Goal: Task Accomplishment & Management: Manage account settings

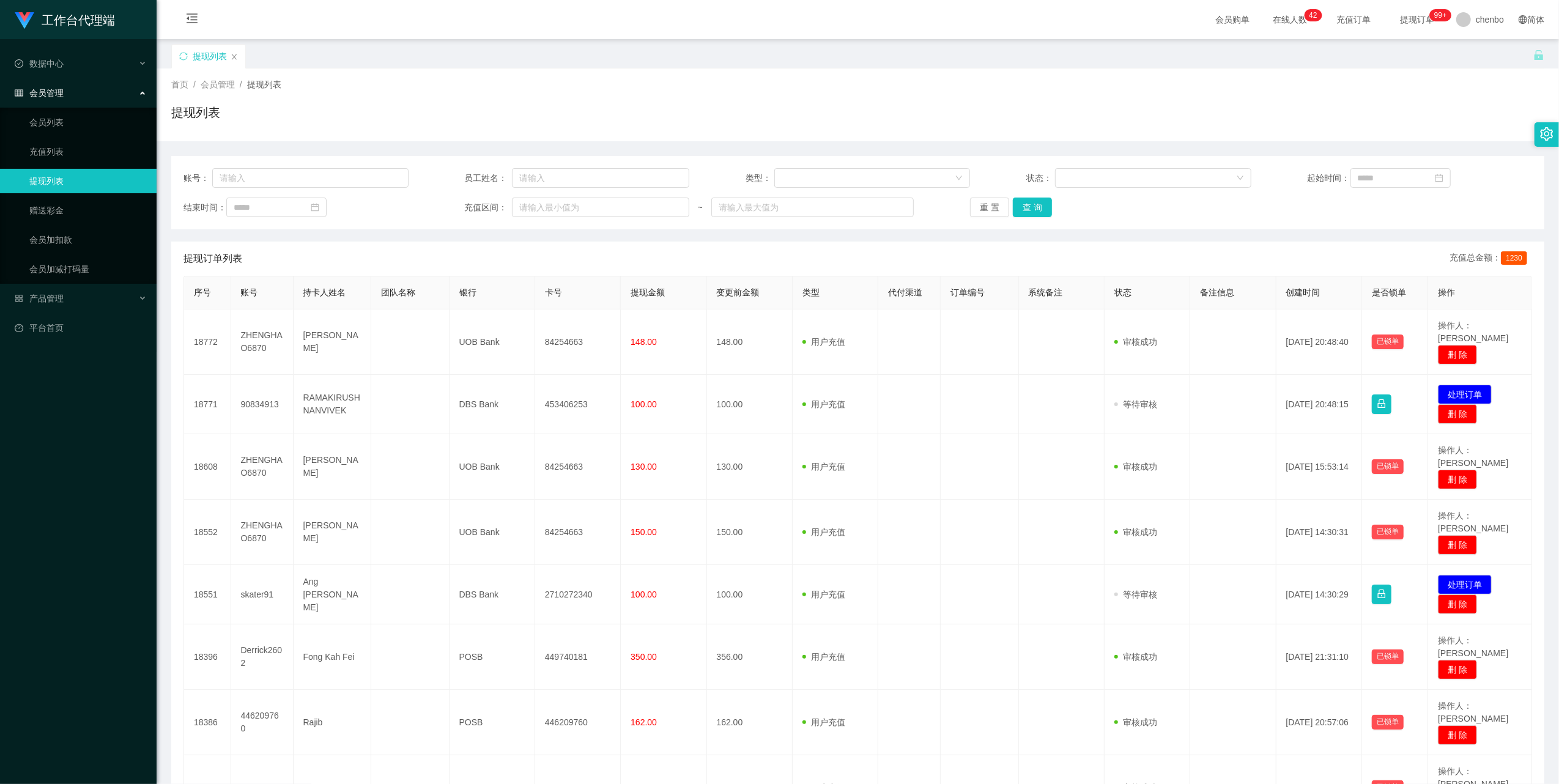
click at [1405, 59] on div "提现列表" at bounding box center [852, 65] width 1362 height 42
click at [72, 56] on div "数据中心" at bounding box center [78, 64] width 156 height 25
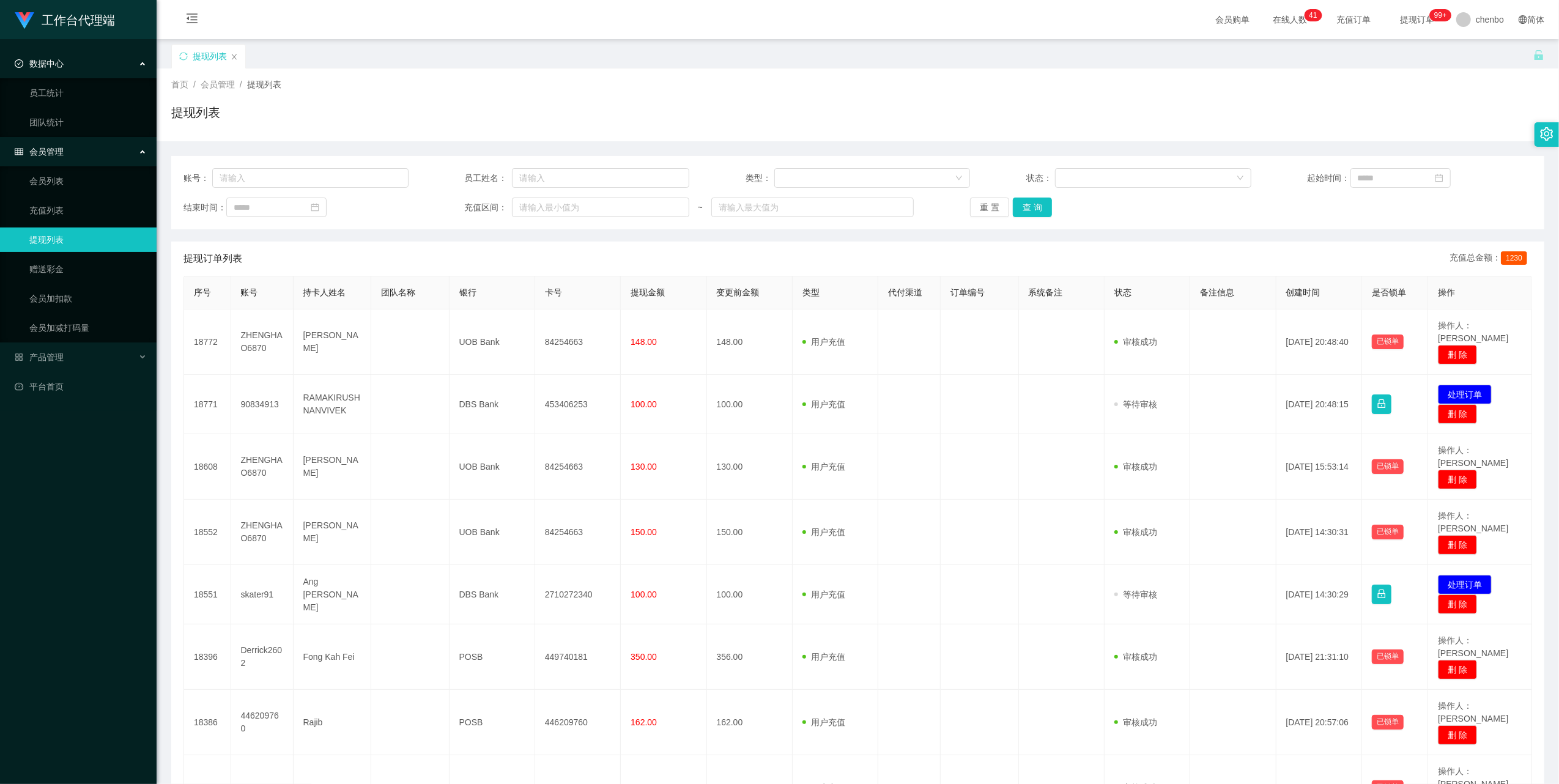
click at [55, 106] on ul "员工统计 团队统计" at bounding box center [78, 107] width 156 height 59
click at [48, 93] on link "员工统计" at bounding box center [88, 93] width 117 height 25
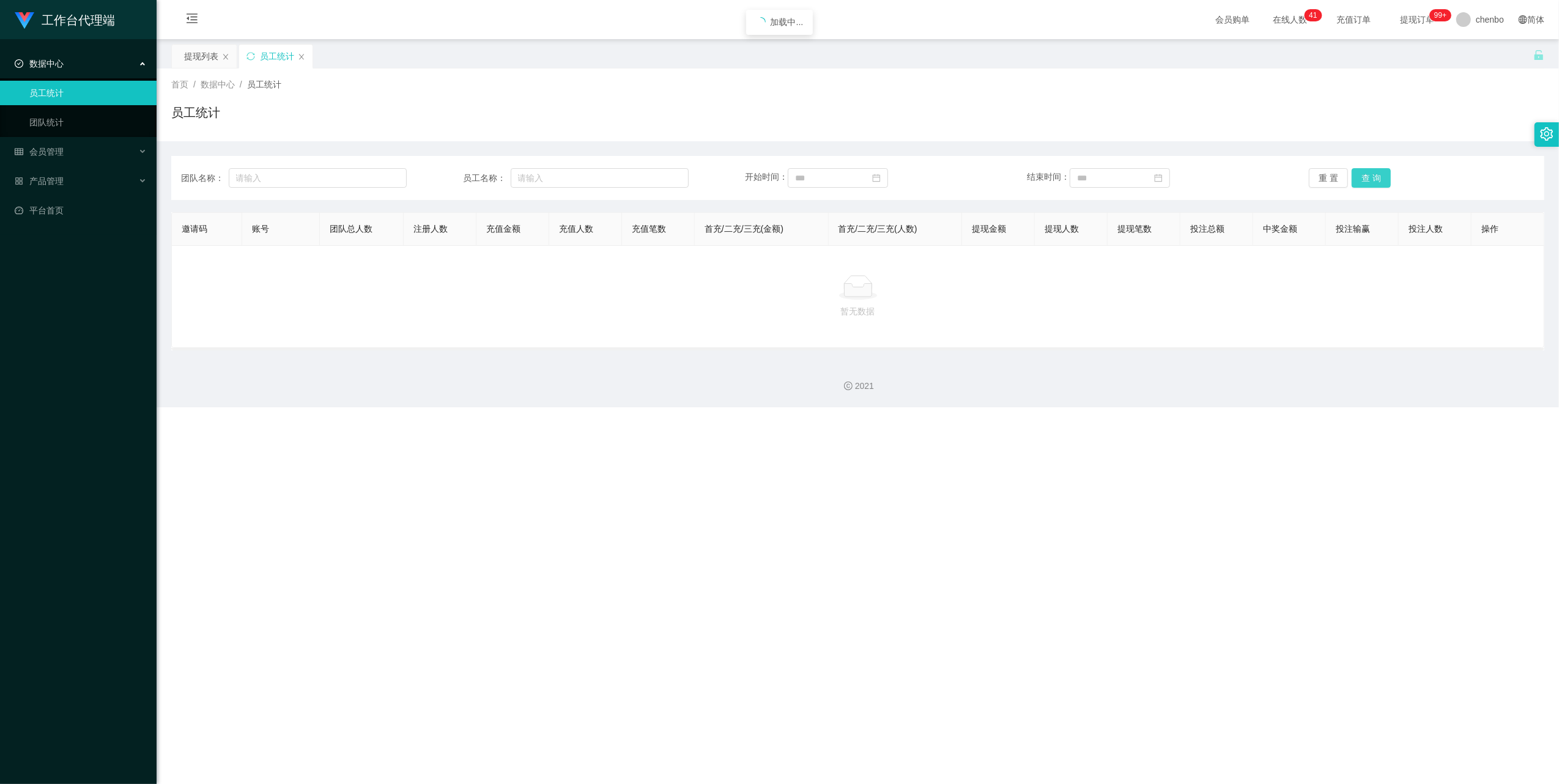
click at [1364, 178] on button "查 询" at bounding box center [1371, 178] width 39 height 20
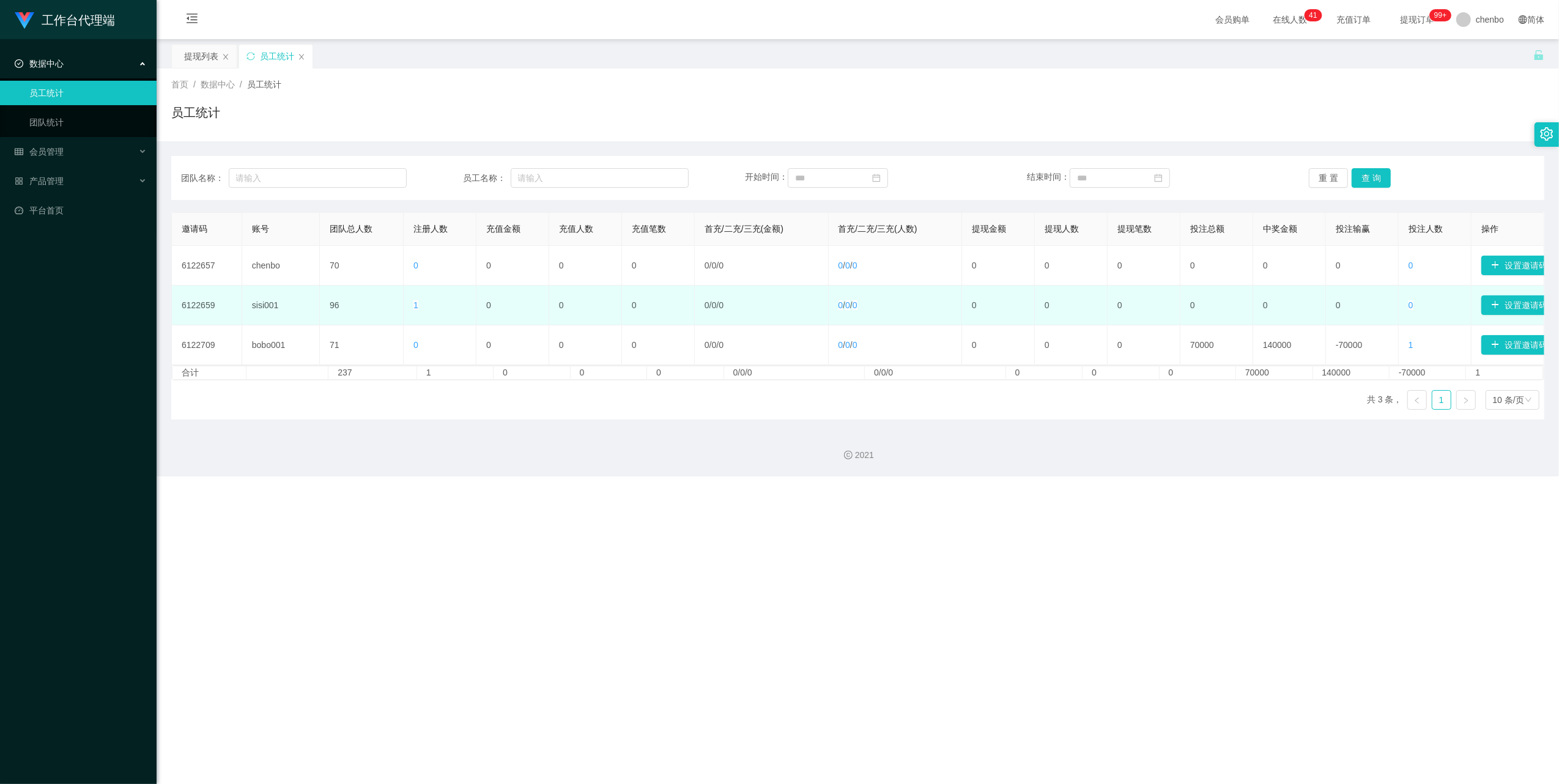
click at [414, 302] on span "1" at bounding box center [416, 305] width 5 height 10
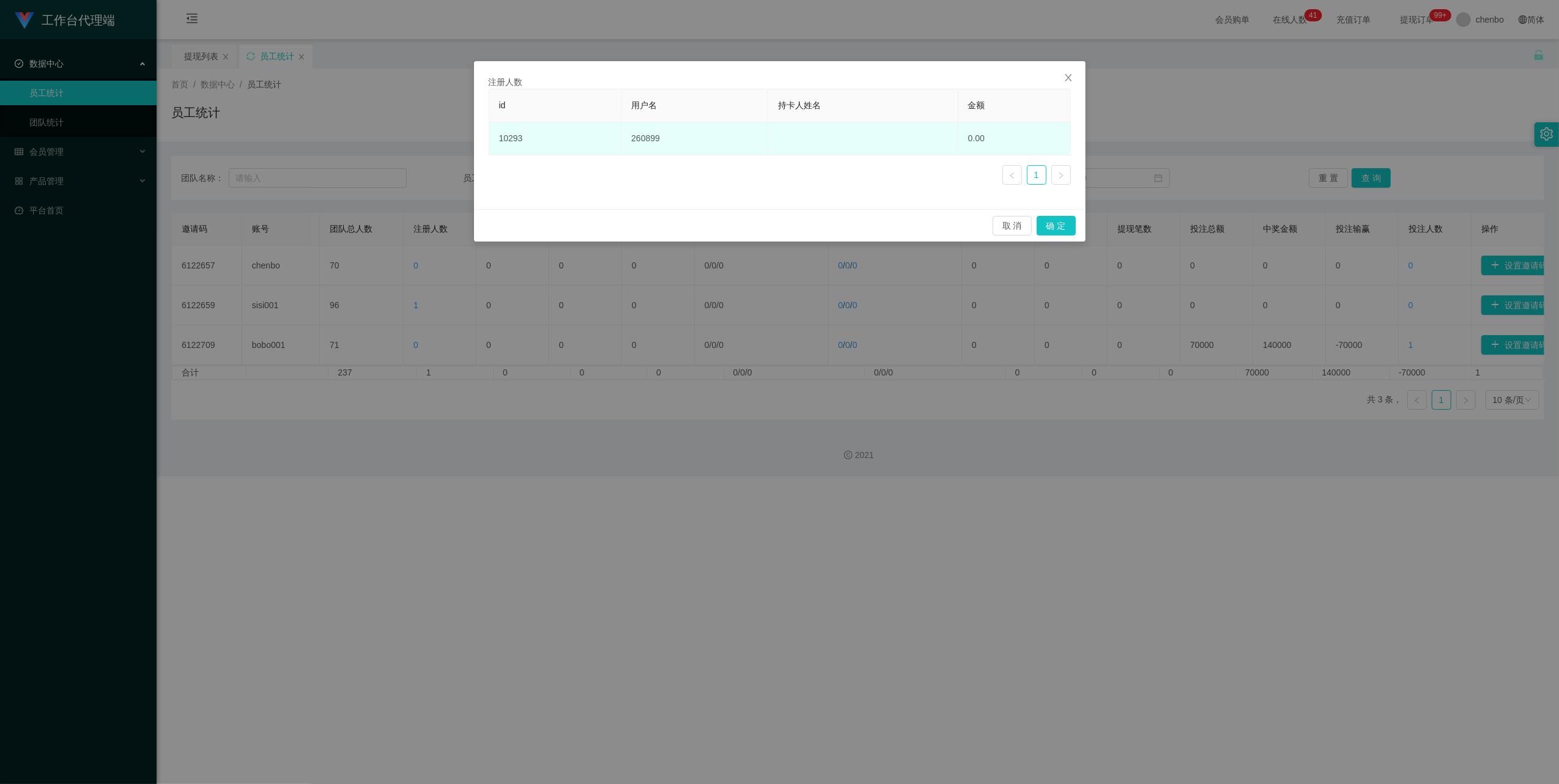
click at [651, 143] on td "260899" at bounding box center [694, 139] width 147 height 33
copy td "260899"
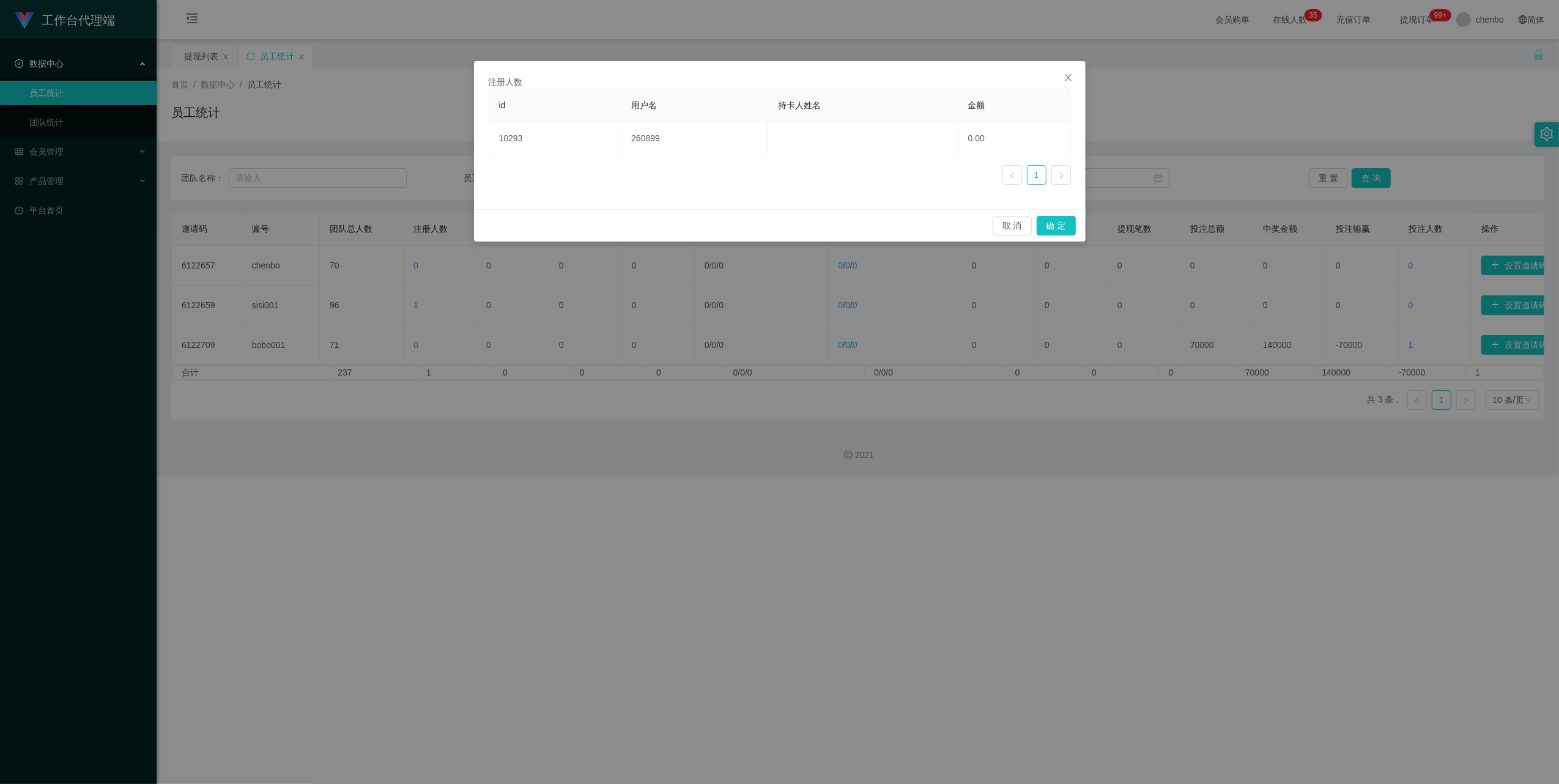
drag, startPoint x: 84, startPoint y: 189, endPoint x: 78, endPoint y: 179, distance: 11.7
click at [84, 189] on div "注册人数 id 用户名 持卡人姓名 金额 10293 260899 0.00 1 取 消 确 定" at bounding box center [780, 392] width 1559 height 784
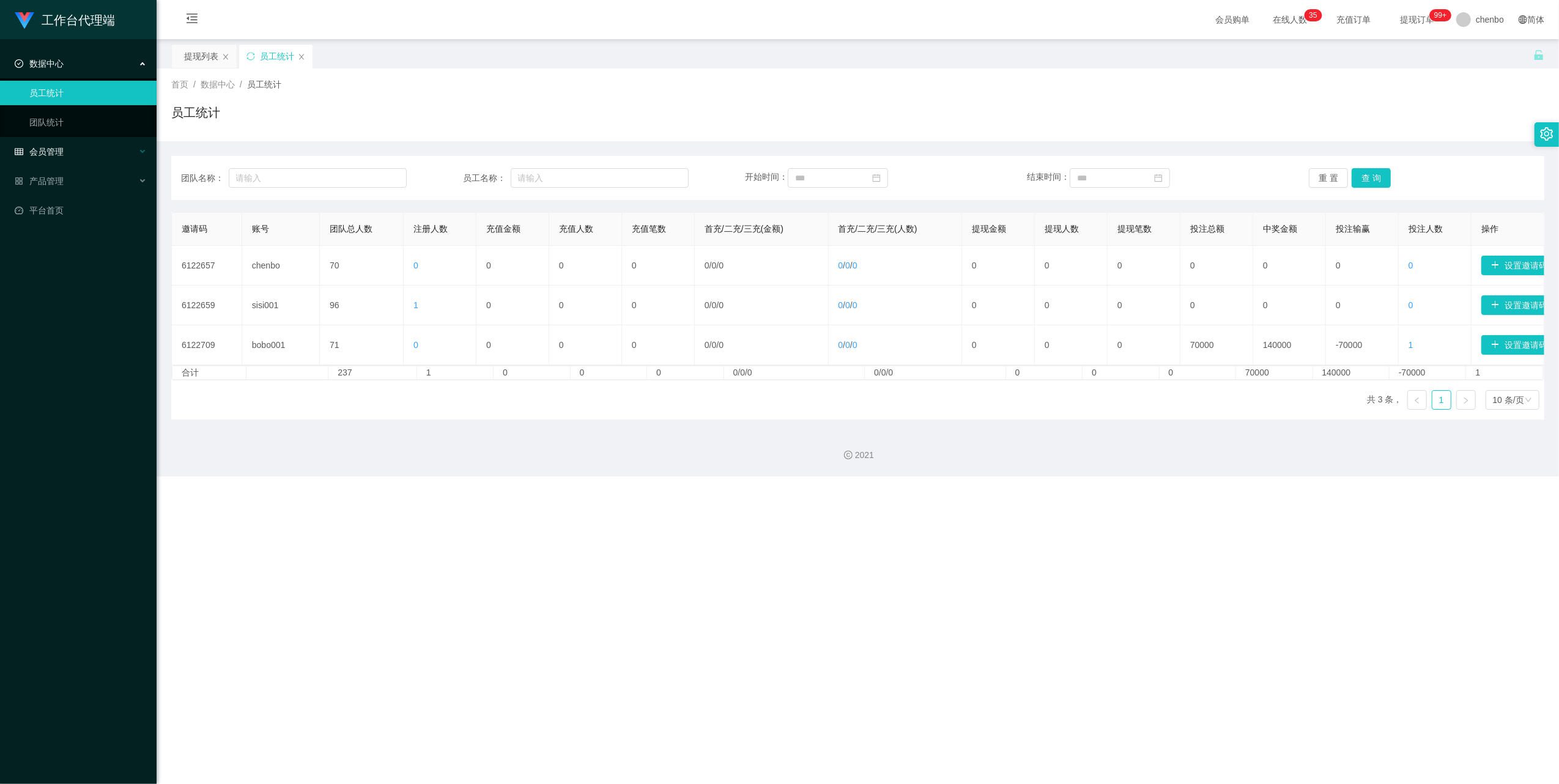
click at [53, 145] on div "会员管理" at bounding box center [78, 152] width 156 height 25
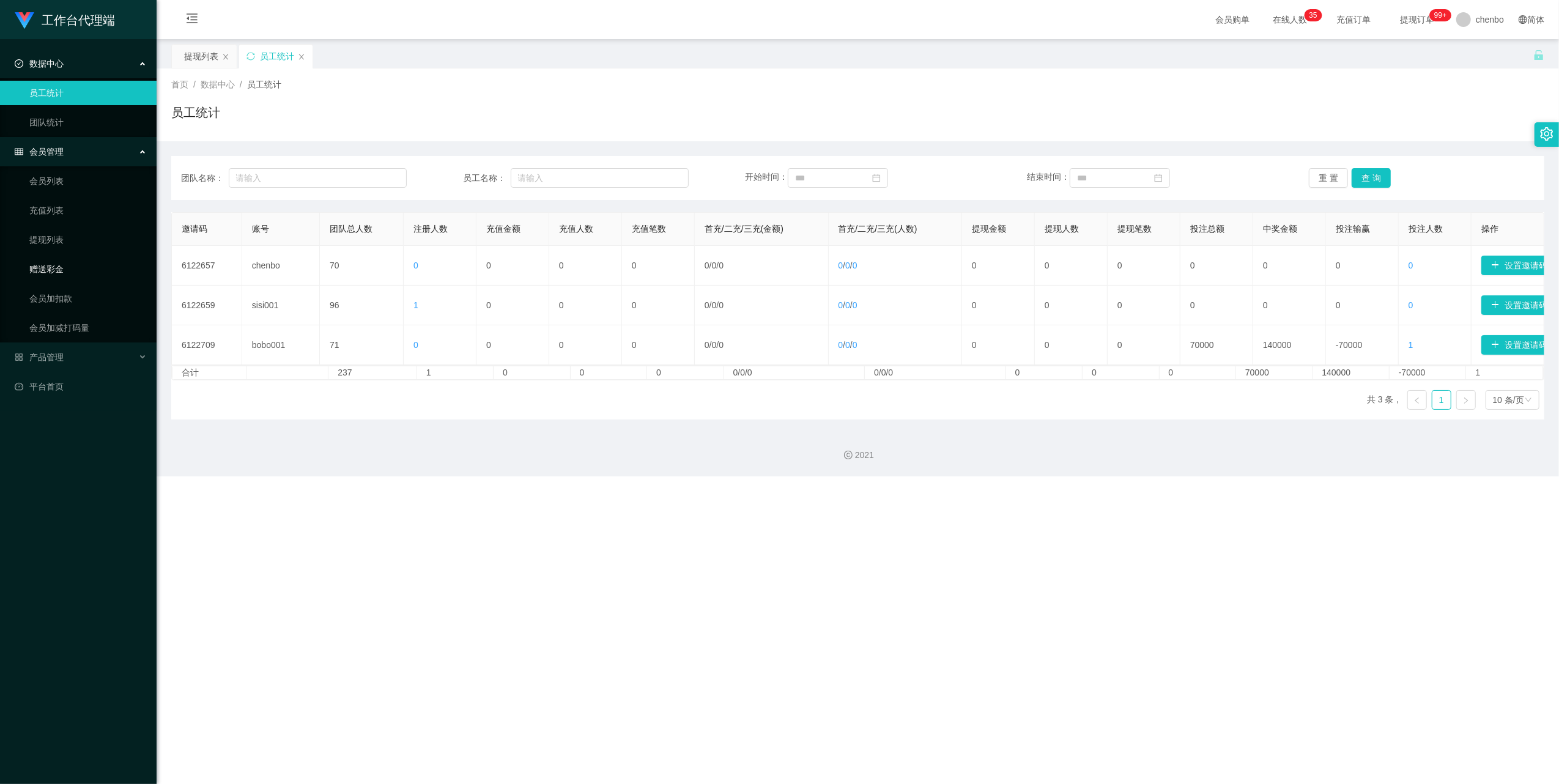
click at [51, 268] on link "赠送彩金" at bounding box center [88, 270] width 117 height 25
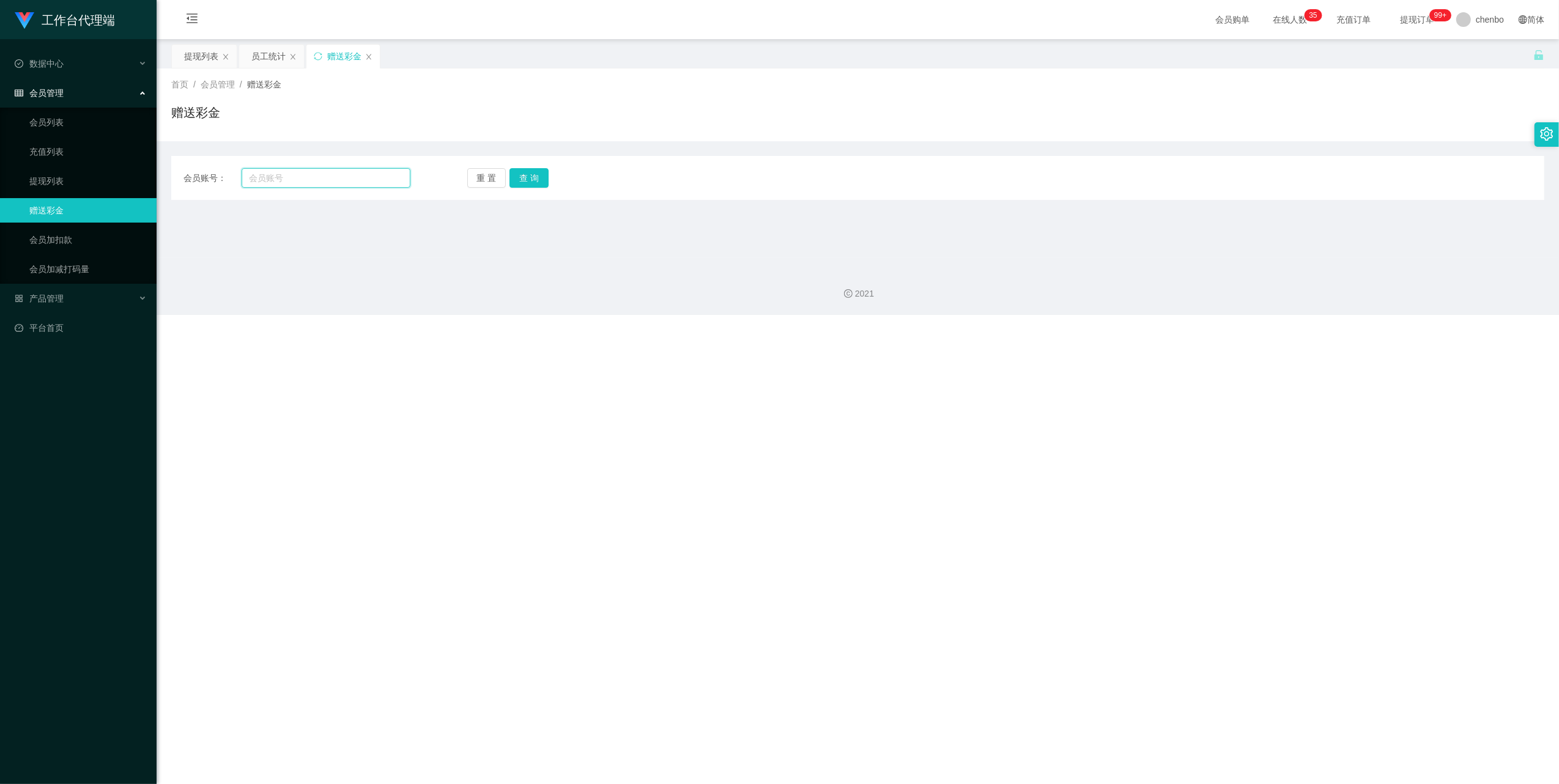
click at [358, 182] on input "text" at bounding box center [326, 178] width 169 height 20
paste input "260899"
type input "260899"
click at [535, 171] on button "查 询" at bounding box center [529, 178] width 39 height 20
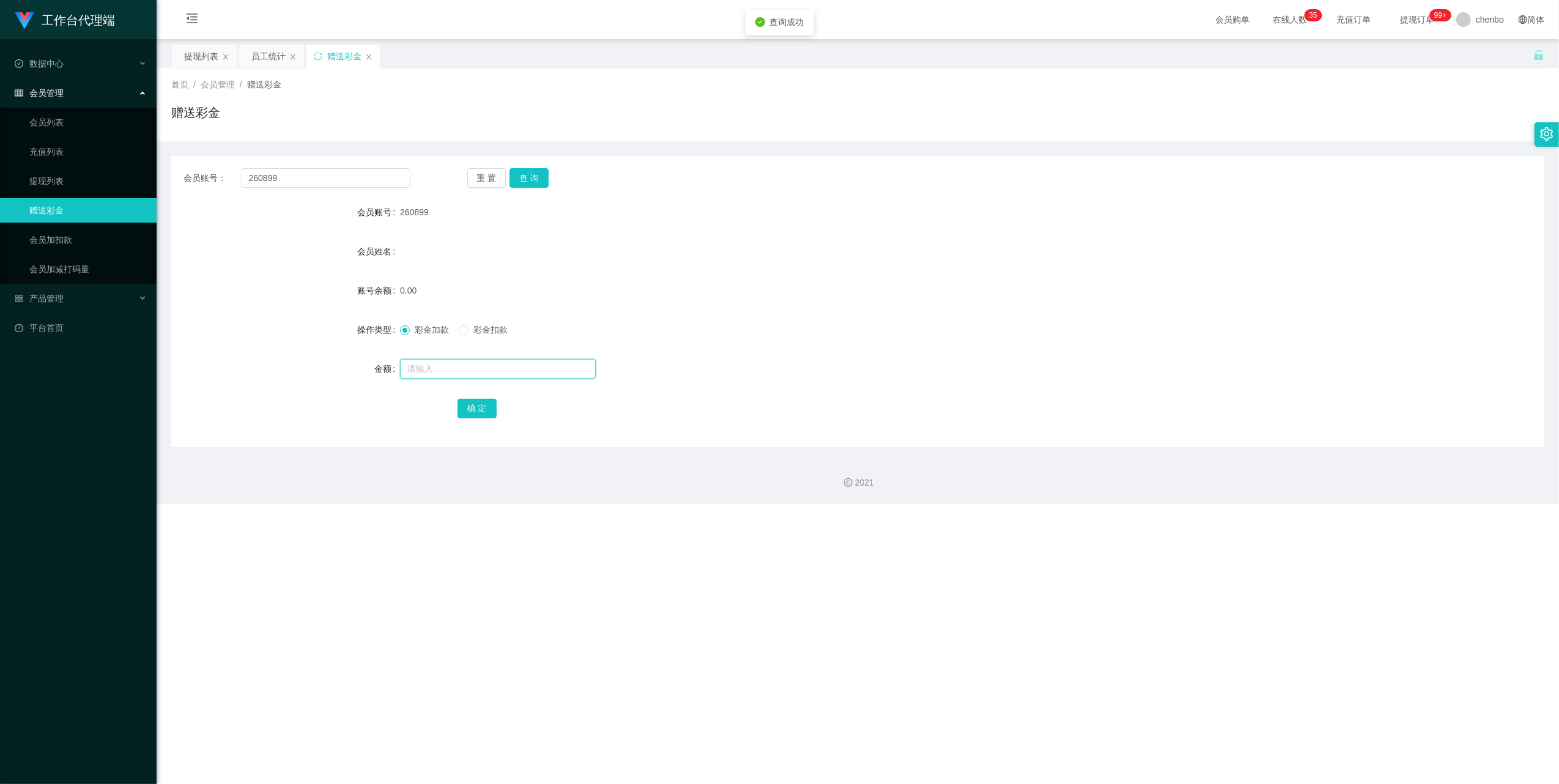
click at [410, 361] on input "text" at bounding box center [498, 369] width 196 height 20
type input "100"
click at [481, 413] on button "确 定" at bounding box center [477, 408] width 39 height 20
click at [731, 279] on div "100.00" at bounding box center [800, 290] width 802 height 25
click at [326, 169] on input "260899" at bounding box center [326, 178] width 169 height 20
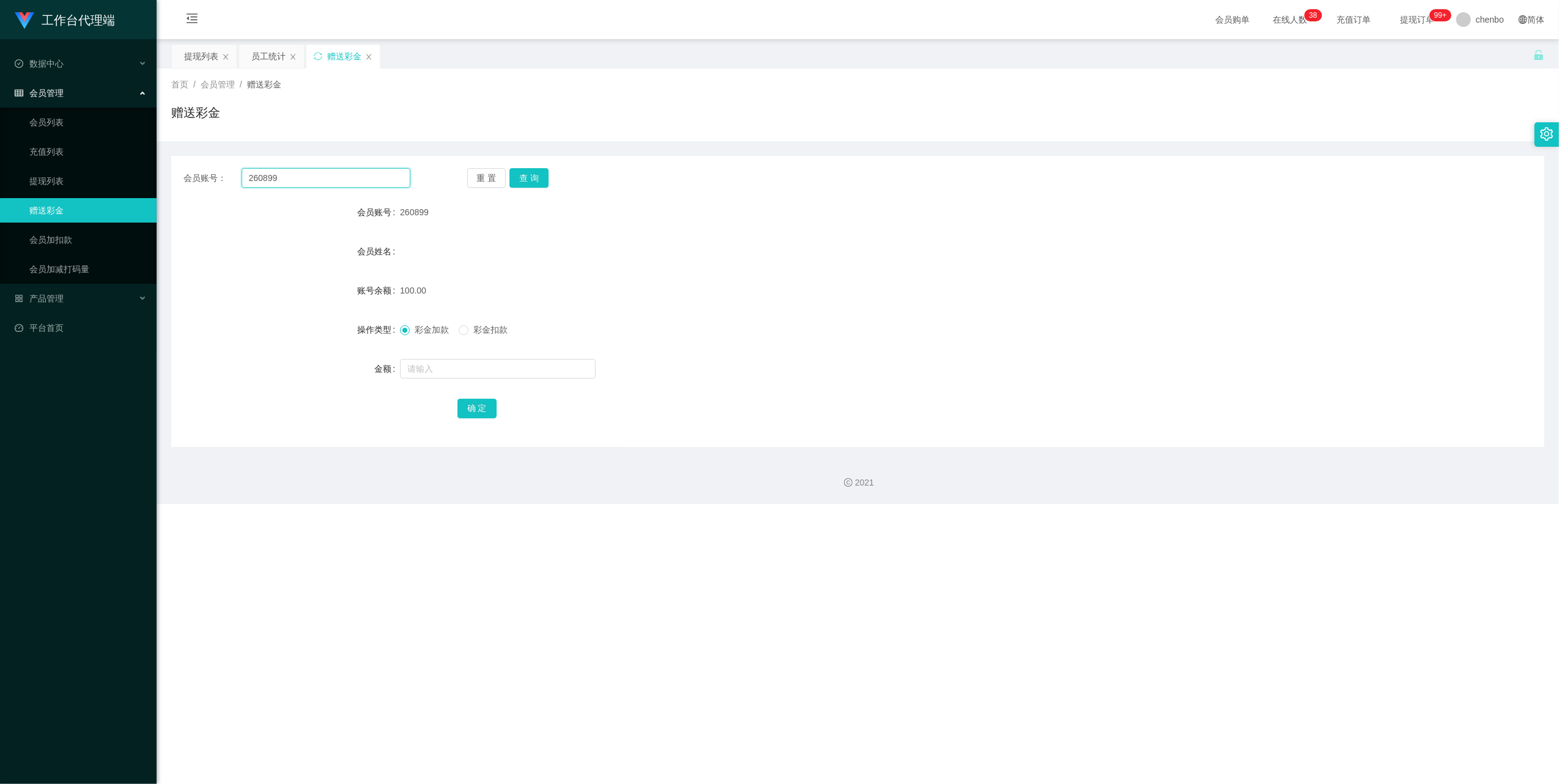
click at [326, 169] on input "260899" at bounding box center [326, 178] width 169 height 20
paste input "Derrick2602"
type input "Derrick2602"
drag, startPoint x: 527, startPoint y: 170, endPoint x: 526, endPoint y: 184, distance: 14.0
click at [527, 169] on button "查 询" at bounding box center [529, 178] width 39 height 20
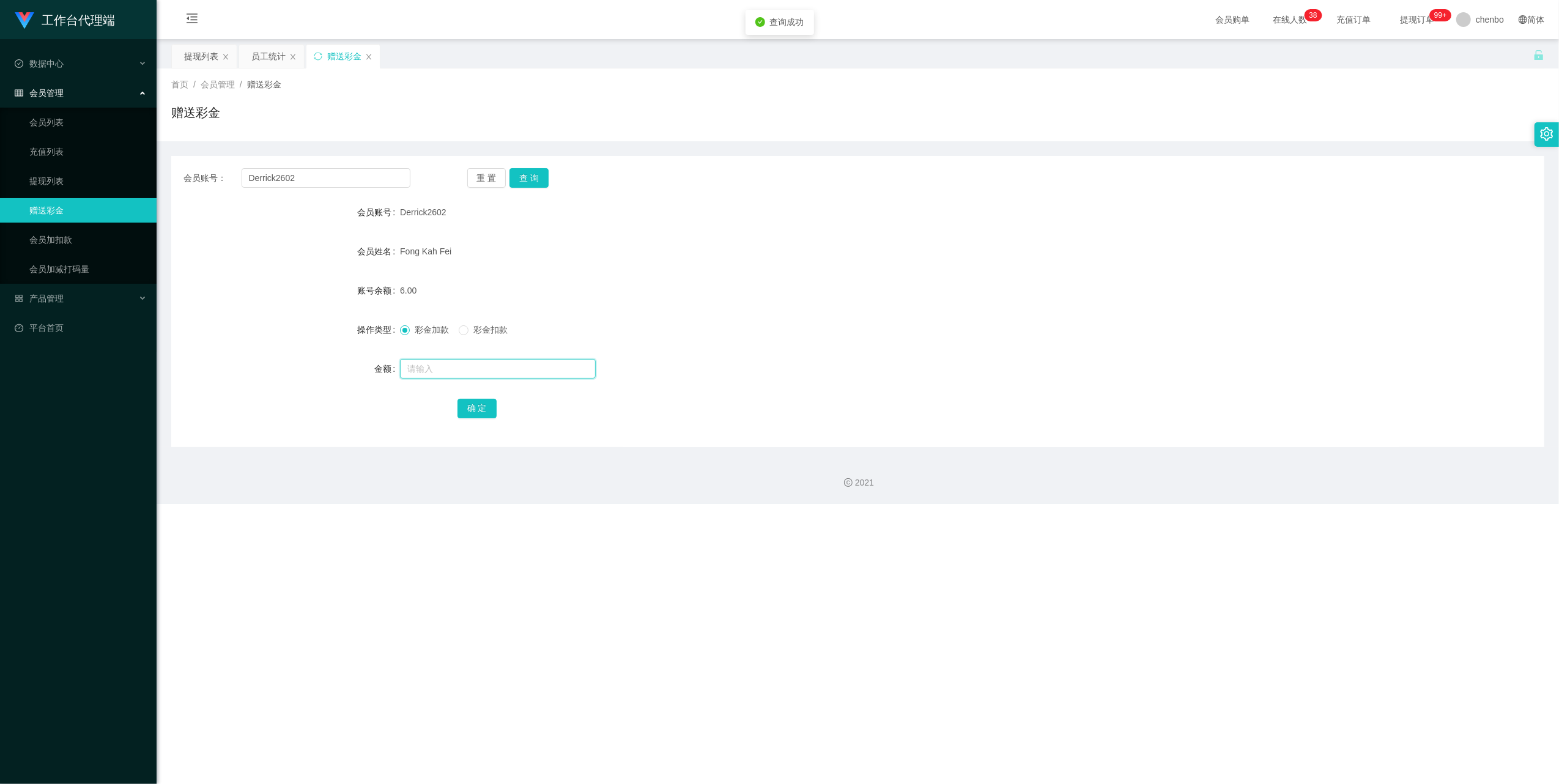
click at [482, 366] on input "text" at bounding box center [498, 369] width 196 height 20
type input "500"
click at [482, 408] on button "确 定" at bounding box center [477, 408] width 39 height 20
click at [843, 290] on div "506.00" at bounding box center [800, 290] width 802 height 25
click at [33, 75] on div "数据中心" at bounding box center [78, 64] width 156 height 25
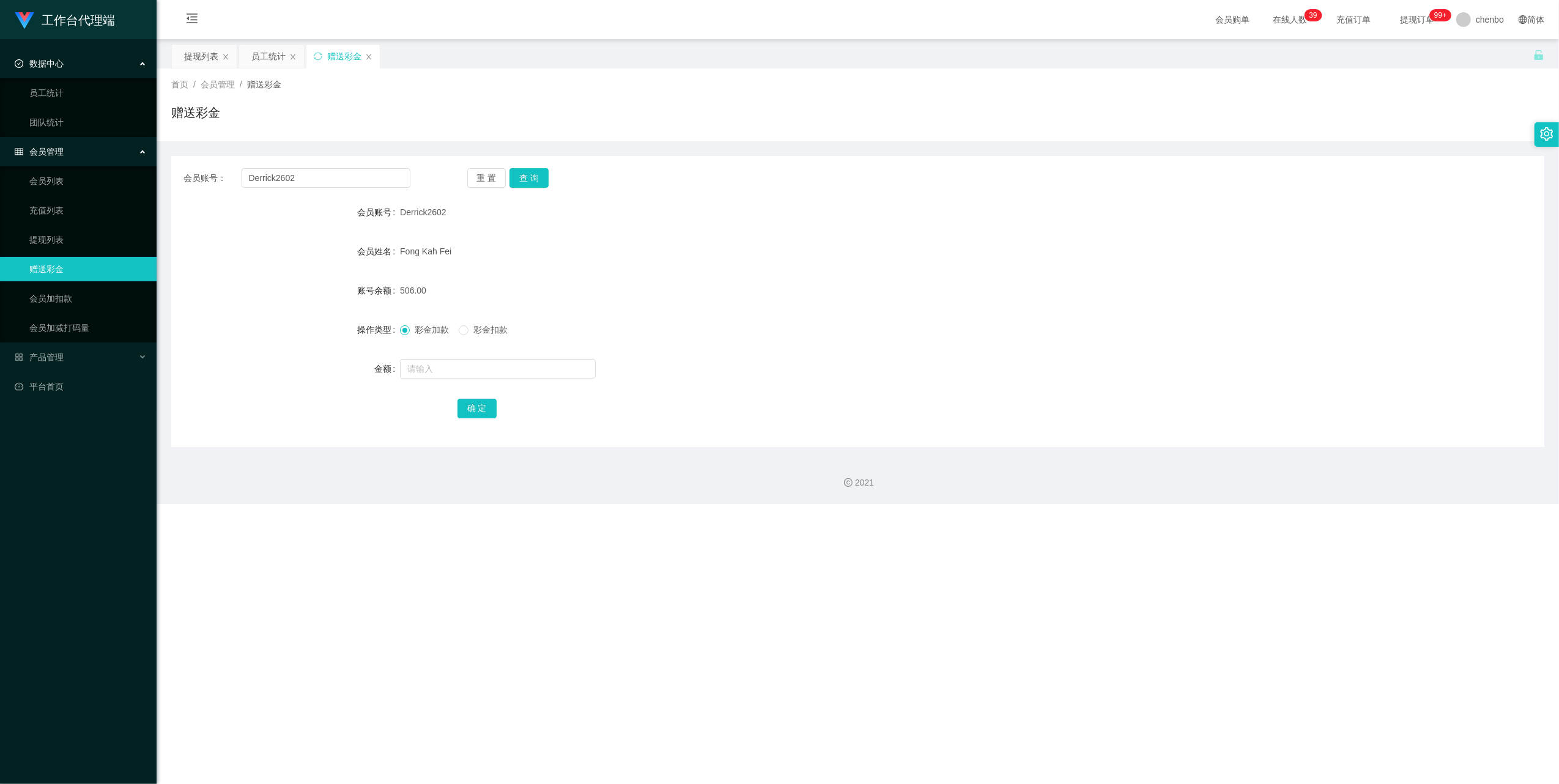
click at [57, 106] on ul "员工统计 团队统计" at bounding box center [78, 107] width 156 height 59
click at [62, 92] on link "员工统计" at bounding box center [88, 93] width 117 height 25
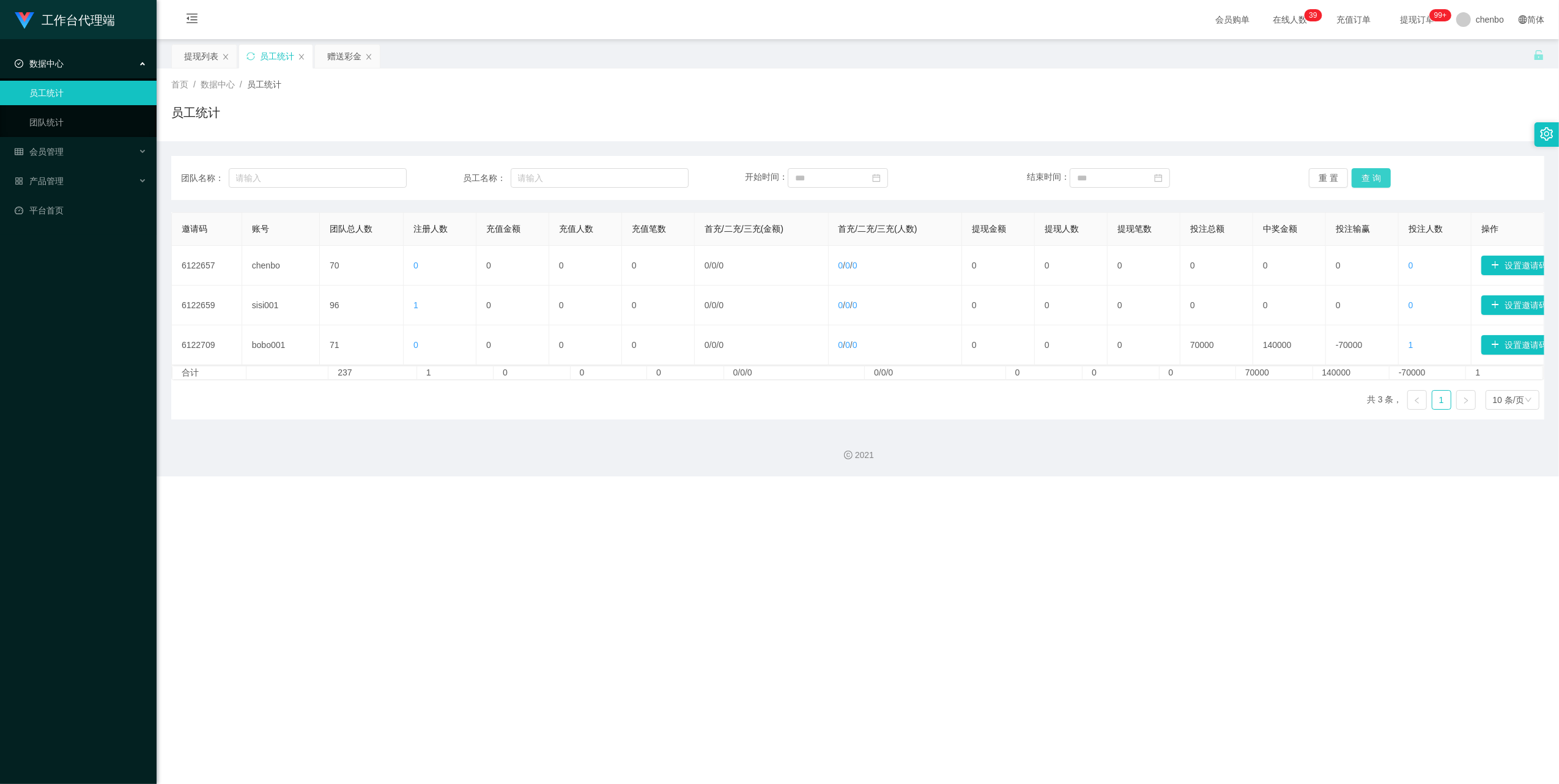
click at [1377, 182] on button "查 询" at bounding box center [1371, 178] width 39 height 20
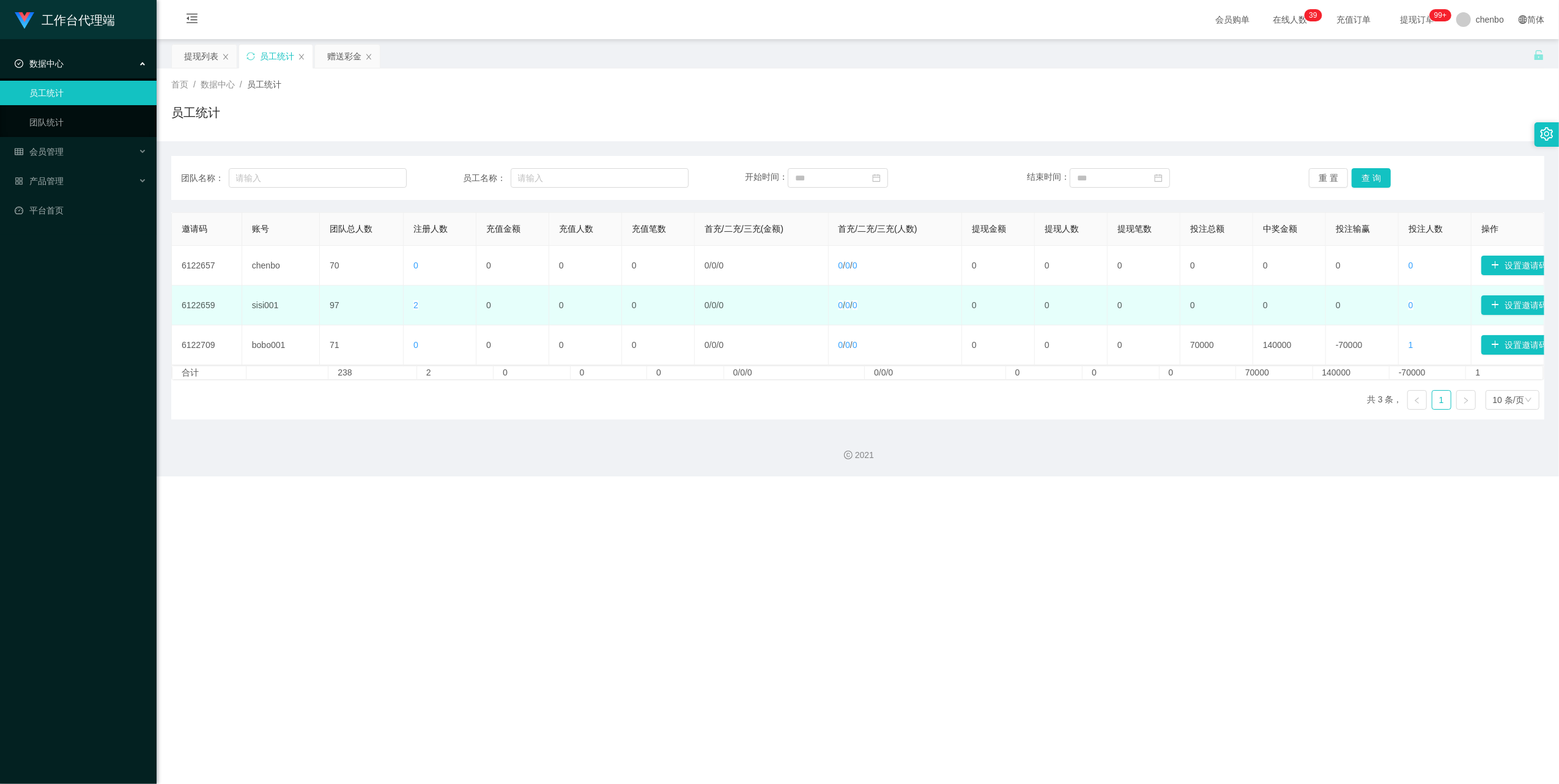
click at [414, 309] on span "2" at bounding box center [416, 305] width 5 height 10
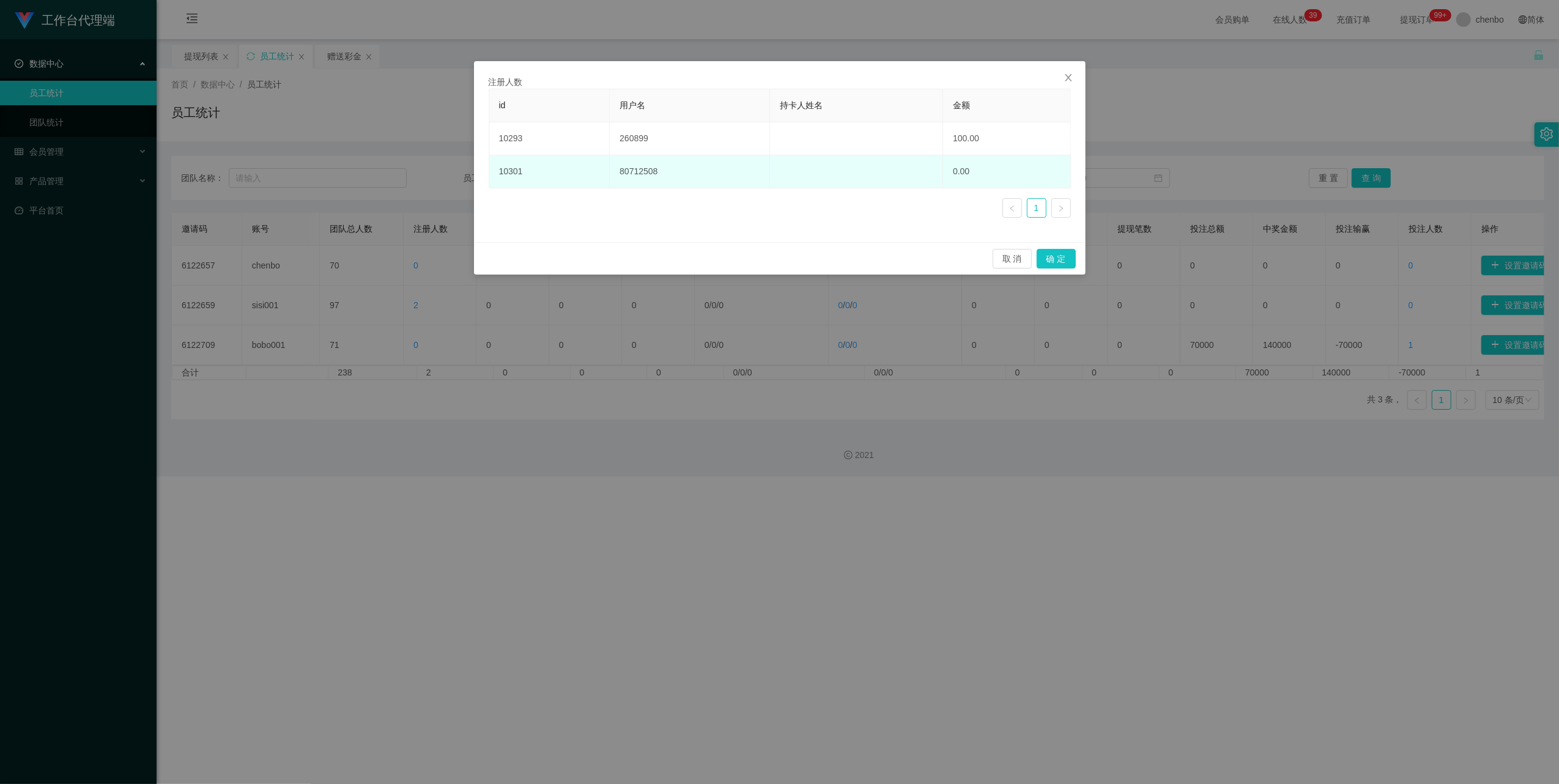
click at [638, 172] on td "80712508" at bounding box center [690, 172] width 160 height 33
click at [638, 171] on td "80712508" at bounding box center [690, 172] width 160 height 33
copy td "80712508"
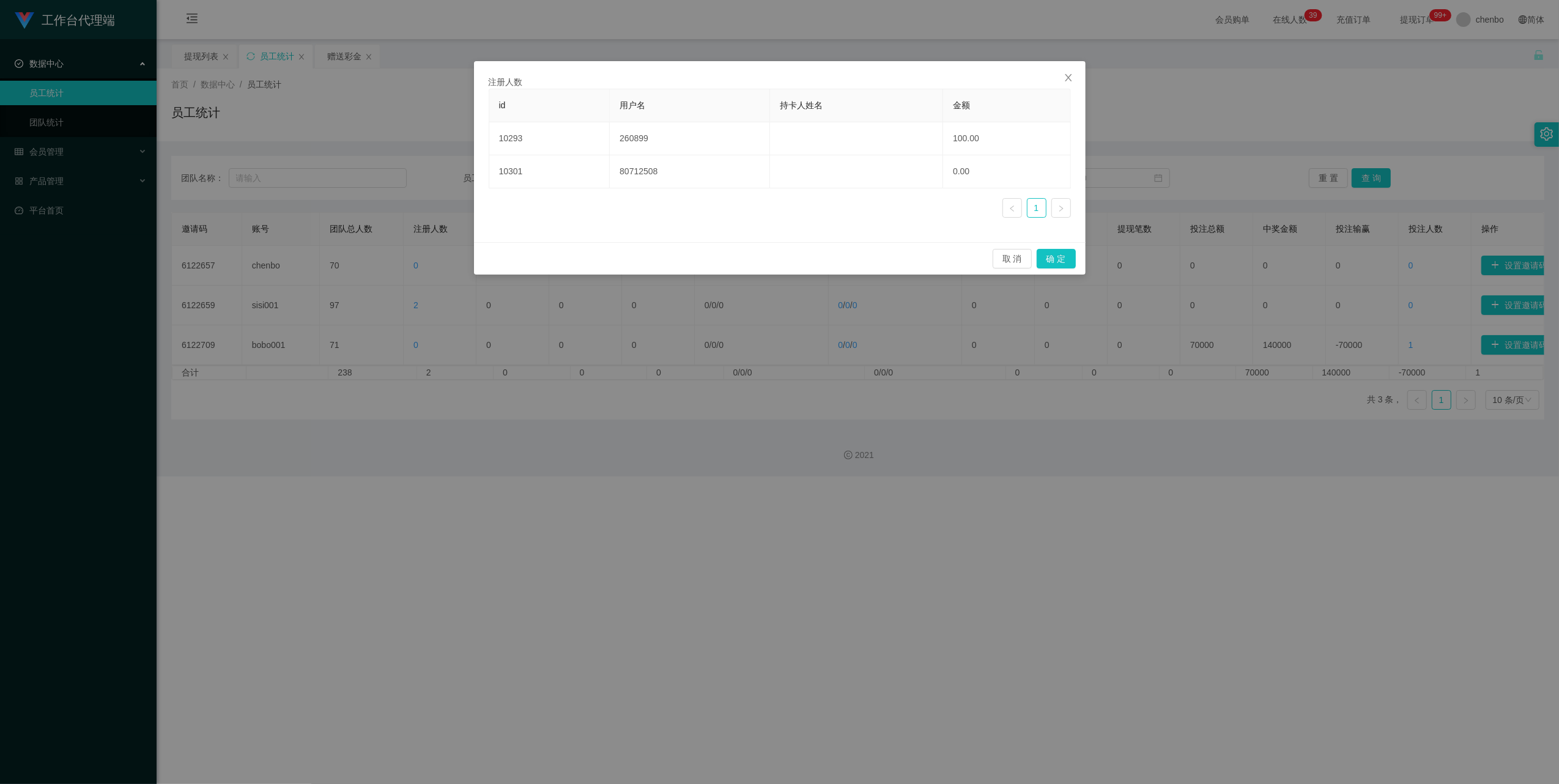
drag, startPoint x: 638, startPoint y: 171, endPoint x: 671, endPoint y: 419, distance: 250.2
click at [671, 419] on div "注册人数 id 用户名 持卡人姓名 金额 10293 260899 100.00 10301 80712508 0.00 1 取 消 确 定" at bounding box center [780, 392] width 1559 height 784
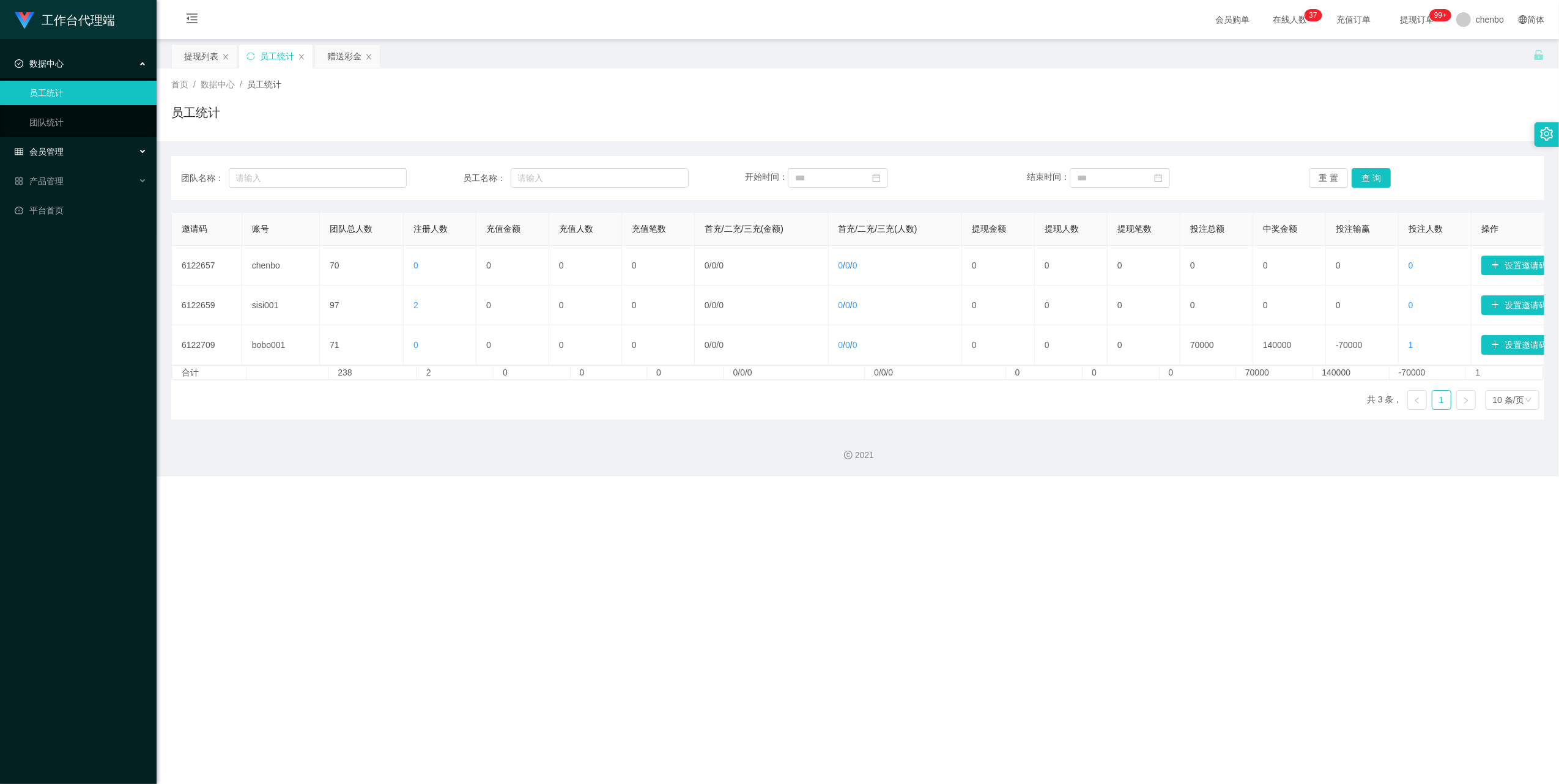
click at [86, 147] on div "会员管理" at bounding box center [78, 152] width 156 height 25
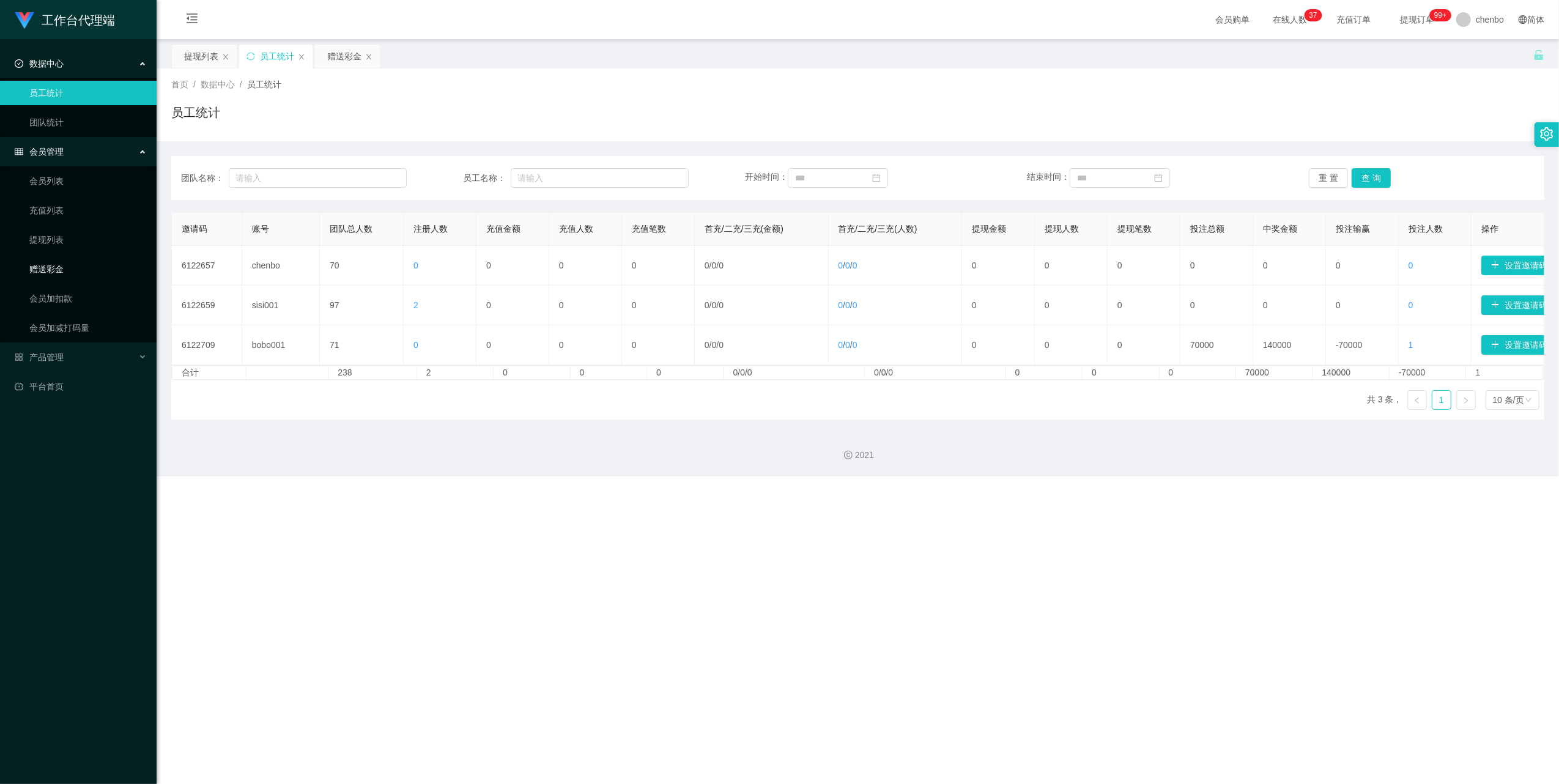
click at [52, 274] on link "赠送彩金" at bounding box center [88, 270] width 117 height 25
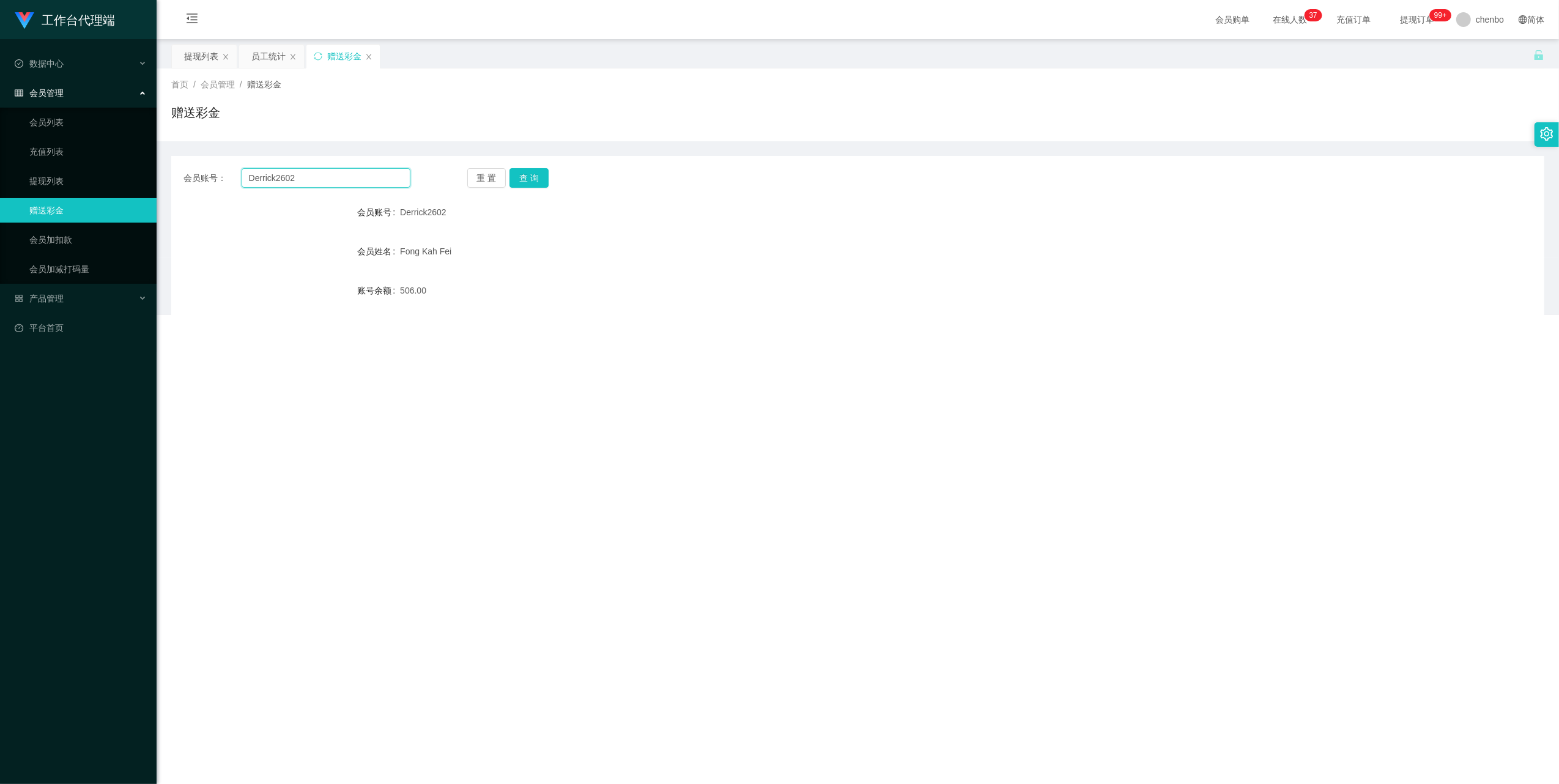
click at [291, 186] on input "Derrick2602" at bounding box center [326, 178] width 169 height 20
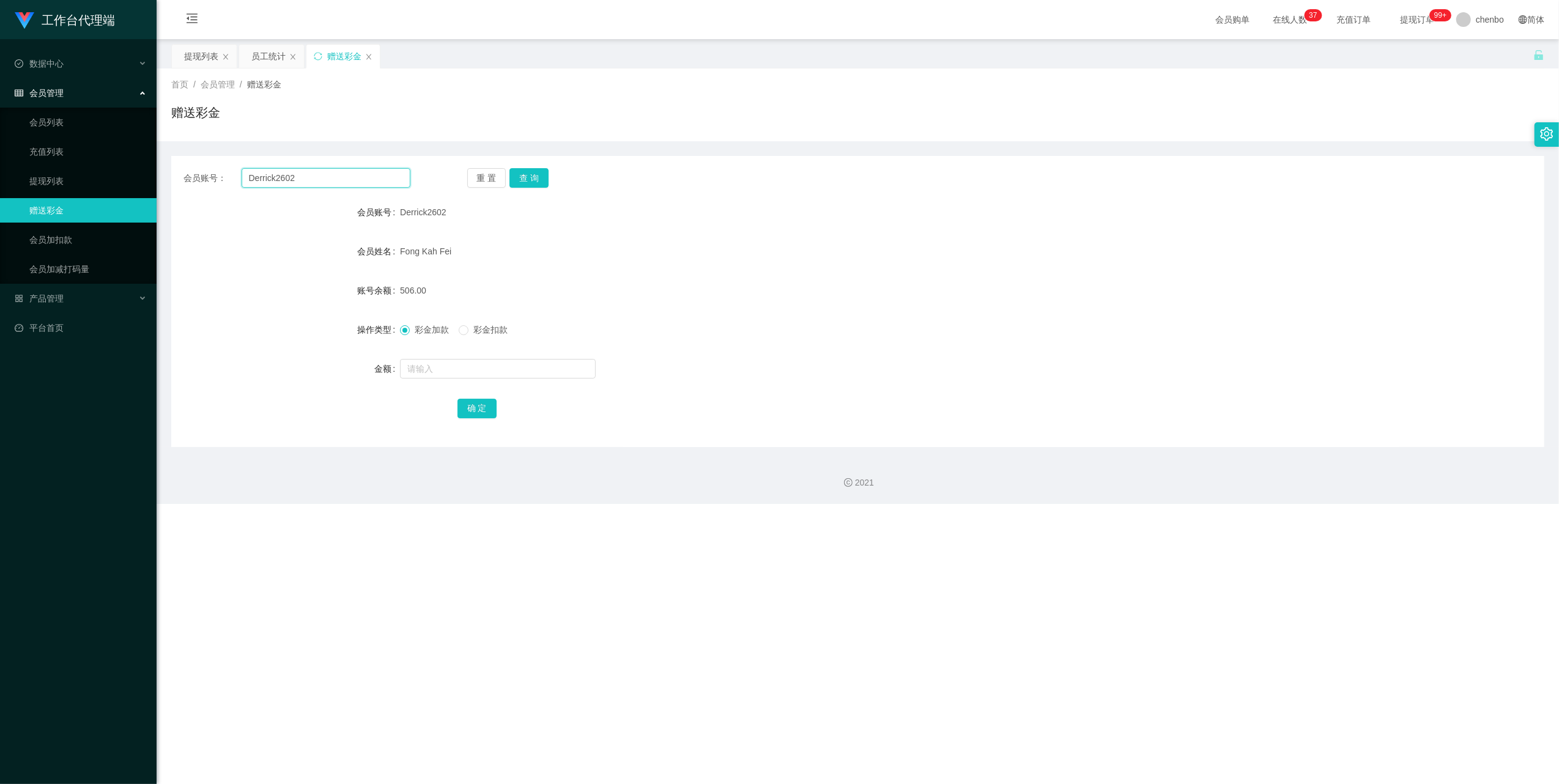
click at [291, 186] on input "Derrick2602" at bounding box center [326, 178] width 169 height 20
paste input "80712508"
type input "80712508"
click at [546, 180] on button "查 询" at bounding box center [529, 178] width 39 height 20
click at [473, 372] on input "text" at bounding box center [498, 369] width 196 height 20
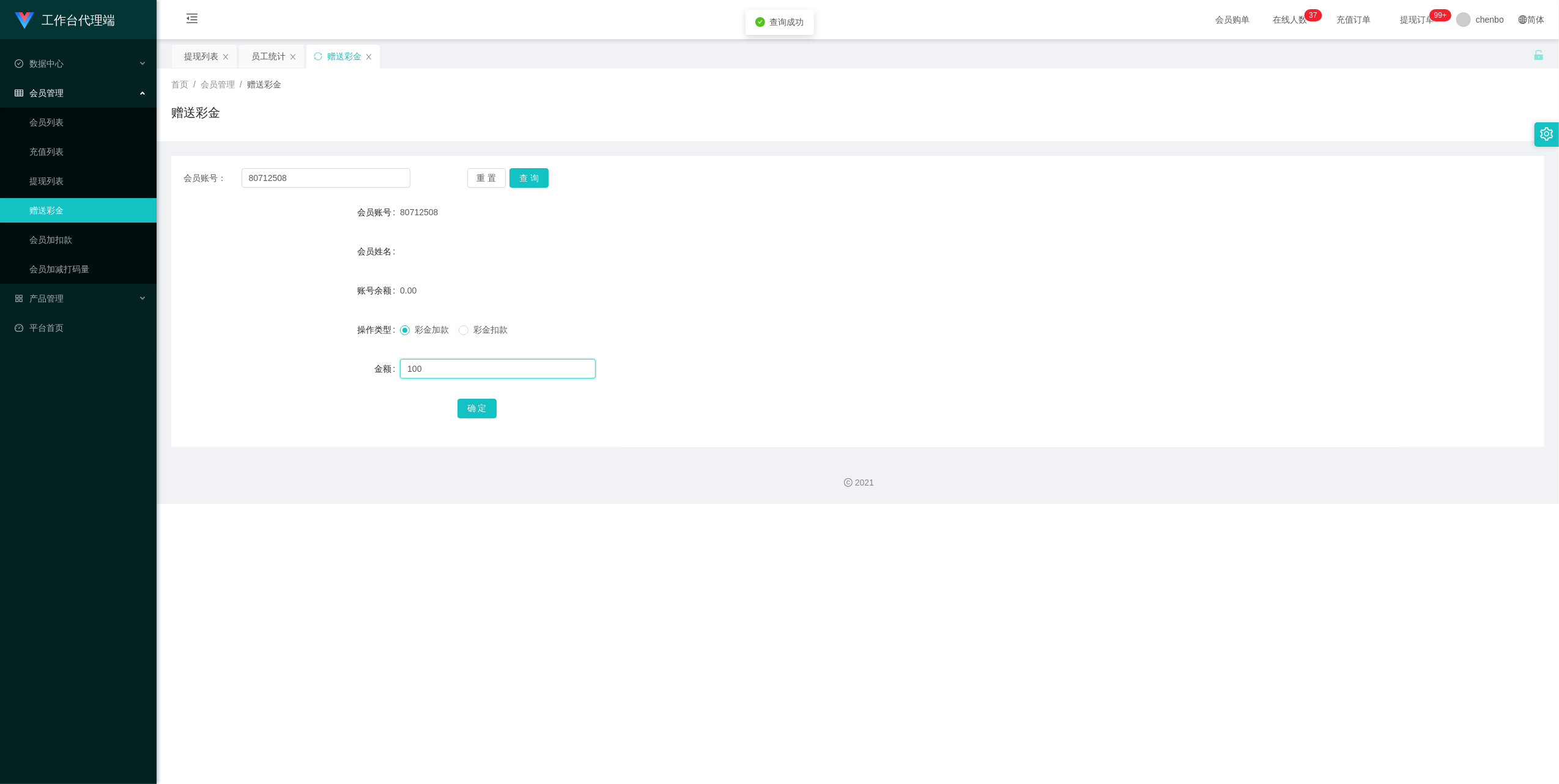
type input "100"
click at [483, 397] on div "确 定" at bounding box center [858, 408] width 802 height 25
click at [483, 399] on button "确 定" at bounding box center [477, 408] width 39 height 20
click at [92, 283] on ul "数据中心 员工统计 团队统计 会员管理 会员列表 充值列表 提现列表 赠送彩金 会员加扣款 会员加减打码量 产品管理 平台首页" at bounding box center [78, 195] width 156 height 313
click at [84, 292] on div "产品管理" at bounding box center [78, 299] width 156 height 25
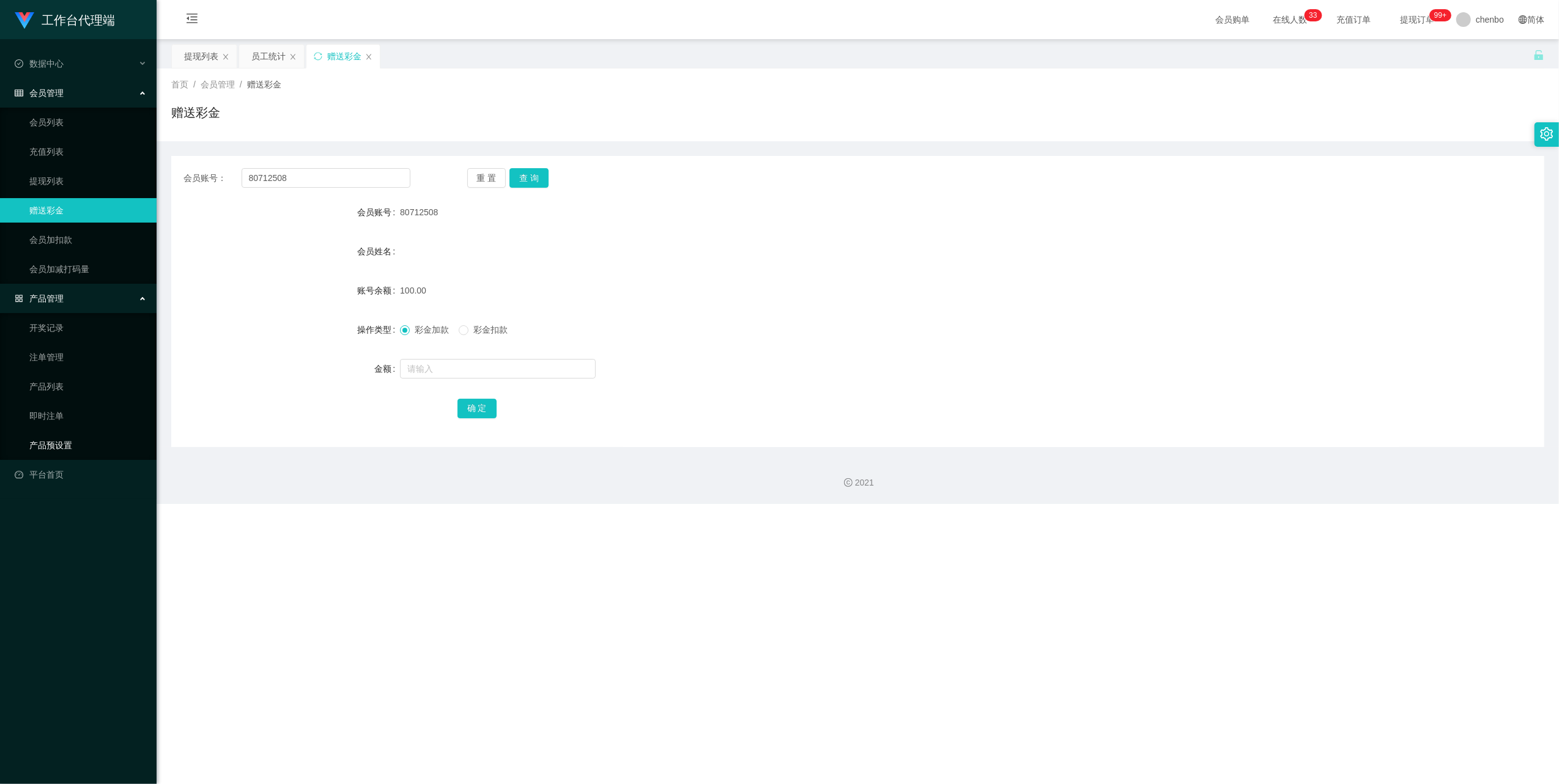
click at [66, 443] on link "产品预设置" at bounding box center [88, 445] width 117 height 25
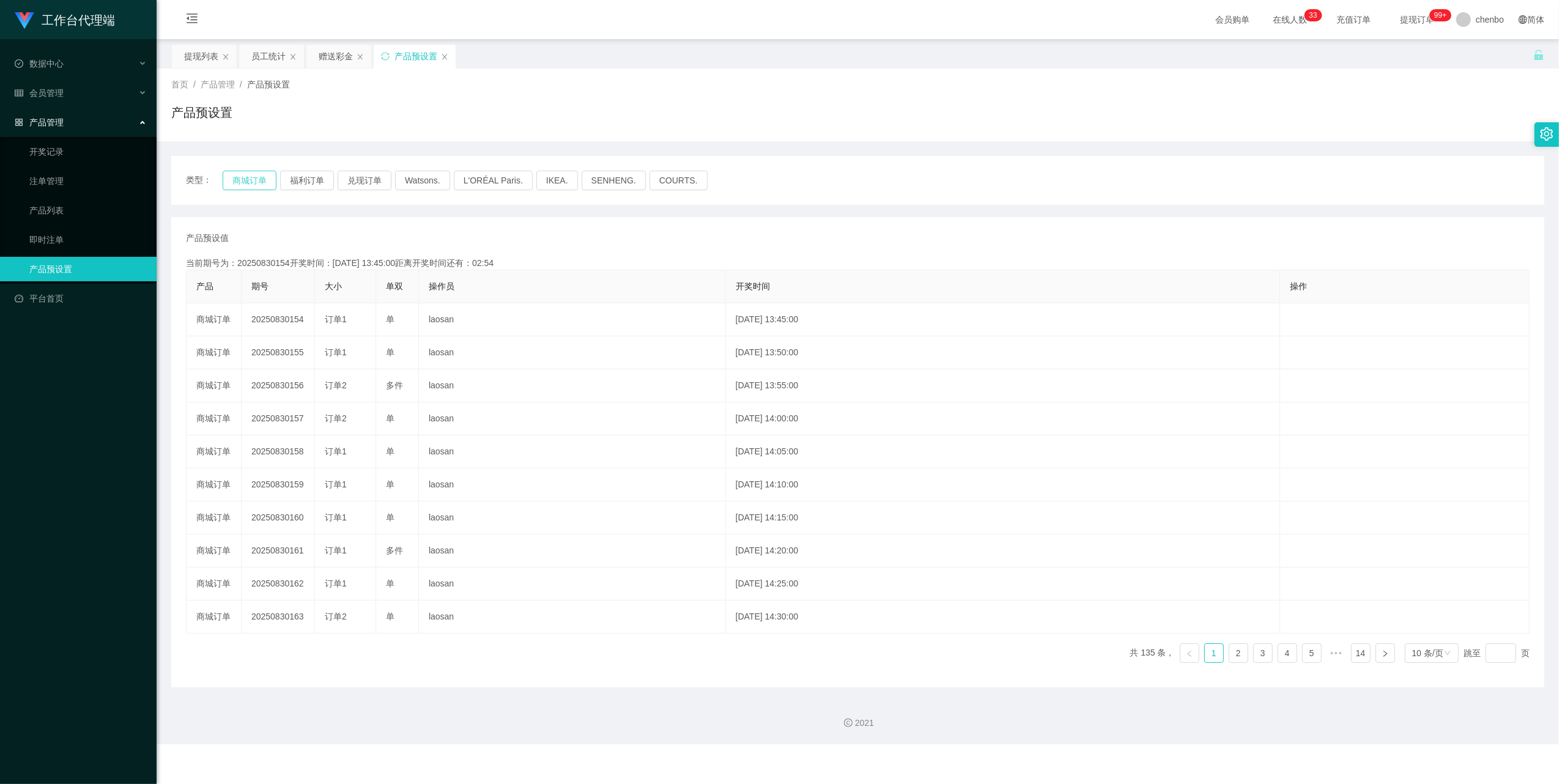
click at [242, 184] on button "商城订单" at bounding box center [249, 180] width 54 height 20
click at [244, 179] on button "商城订单" at bounding box center [249, 180] width 54 height 20
click at [94, 231] on link "即时注单" at bounding box center [88, 240] width 117 height 25
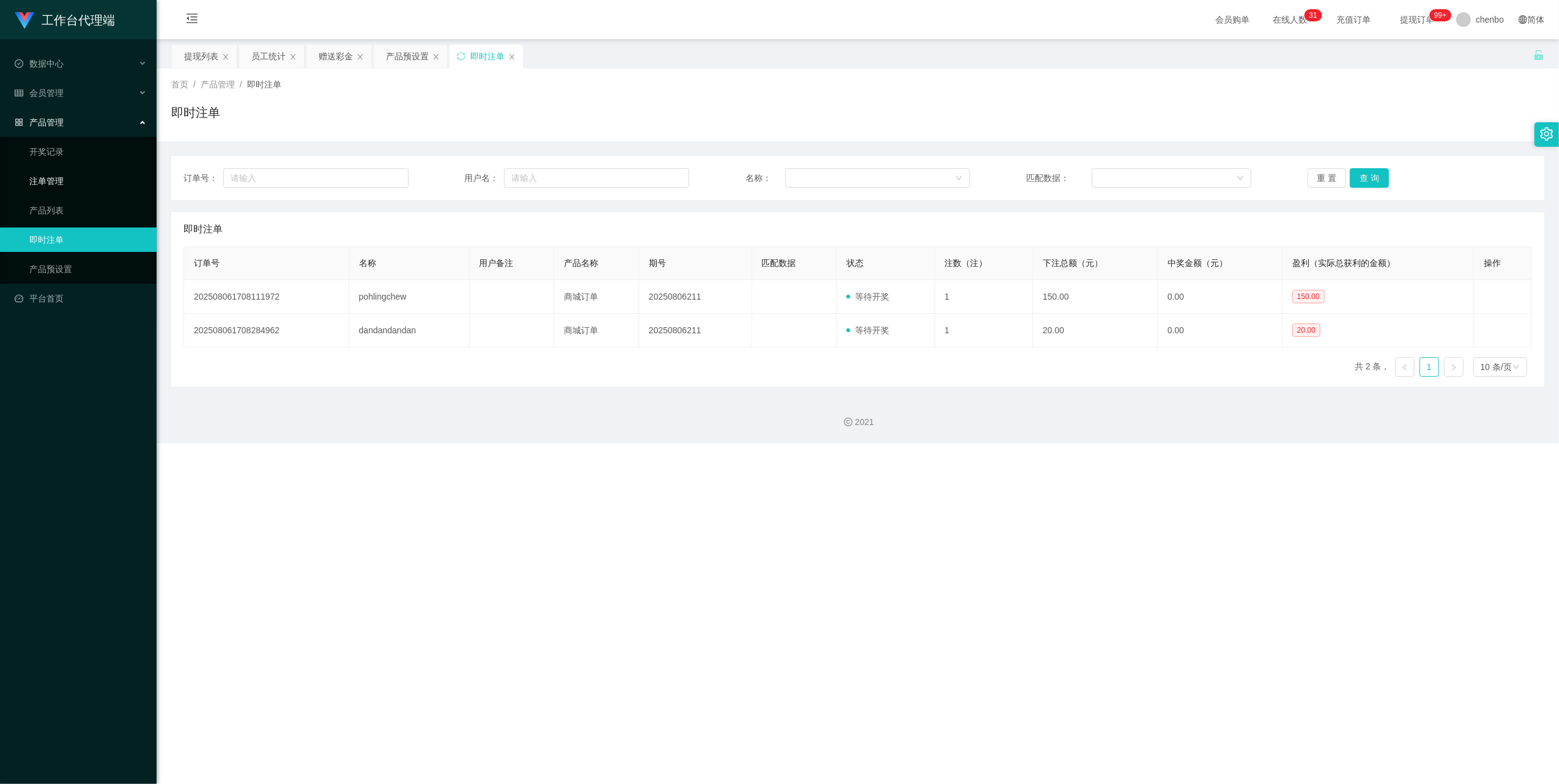
click at [62, 169] on link "注单管理" at bounding box center [88, 181] width 117 height 25
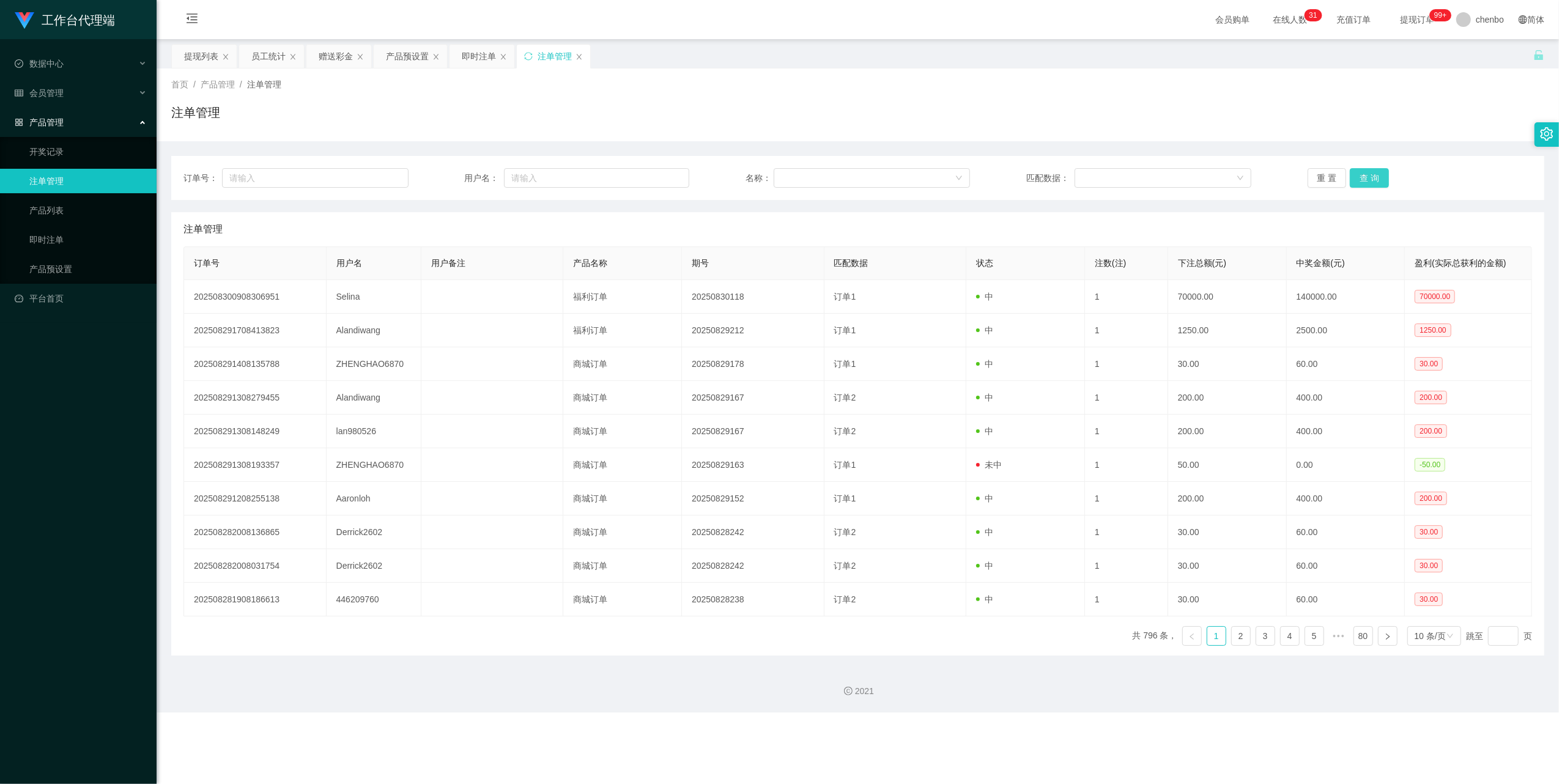
click at [1369, 182] on button "查 询" at bounding box center [1369, 178] width 39 height 20
click at [1369, 182] on div "重 置 查 询" at bounding box center [1420, 178] width 225 height 20
click at [1369, 182] on button "查 询" at bounding box center [1369, 178] width 39 height 20
click at [1369, 182] on button "查 询" at bounding box center [1376, 178] width 53 height 20
click at [1369, 182] on div "重 置 查 询" at bounding box center [1420, 178] width 225 height 20
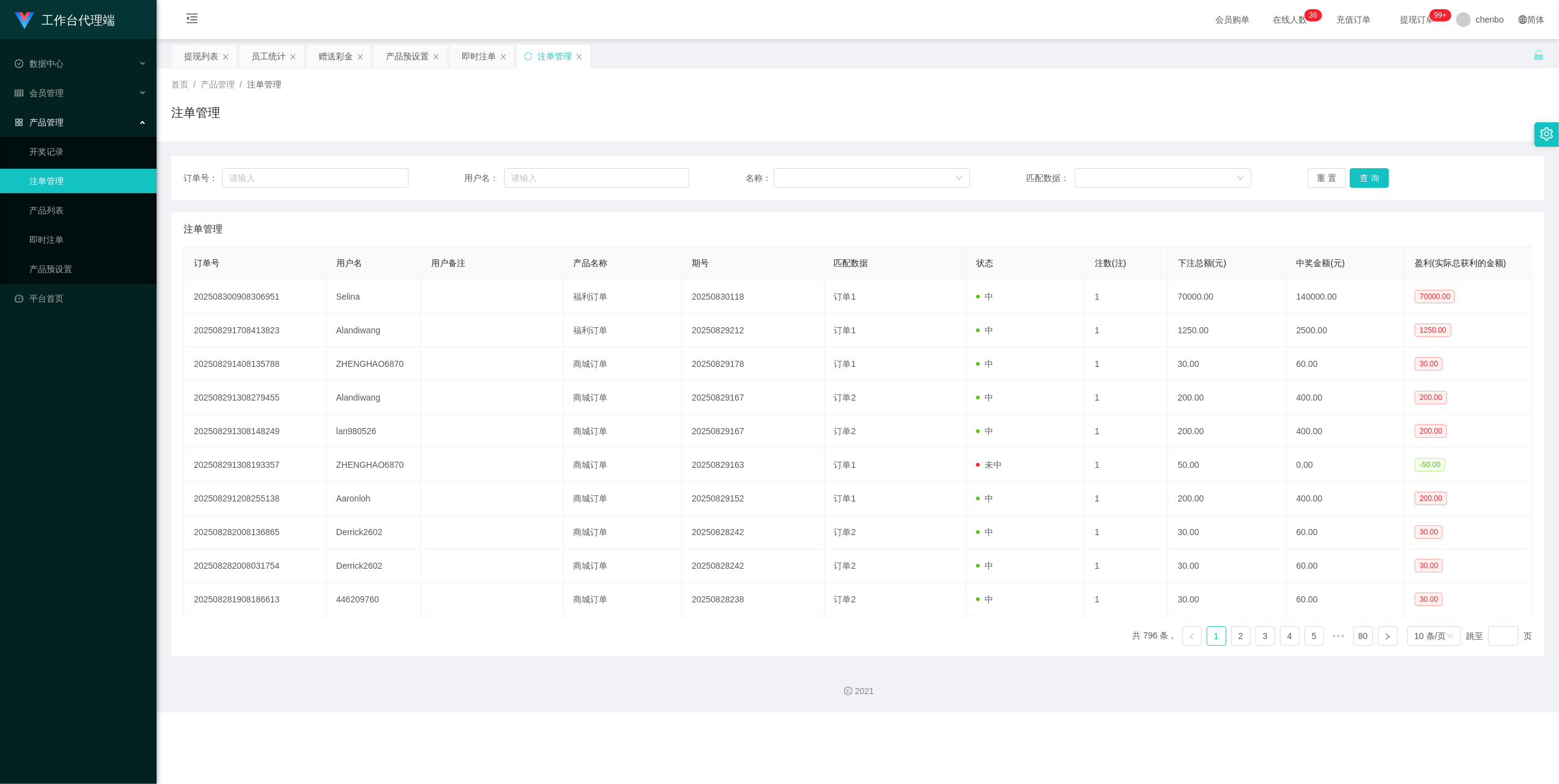
click at [74, 110] on div "产品管理" at bounding box center [78, 122] width 156 height 25
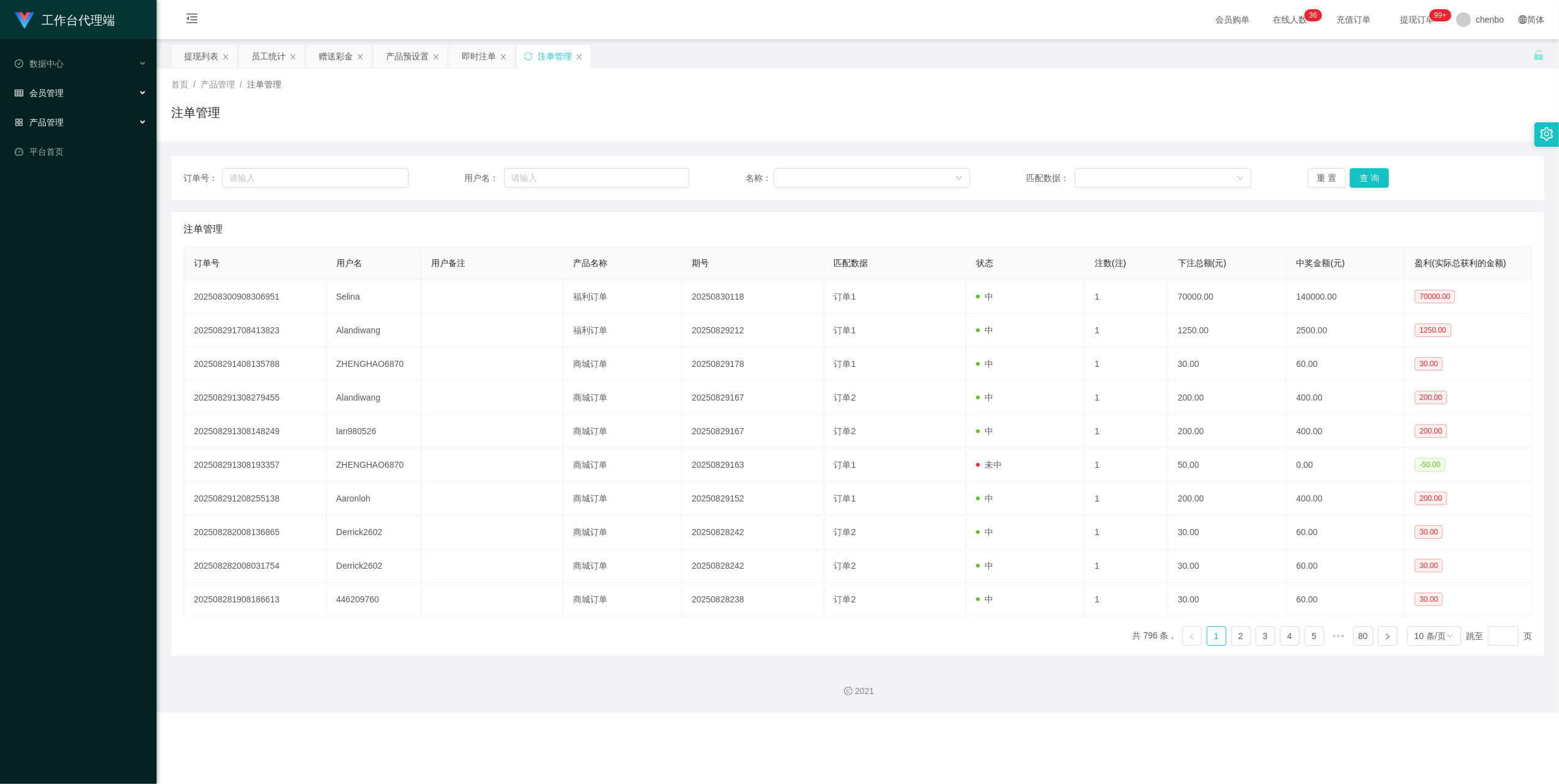
click at [63, 81] on div "会员管理" at bounding box center [78, 93] width 156 height 25
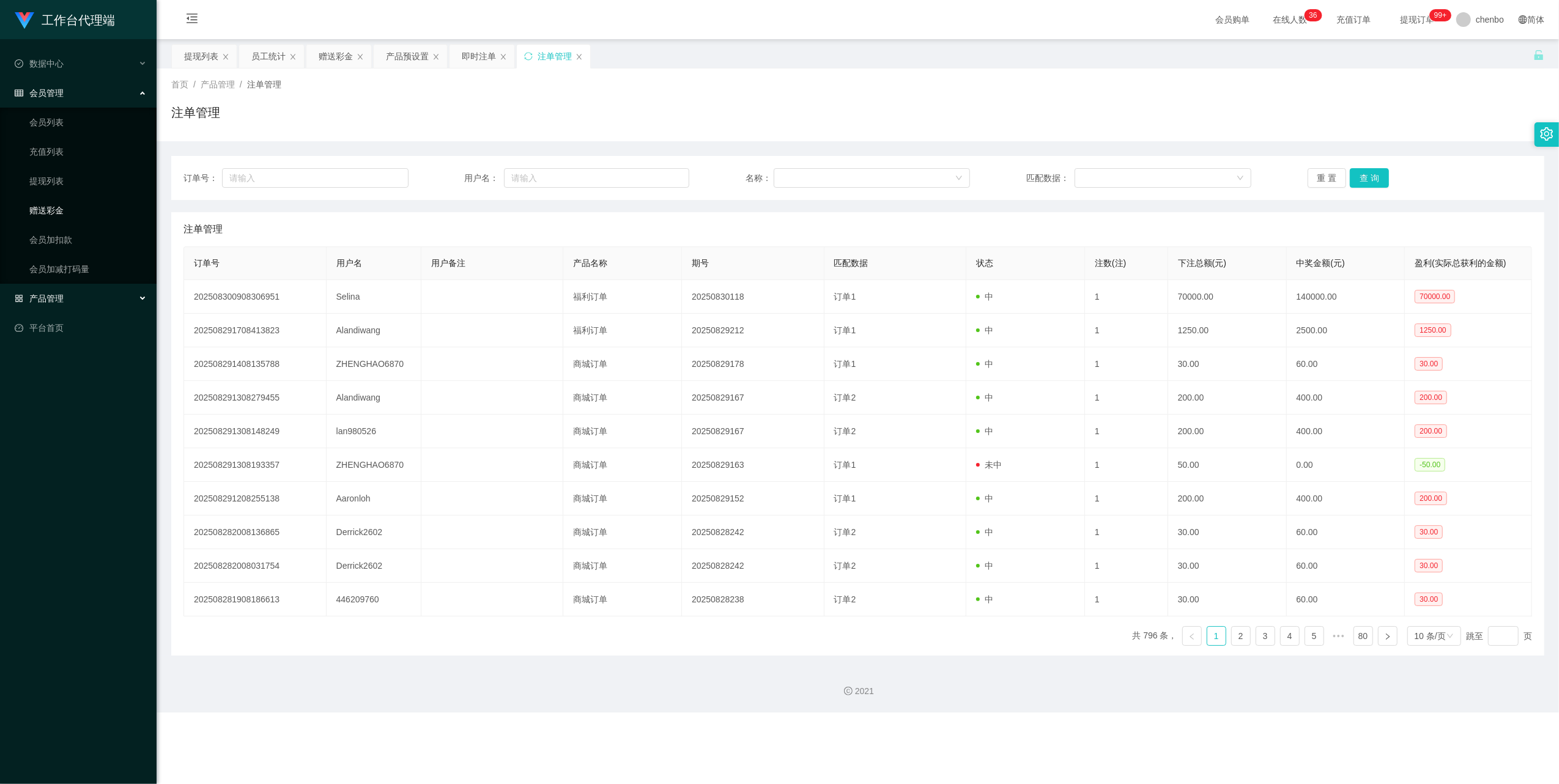
click at [52, 210] on link "赠送彩金" at bounding box center [88, 210] width 117 height 25
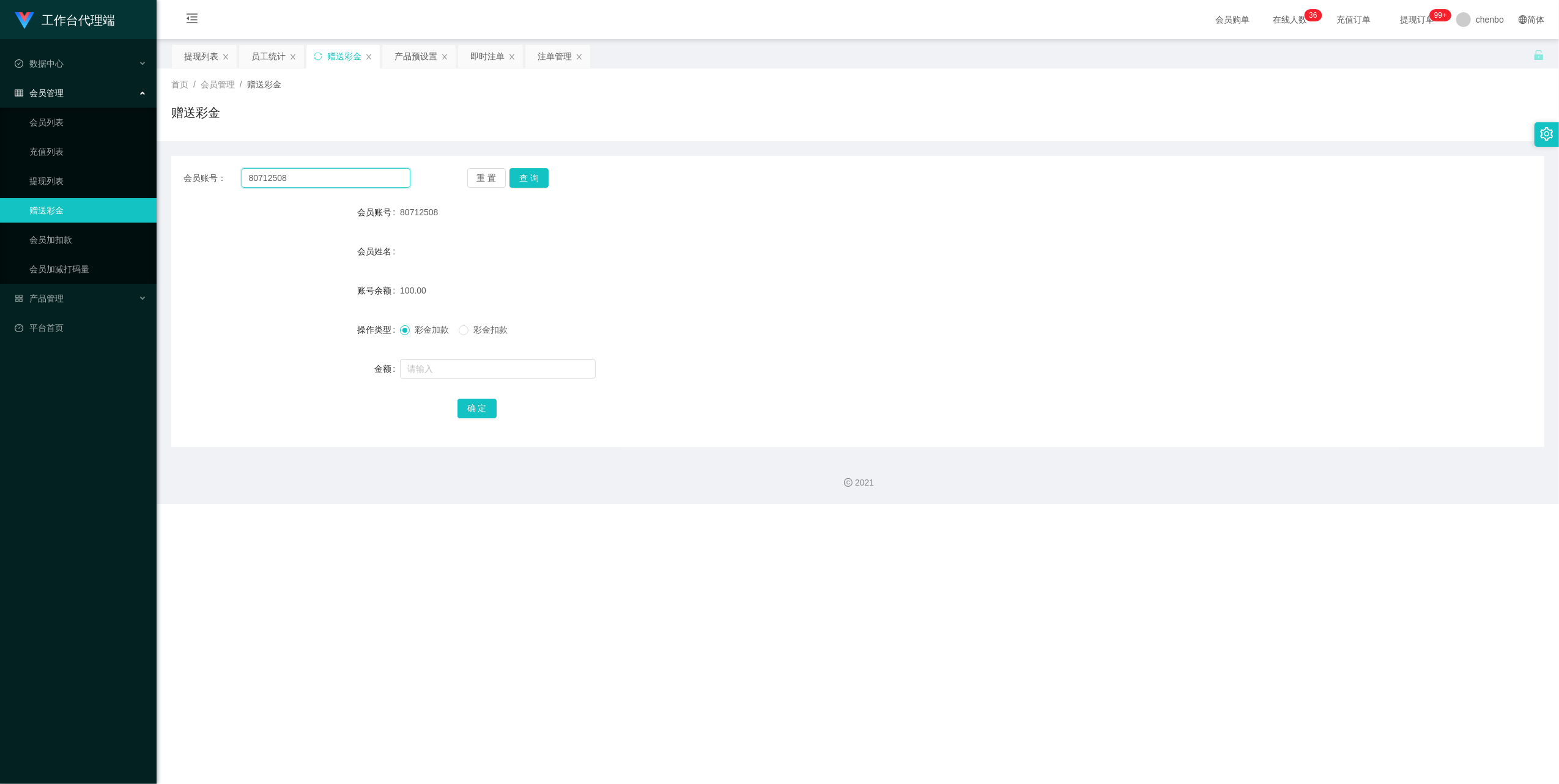
click at [326, 175] on input "80712508" at bounding box center [326, 178] width 169 height 20
paste input "260899"
type input "260899"
click at [522, 169] on button "查 询" at bounding box center [529, 178] width 39 height 20
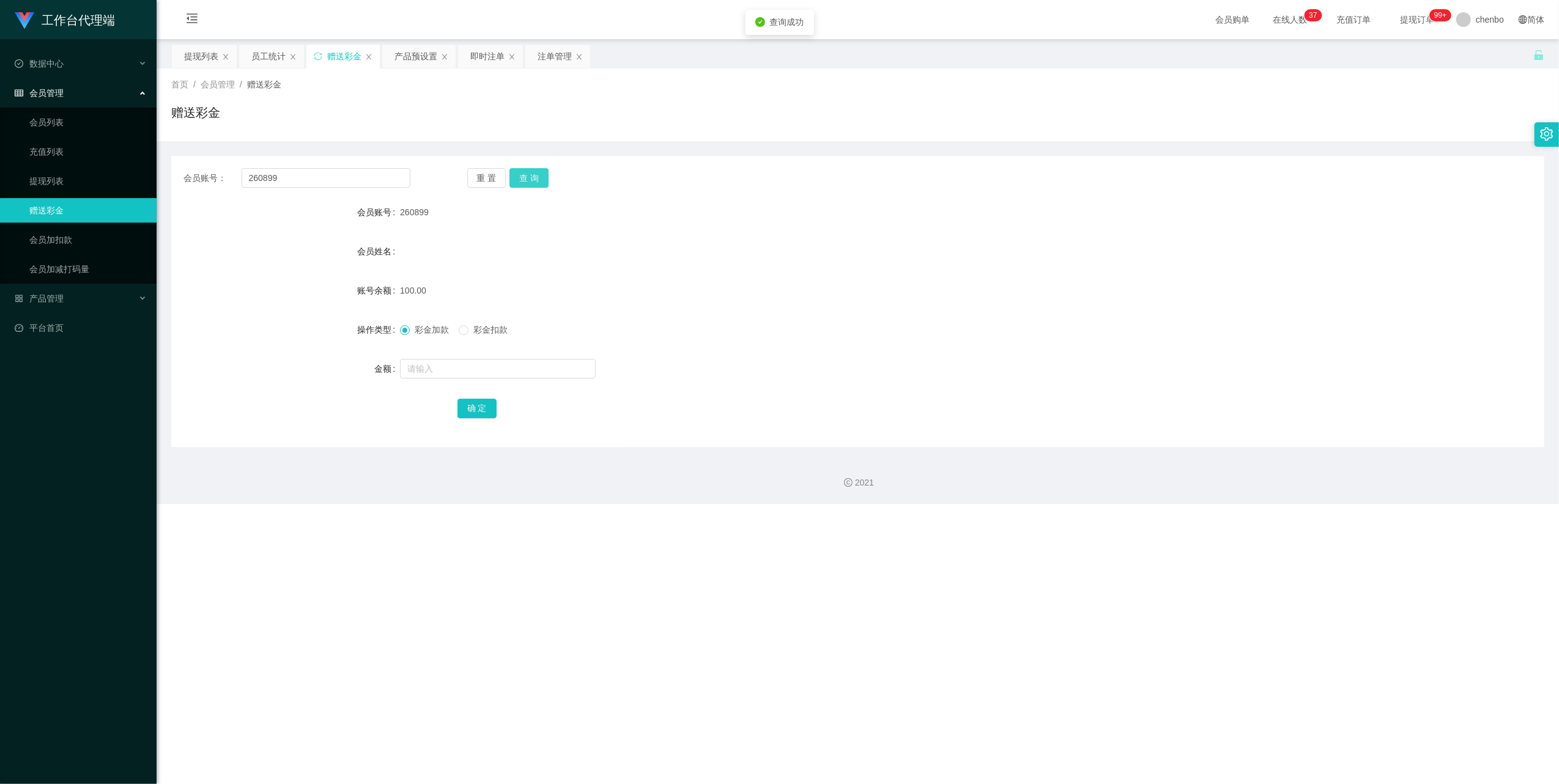
click at [522, 169] on button "查 询" at bounding box center [529, 178] width 39 height 20
click at [522, 169] on div "重 置 查 询" at bounding box center [581, 178] width 227 height 20
click at [358, 169] on input "260899" at bounding box center [326, 178] width 169 height 20
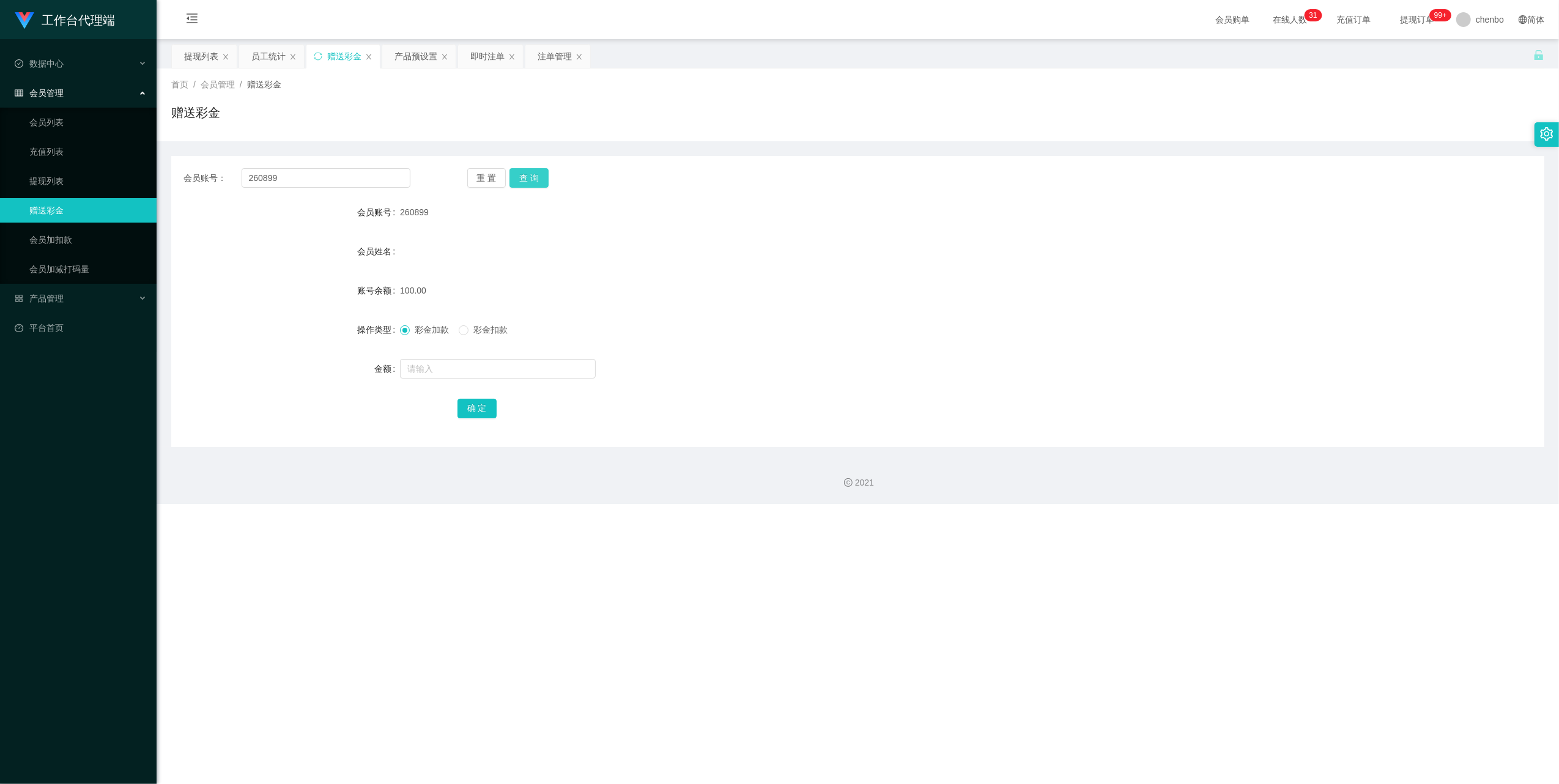
click at [510, 177] on button "查 询" at bounding box center [529, 178] width 39 height 20
click at [483, 333] on span "彩金扣款" at bounding box center [491, 329] width 44 height 10
click at [456, 367] on input "text" at bounding box center [498, 369] width 196 height 20
type input "50"
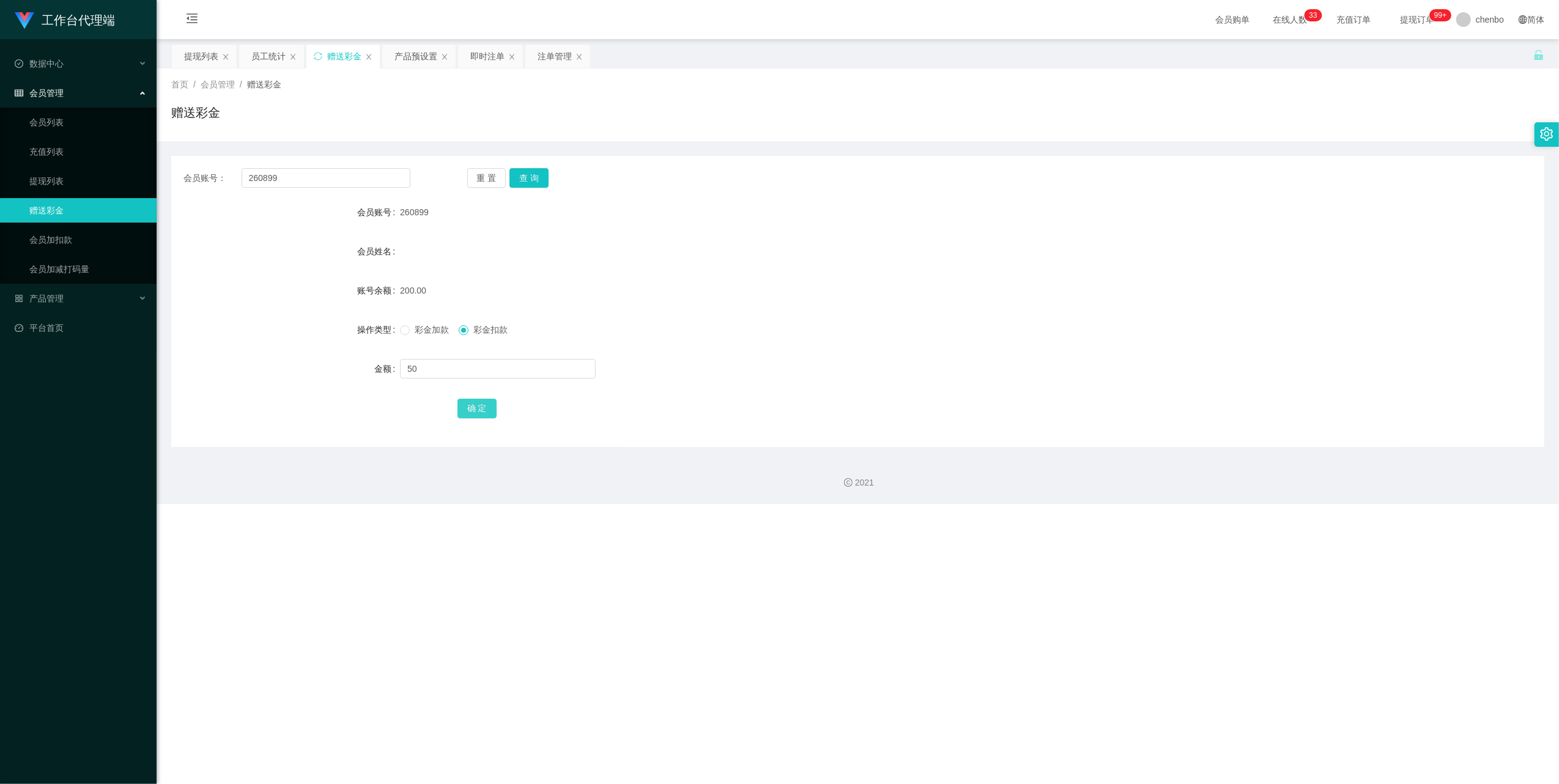
click at [478, 411] on button "确 定" at bounding box center [477, 408] width 39 height 20
click at [923, 245] on div "会员姓名" at bounding box center [858, 251] width 1373 height 25
click at [52, 182] on link "提现列表" at bounding box center [88, 181] width 117 height 25
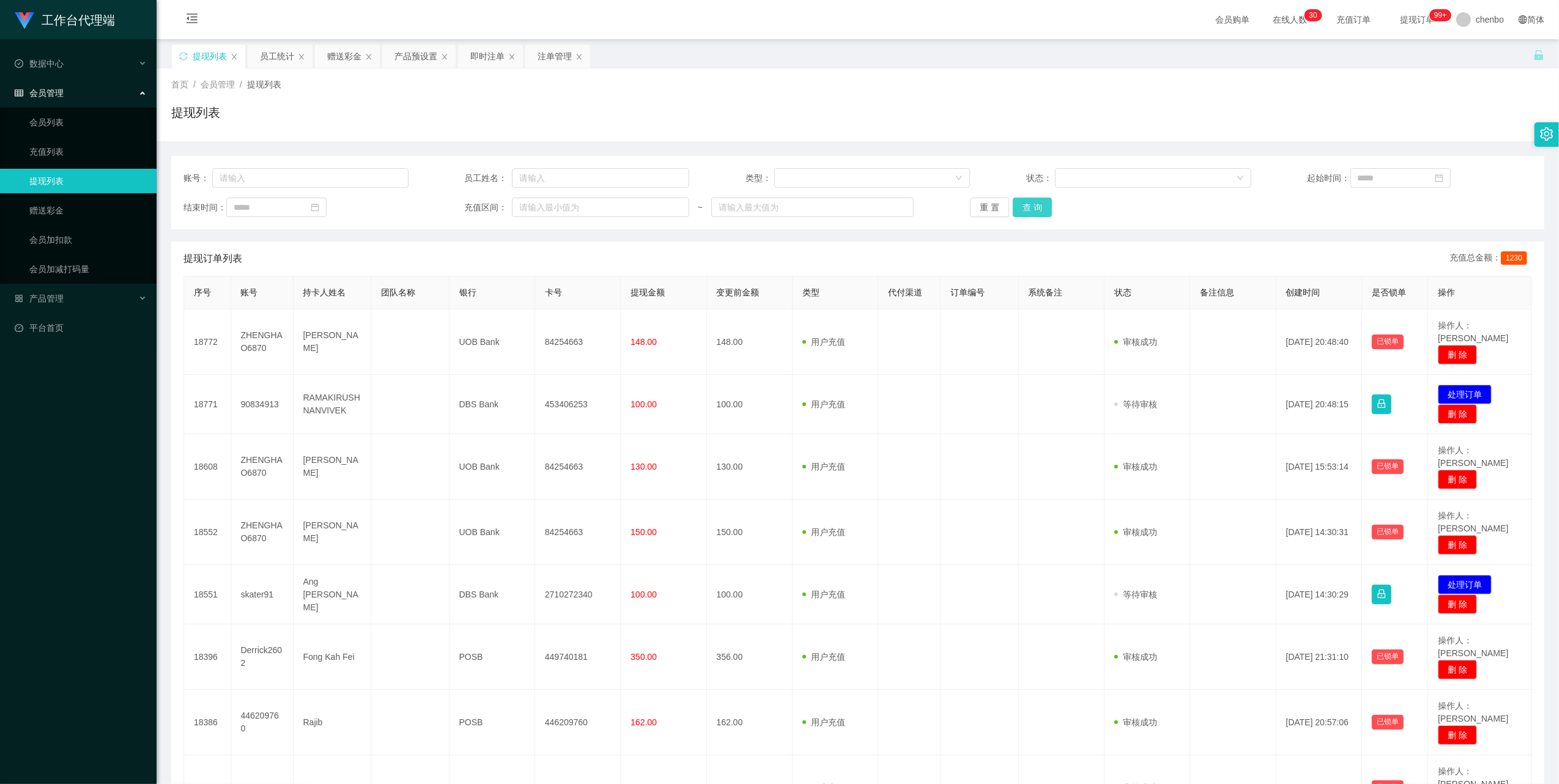
click at [1043, 208] on button "查 询" at bounding box center [1033, 207] width 39 height 20
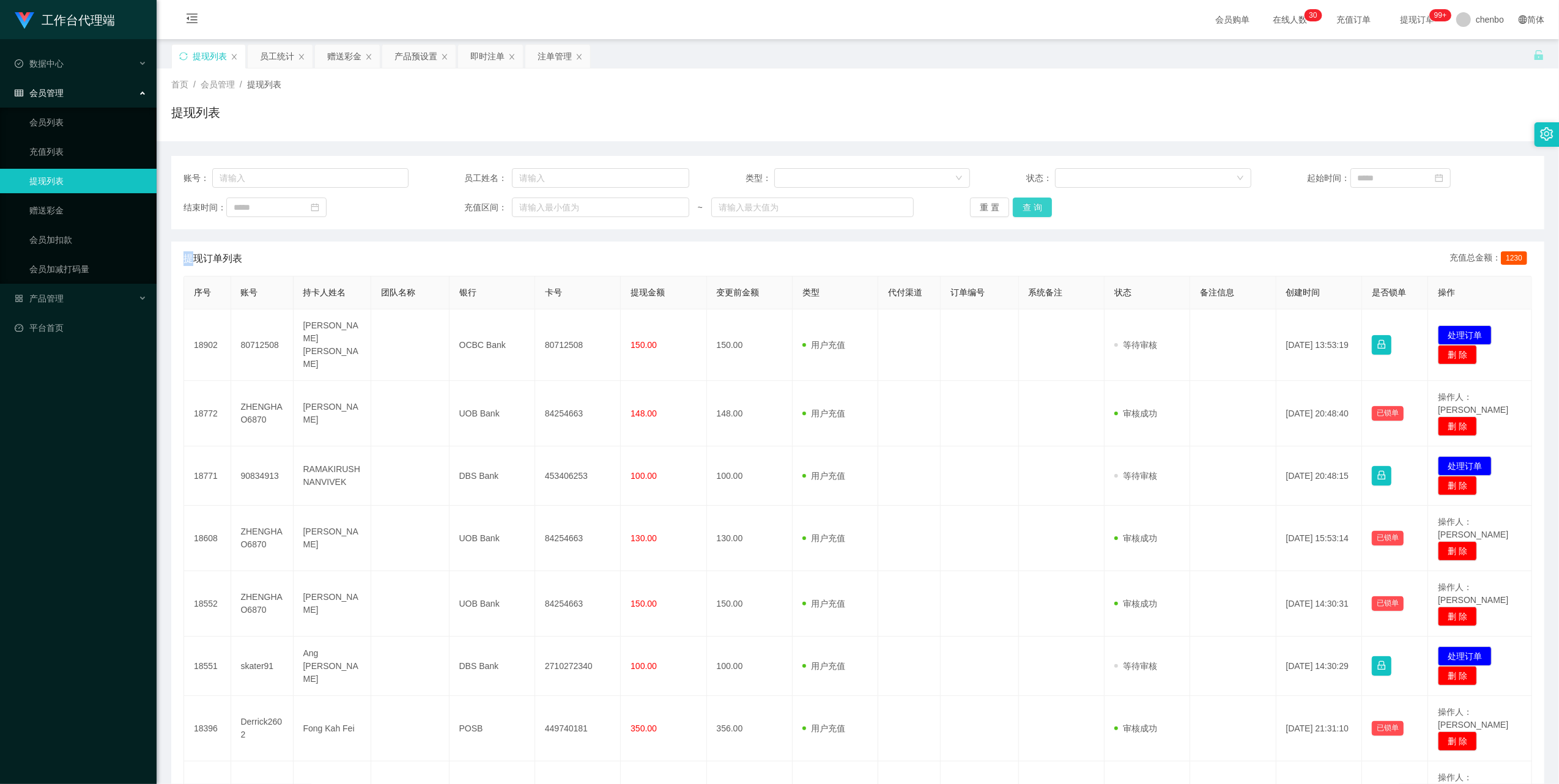
click at [1043, 208] on div "重 置 查 询" at bounding box center [1083, 207] width 225 height 20
click at [1043, 208] on button "查 询" at bounding box center [1033, 207] width 39 height 20
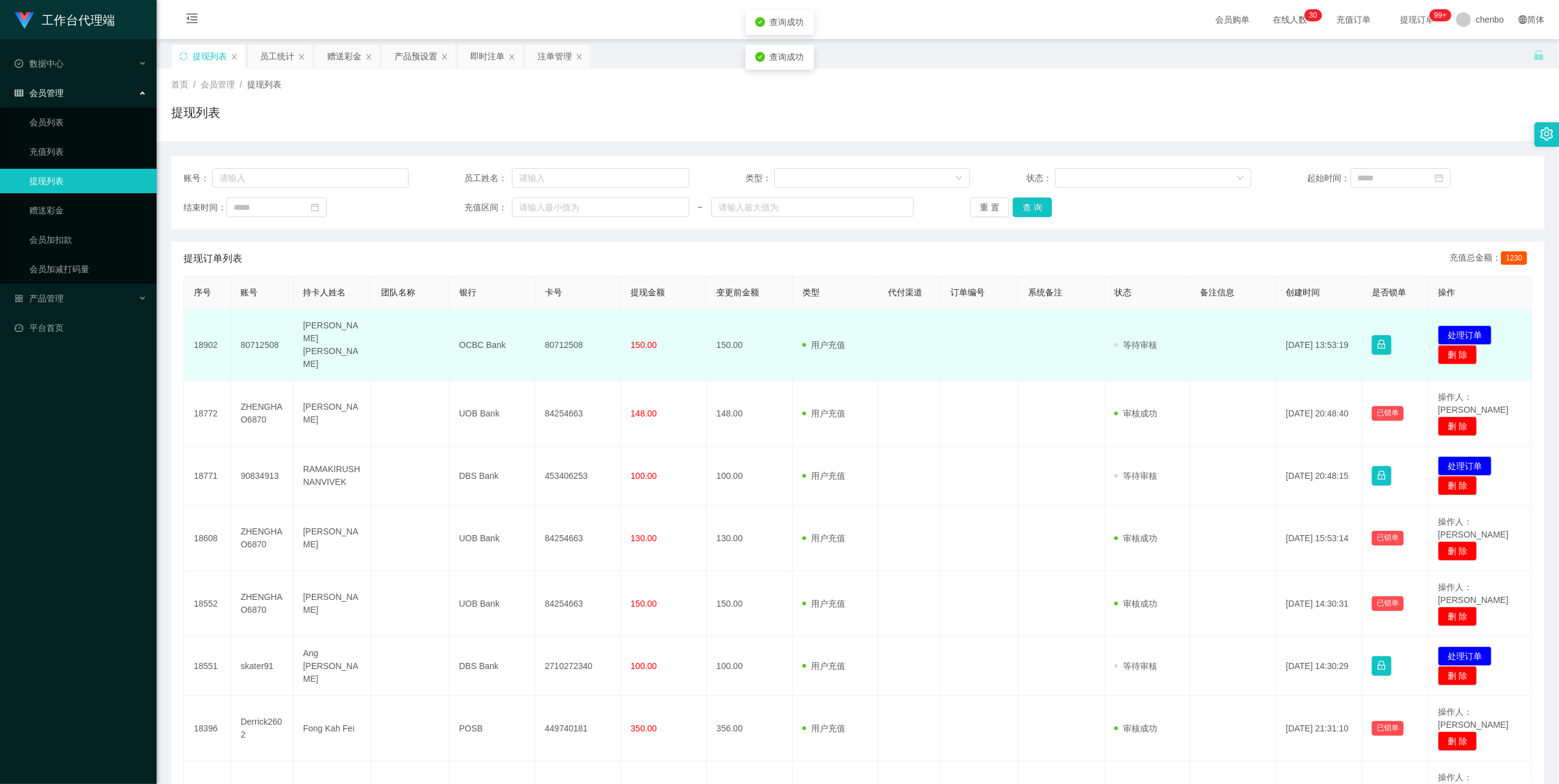
click at [1468, 318] on td "发起代付 处理订单 删 除" at bounding box center [1480, 345] width 104 height 72
click at [1463, 326] on button "处理订单" at bounding box center [1465, 335] width 54 height 20
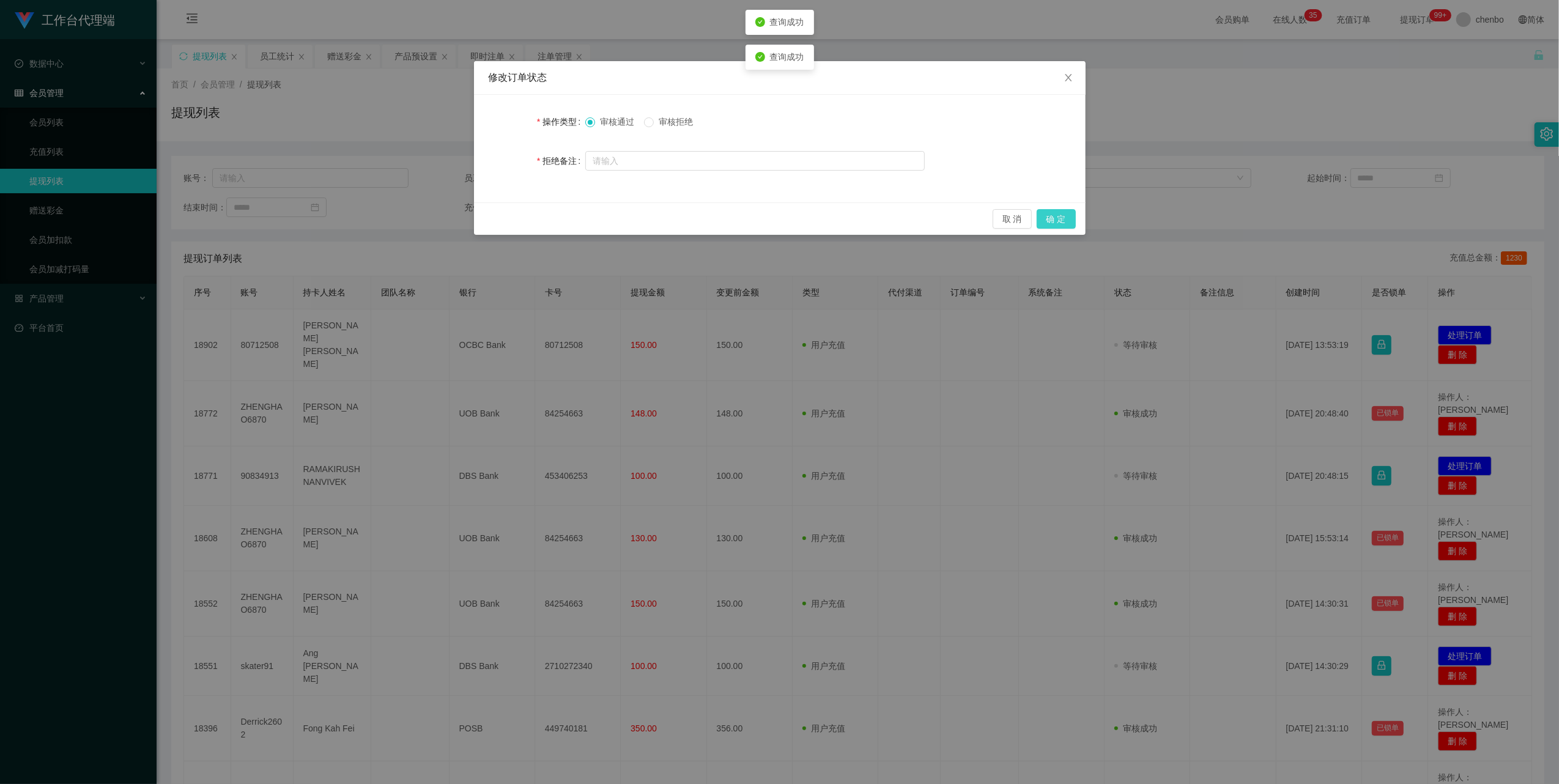
click at [1067, 217] on button "确 定" at bounding box center [1056, 219] width 39 height 20
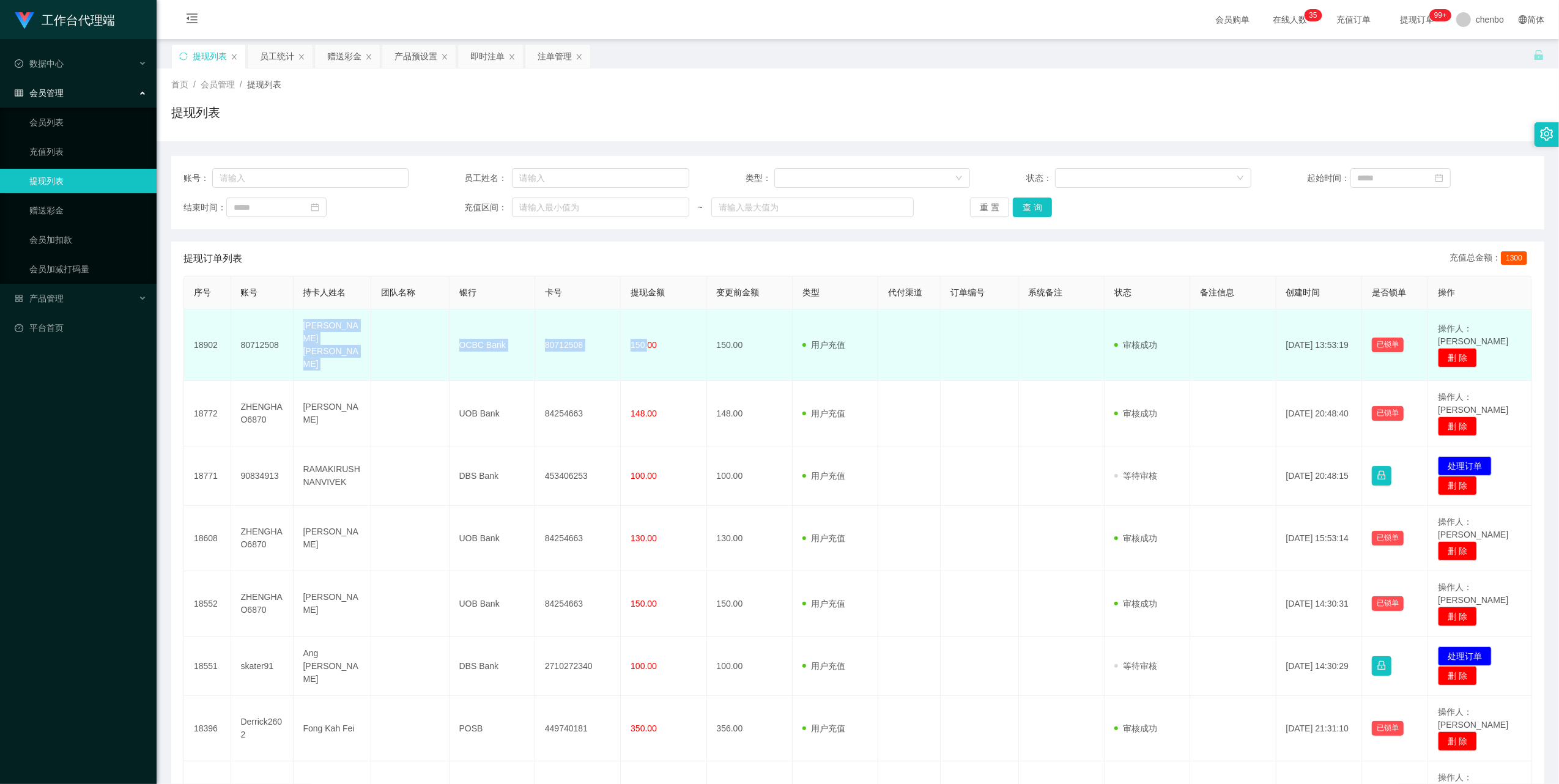
copy tr "[PERSON_NAME] [PERSON_NAME] OCBC Bank 80712508 150."
drag, startPoint x: 298, startPoint y: 329, endPoint x: 645, endPoint y: 343, distance: 347.3
click at [645, 343] on tr "18902 80712508 [PERSON_NAME] [PERSON_NAME] OCBC Bank 80712508 150.00 150.00 用户充…" at bounding box center [858, 345] width 1348 height 72
click at [426, 343] on td at bounding box center [410, 345] width 78 height 72
drag, startPoint x: 294, startPoint y: 327, endPoint x: 641, endPoint y: 339, distance: 347.2
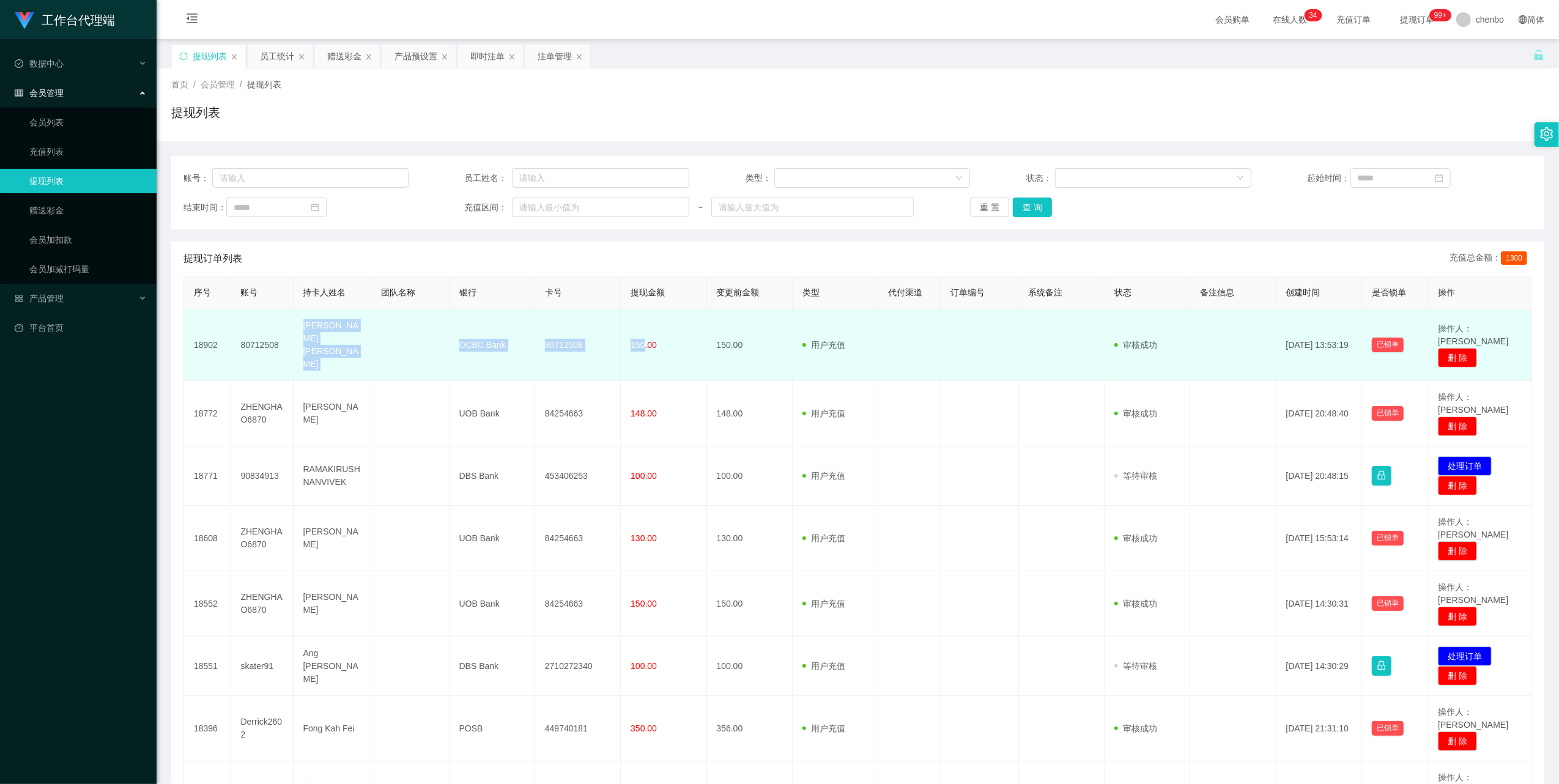
click at [641, 339] on tr "18902 80712508 [PERSON_NAME] [PERSON_NAME] OCBC Bank 80712508 150.00 150.00 用户充…" at bounding box center [858, 345] width 1348 height 72
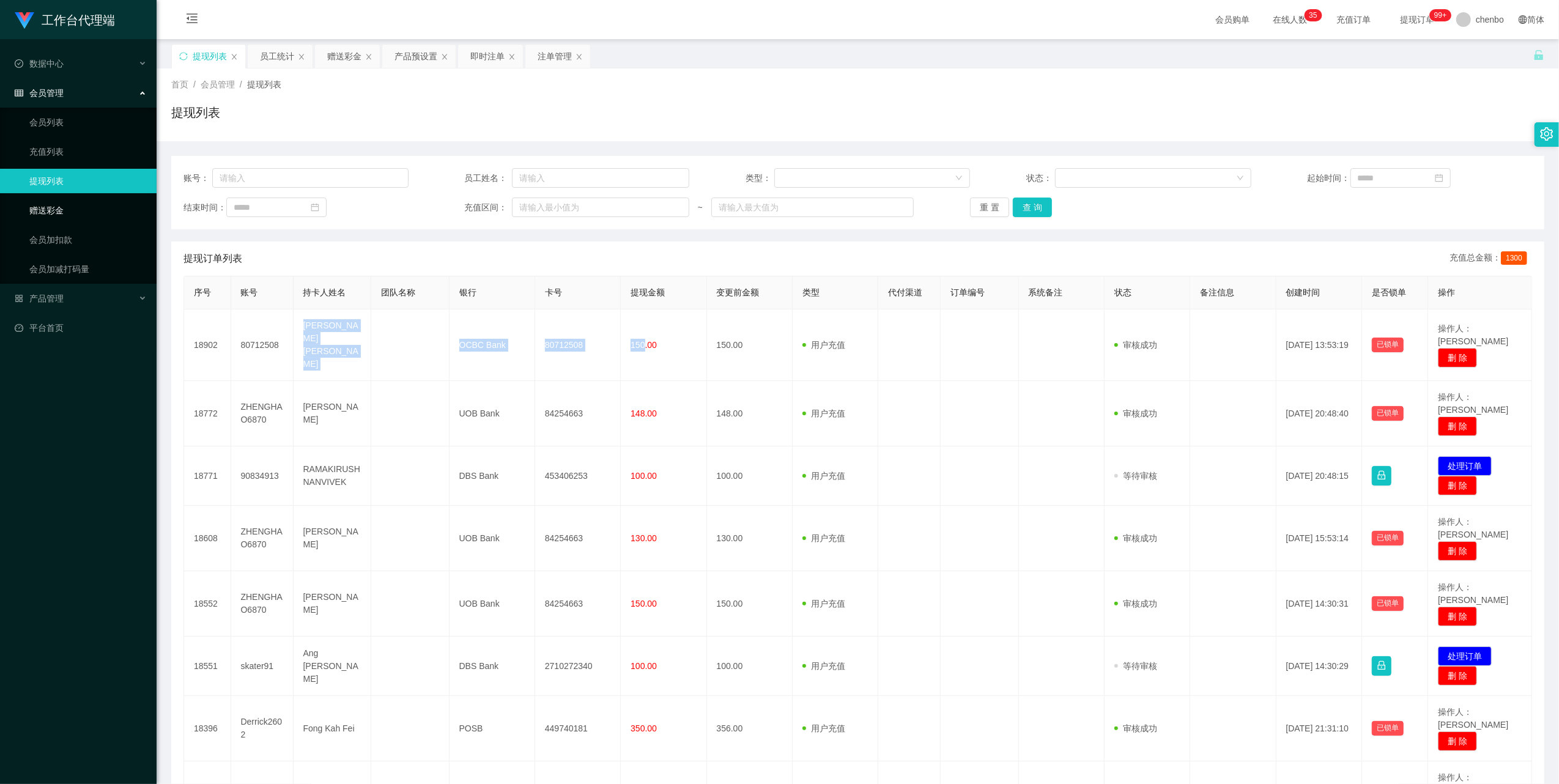
click at [57, 202] on link "赠送彩金" at bounding box center [88, 210] width 117 height 25
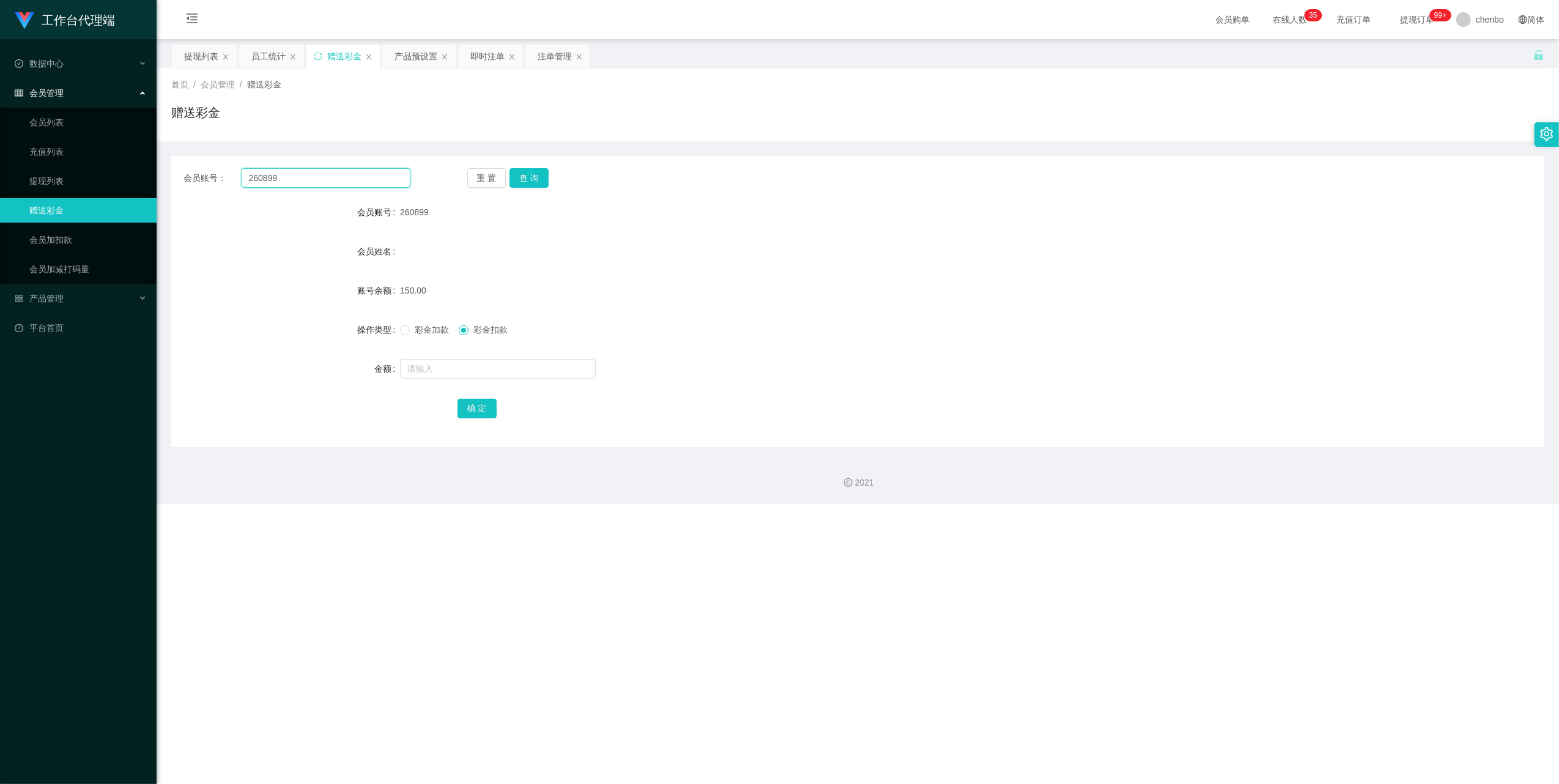
click at [340, 173] on input "260899" at bounding box center [326, 178] width 169 height 20
click at [340, 172] on input "260899" at bounding box center [326, 178] width 169 height 20
click at [522, 173] on button "查 询" at bounding box center [529, 178] width 39 height 20
click at [522, 173] on button "查 询" at bounding box center [535, 178] width 53 height 20
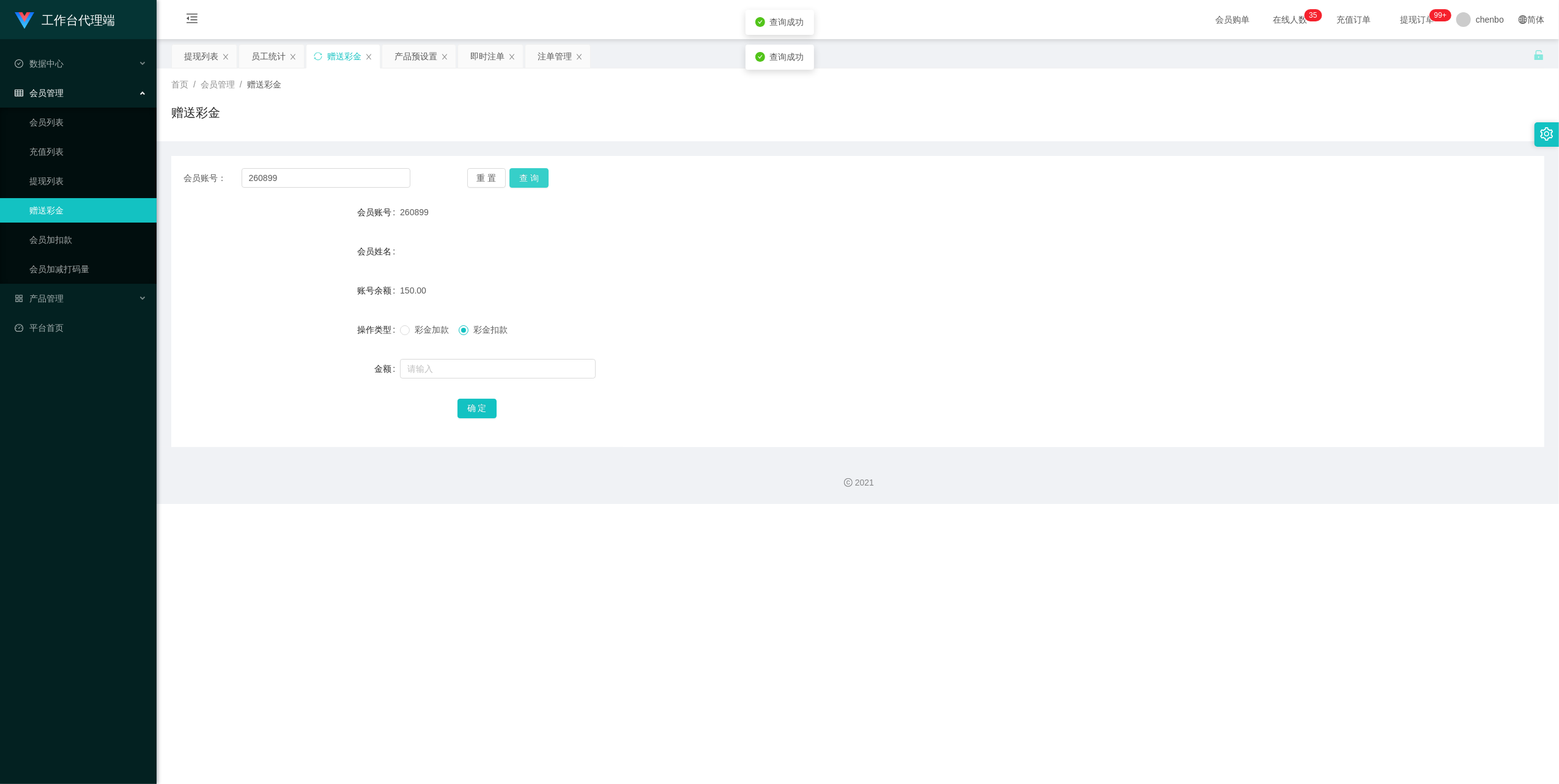
click at [522, 173] on button "查 询" at bounding box center [529, 178] width 39 height 20
drag, startPoint x: 522, startPoint y: 173, endPoint x: 869, endPoint y: 231, distance: 351.8
click at [524, 172] on button "查 询" at bounding box center [529, 178] width 39 height 20
drag, startPoint x: 892, startPoint y: 231, endPoint x: 926, endPoint y: 225, distance: 34.5
click at [911, 229] on form "会员账号 260899 会员姓名 账号余额 150.00 操作类型 彩金加款 彩金扣款 金额 确 定" at bounding box center [858, 310] width 1373 height 220
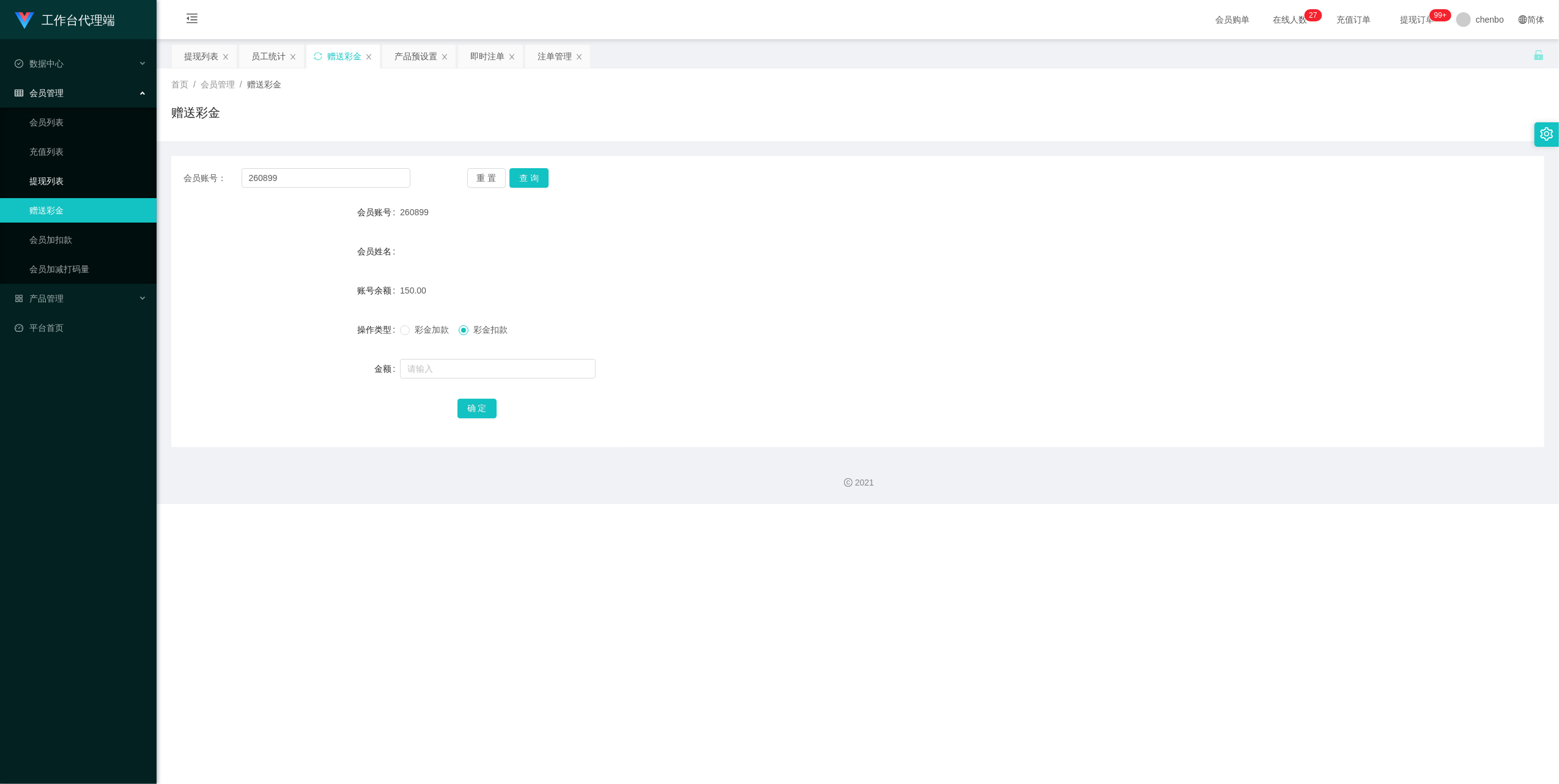
click at [60, 177] on link "提现列表" at bounding box center [88, 181] width 117 height 25
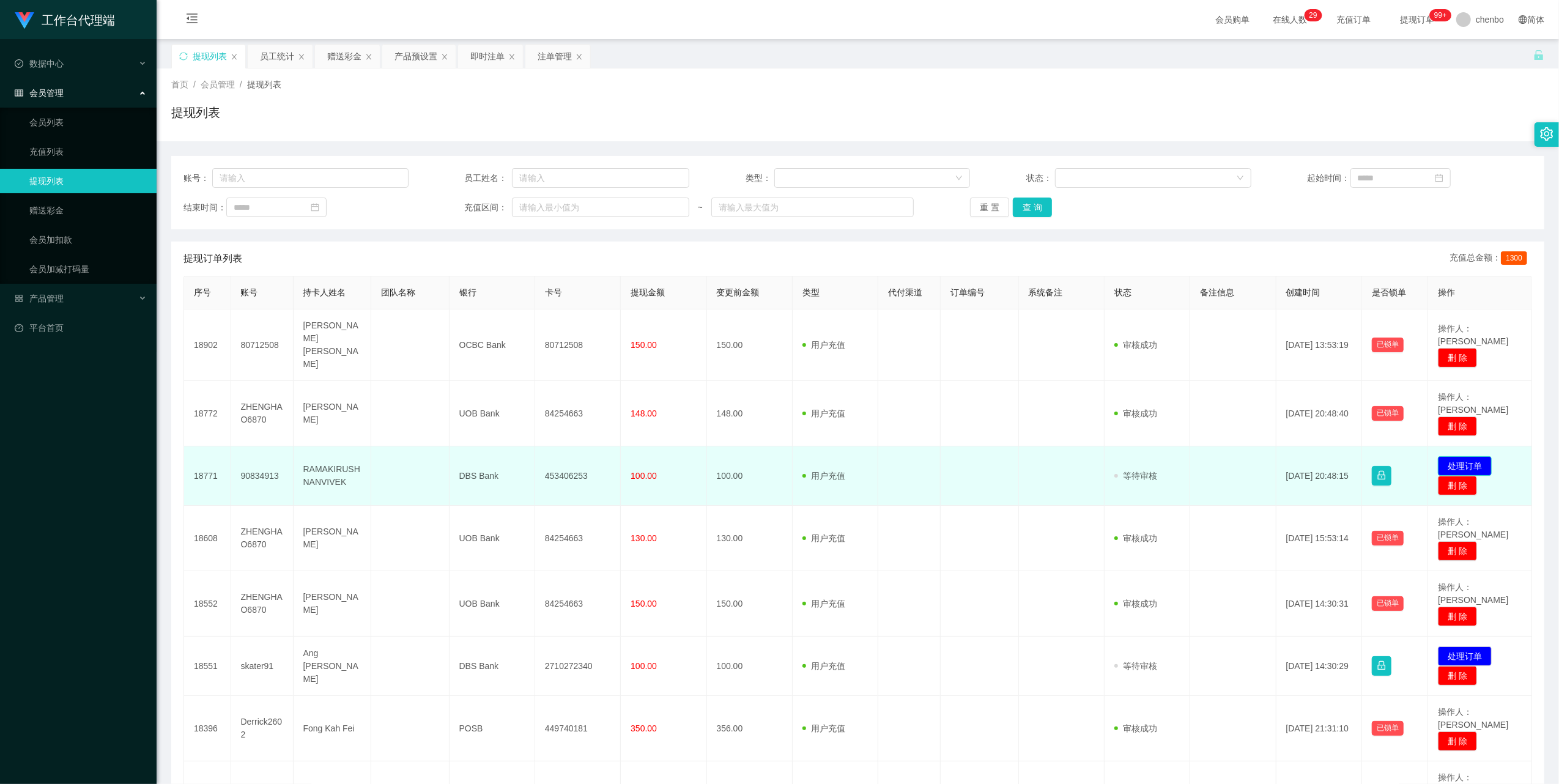
click at [1462, 456] on button "处理订单" at bounding box center [1465, 466] width 54 height 20
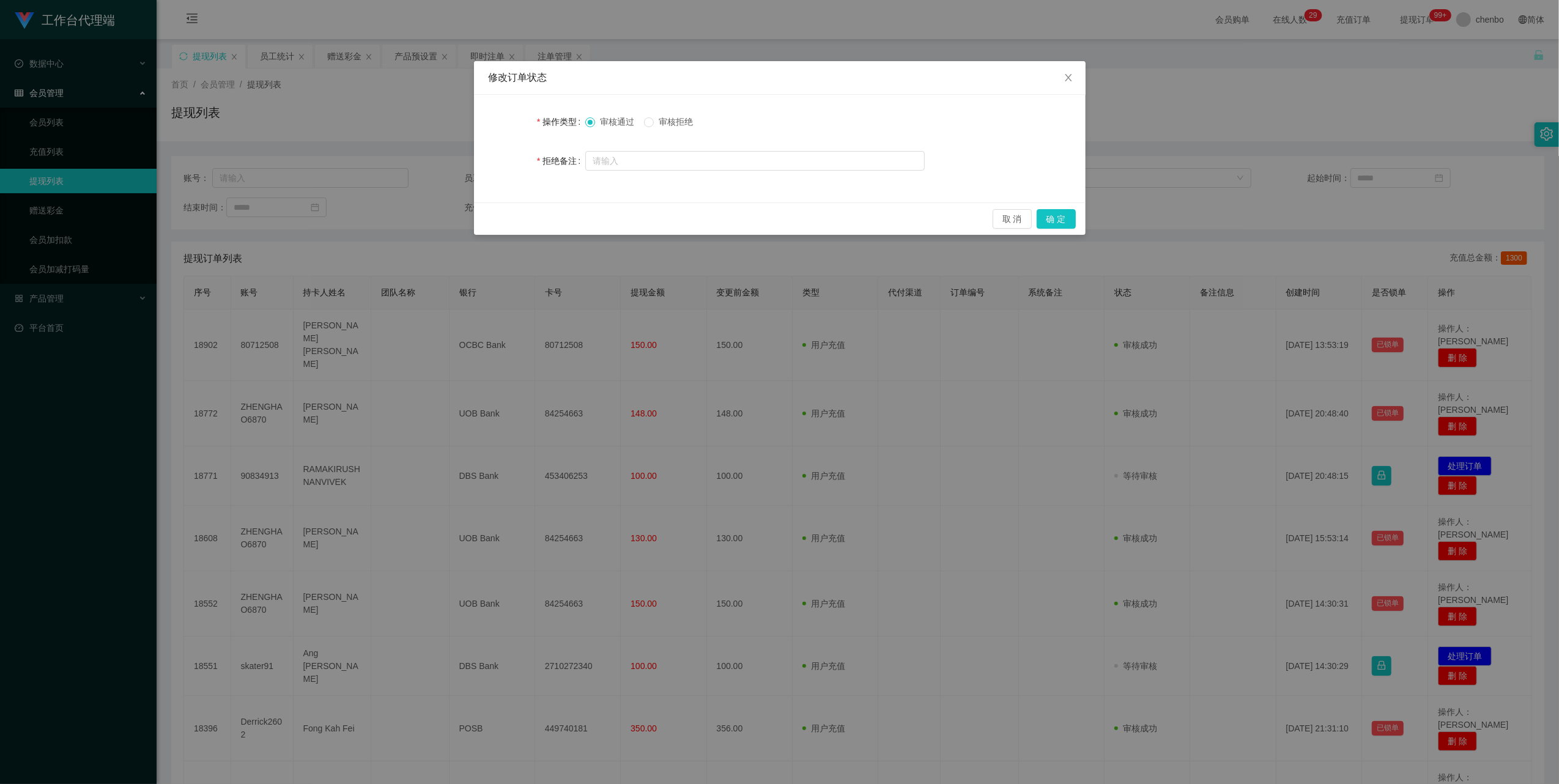
click at [673, 123] on span "审核拒绝" at bounding box center [676, 121] width 44 height 10
click at [735, 172] on div at bounding box center [755, 161] width 339 height 25
click at [750, 161] on input "text" at bounding box center [755, 161] width 339 height 20
type input "请完成升级任务"
click at [1070, 214] on button "确 定" at bounding box center [1056, 219] width 39 height 20
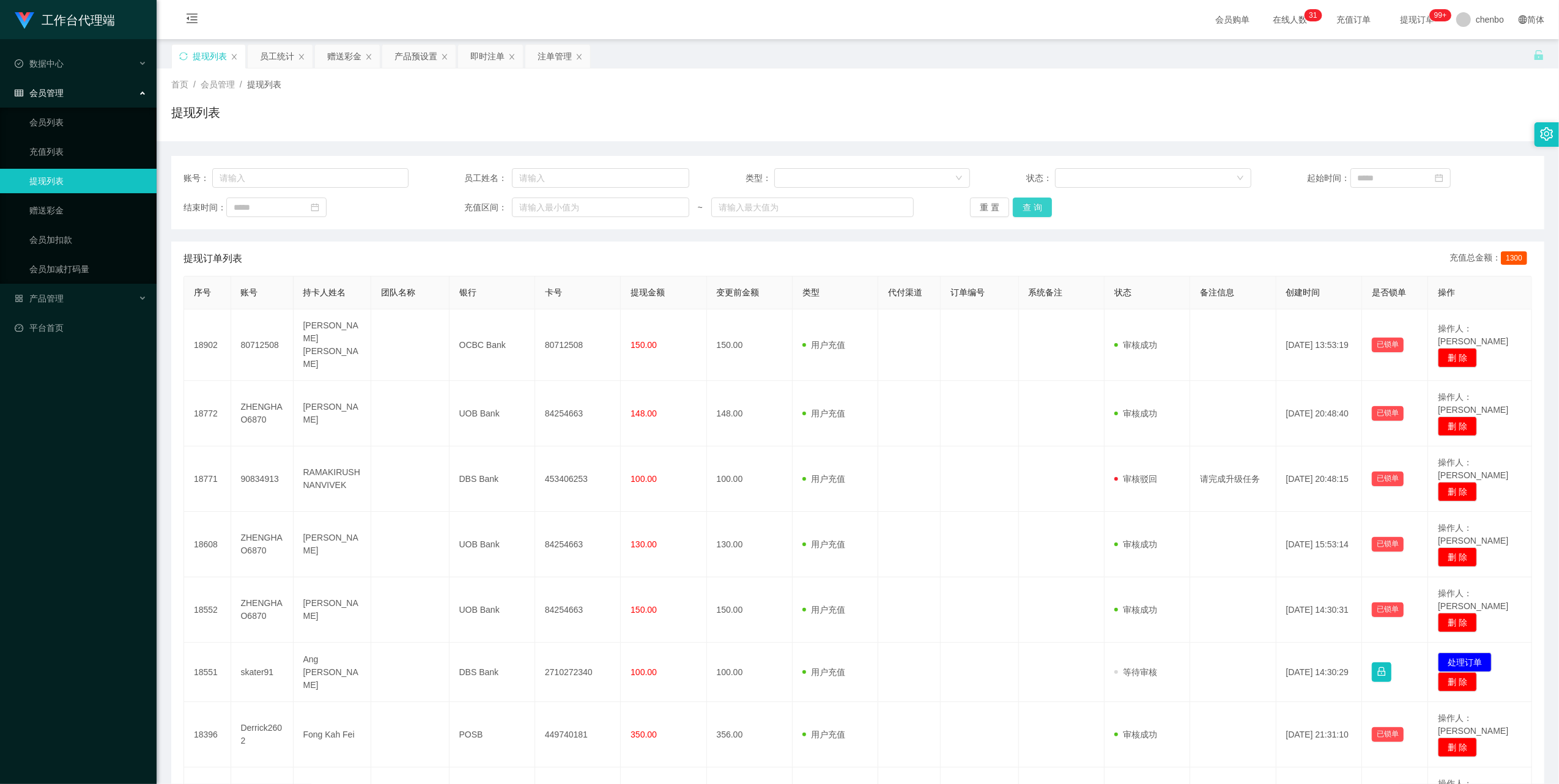
click at [1043, 208] on button "查 询" at bounding box center [1033, 207] width 39 height 20
click at [1043, 208] on div "重 置 查 询" at bounding box center [1083, 207] width 225 height 20
drag, startPoint x: 1043, startPoint y: 208, endPoint x: 1019, endPoint y: 201, distance: 25.0
click at [1019, 201] on button "查 询" at bounding box center [1033, 207] width 39 height 20
click at [1019, 201] on div "重 置 查 询" at bounding box center [1083, 207] width 225 height 20
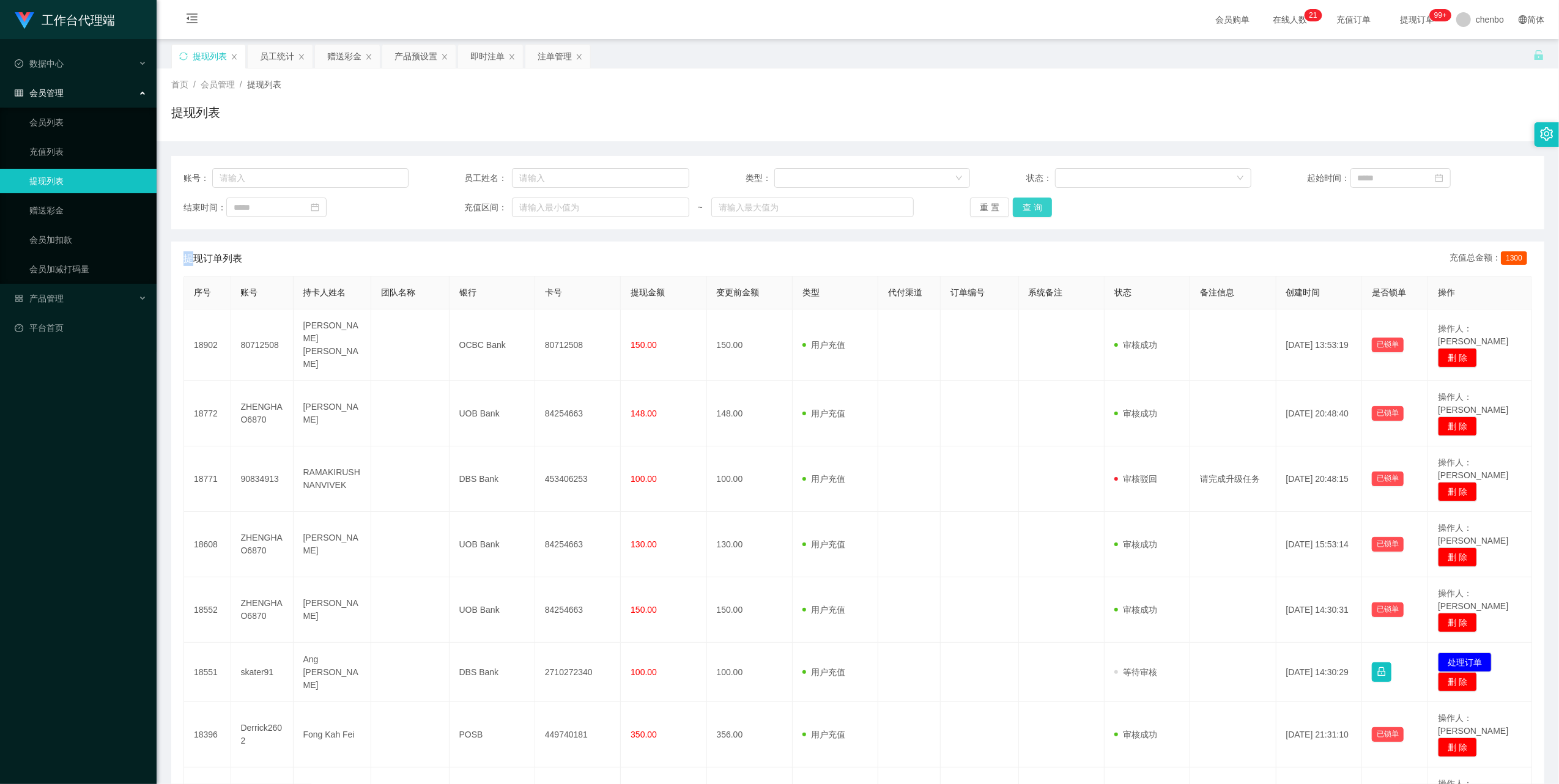
click at [1031, 208] on button "查 询" at bounding box center [1033, 207] width 39 height 20
click at [1031, 208] on div "重 置 查 询" at bounding box center [1083, 207] width 225 height 20
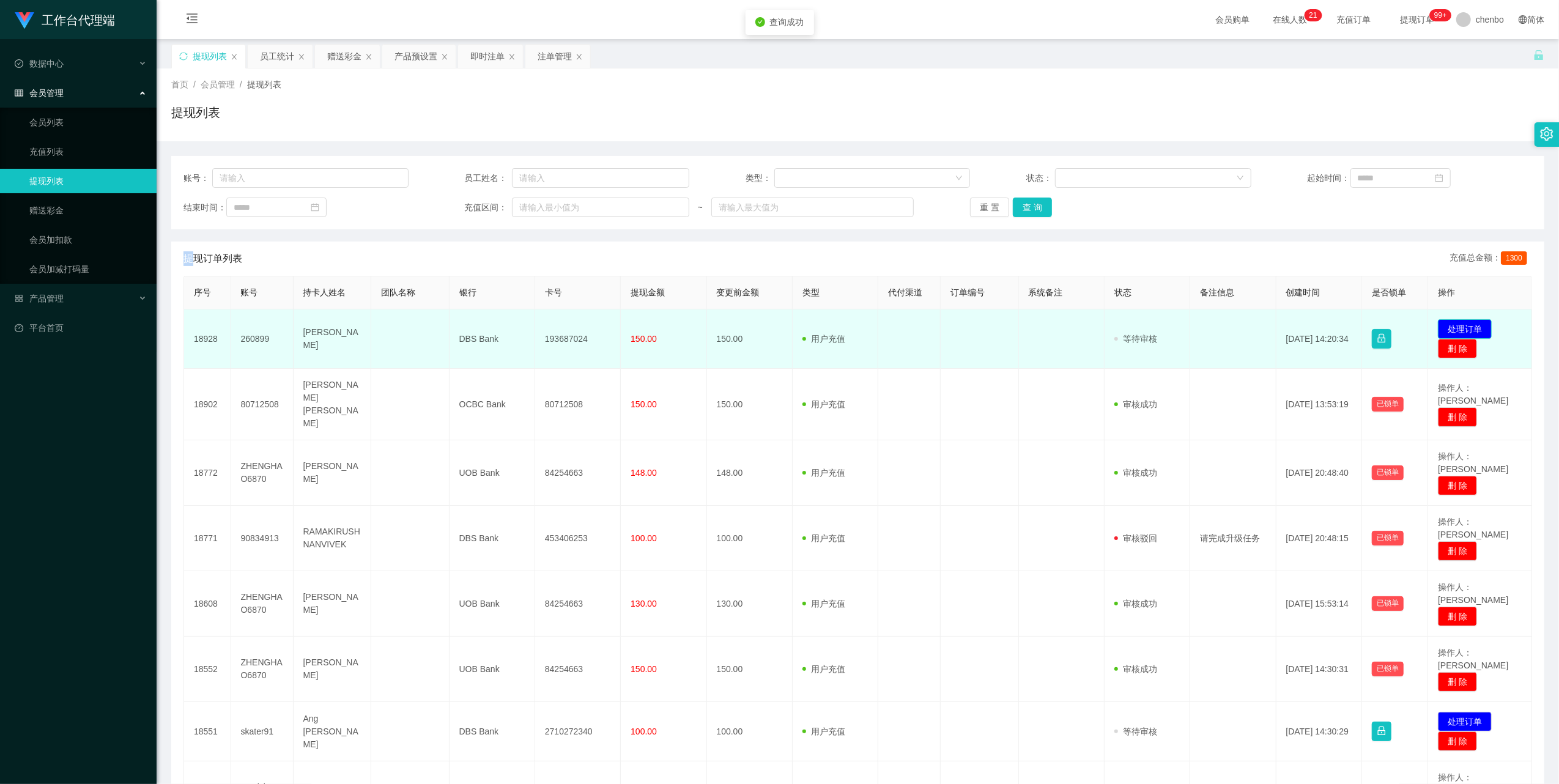
click at [1442, 326] on button "处理订单" at bounding box center [1465, 329] width 54 height 20
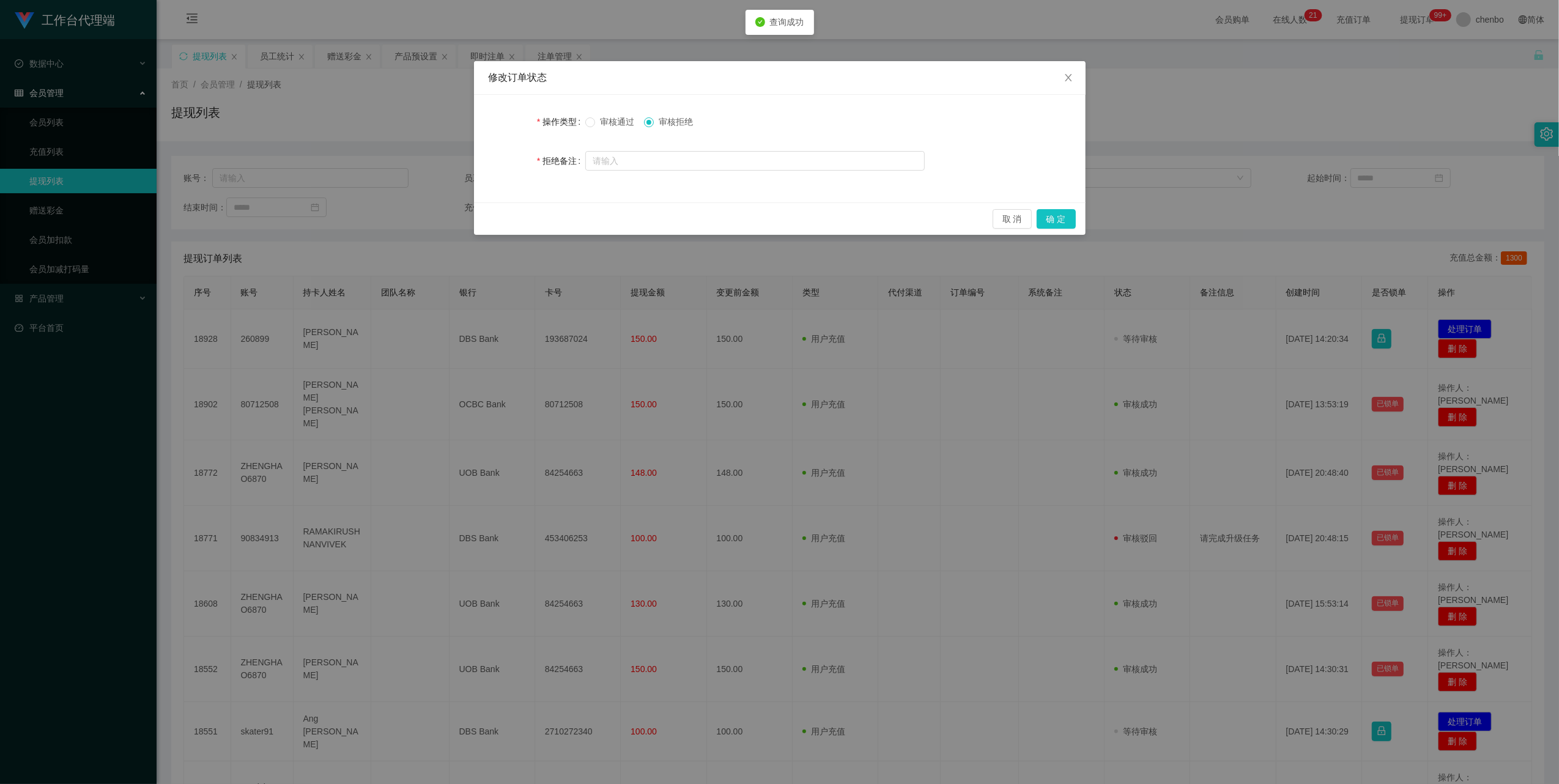
click at [600, 128] on label "审核通过" at bounding box center [612, 122] width 54 height 13
click at [604, 125] on span "审核通过" at bounding box center [617, 121] width 44 height 10
click at [1057, 217] on button "确 定" at bounding box center [1056, 219] width 39 height 20
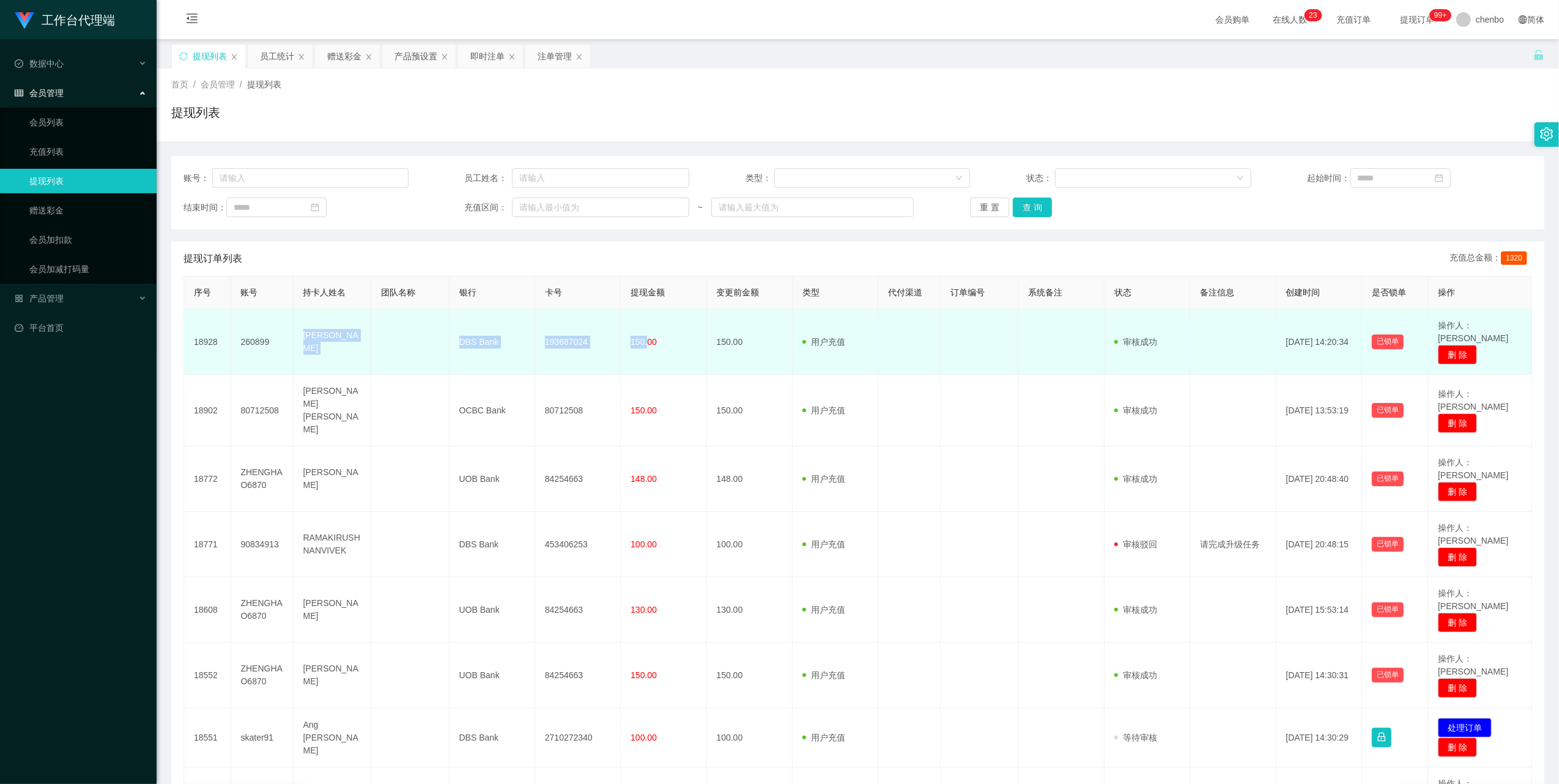
copy tr "[PERSON_NAME] Heng DBS Bank 193687024 150."
drag, startPoint x: 298, startPoint y: 333, endPoint x: 643, endPoint y: 336, distance: 345.0
click at [643, 336] on tr "18928 260899 [PERSON_NAME] Heng DBS Bank 193687024 150.00 150.00 用户充值 人工扣款 审核驳回…" at bounding box center [858, 342] width 1348 height 66
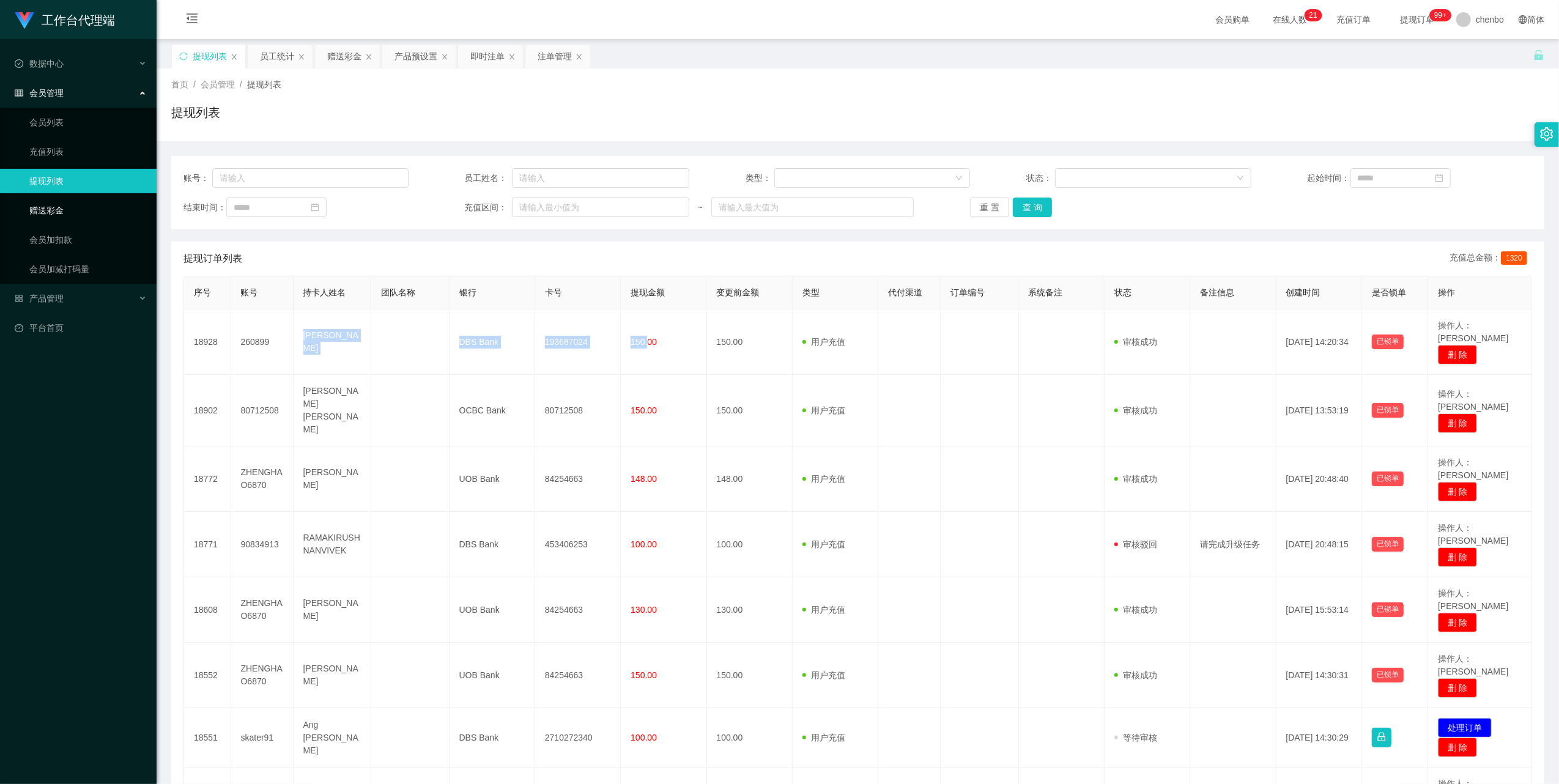
click at [52, 198] on link "赠送彩金" at bounding box center [88, 210] width 117 height 25
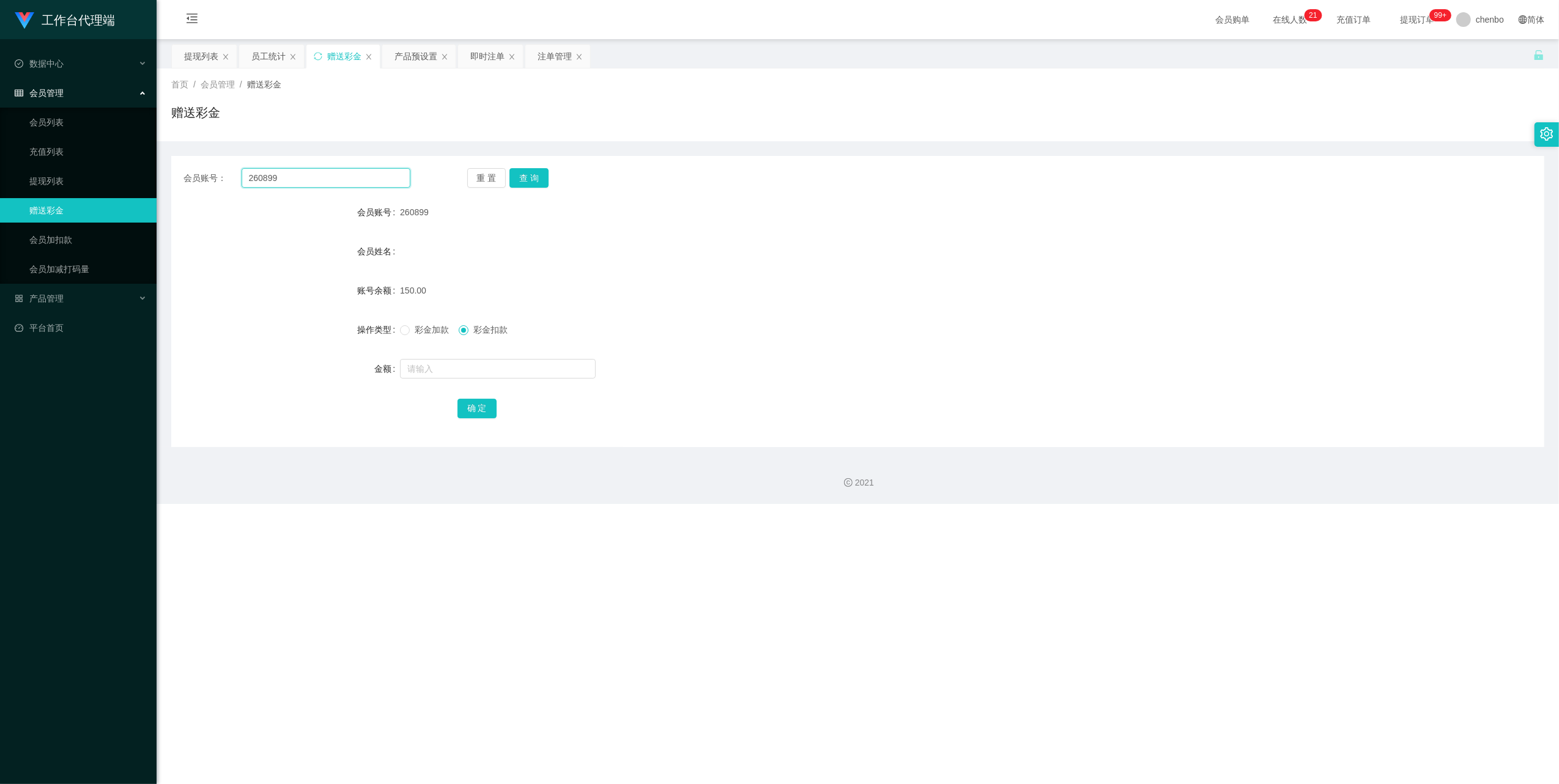
click at [311, 175] on input "260899" at bounding box center [326, 178] width 169 height 20
click at [531, 177] on button "查 询" at bounding box center [529, 178] width 39 height 20
click at [431, 371] on input "text" at bounding box center [498, 369] width 196 height 20
click at [417, 328] on span "彩金加款" at bounding box center [432, 329] width 44 height 10
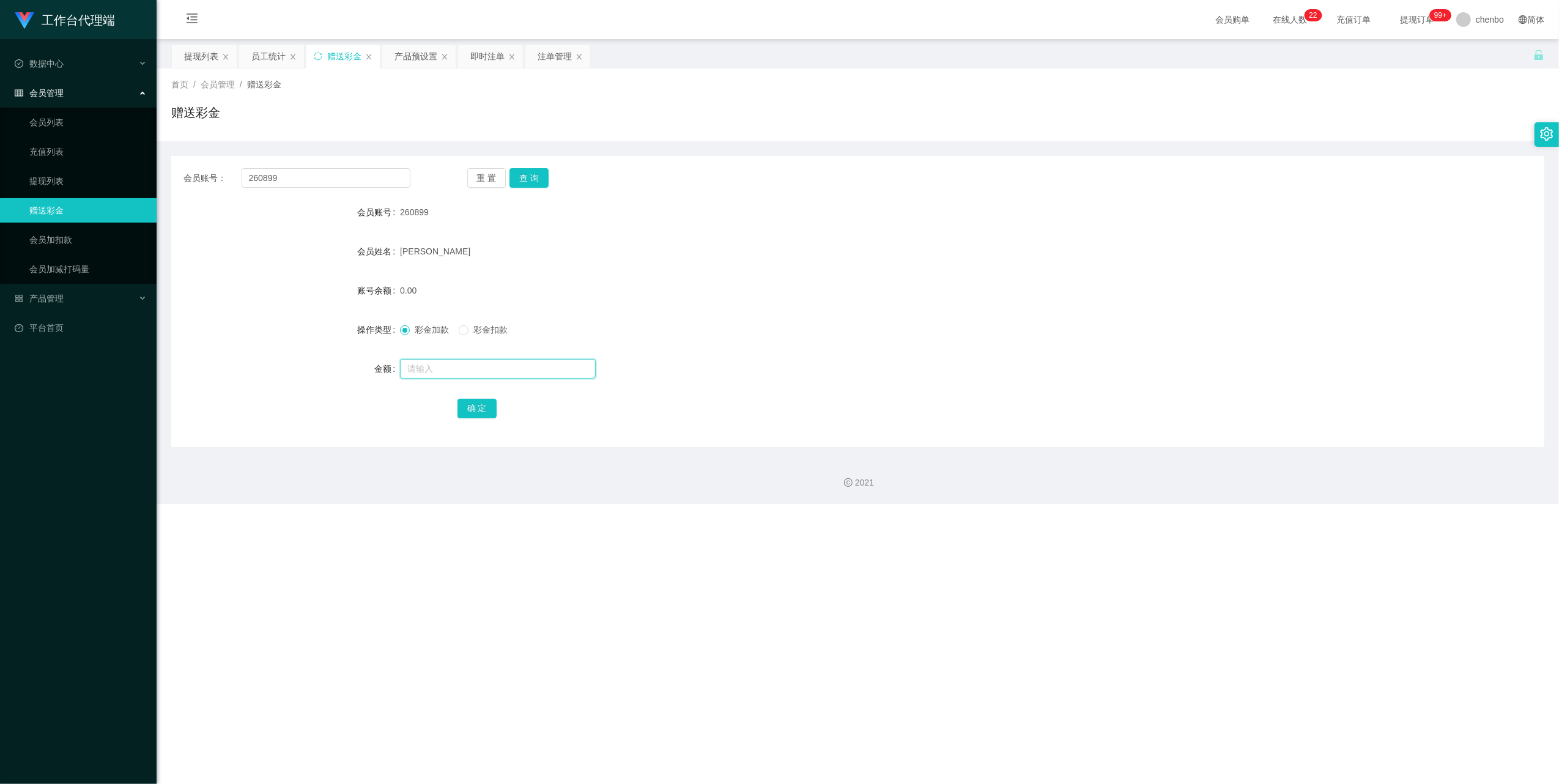
click at [456, 368] on input "text" at bounding box center [498, 369] width 196 height 20
type input "60"
click at [473, 406] on button "确 定" at bounding box center [477, 408] width 39 height 20
click at [798, 287] on div "60.00" at bounding box center [800, 290] width 802 height 25
click at [35, 176] on link "提现列表" at bounding box center [88, 181] width 117 height 25
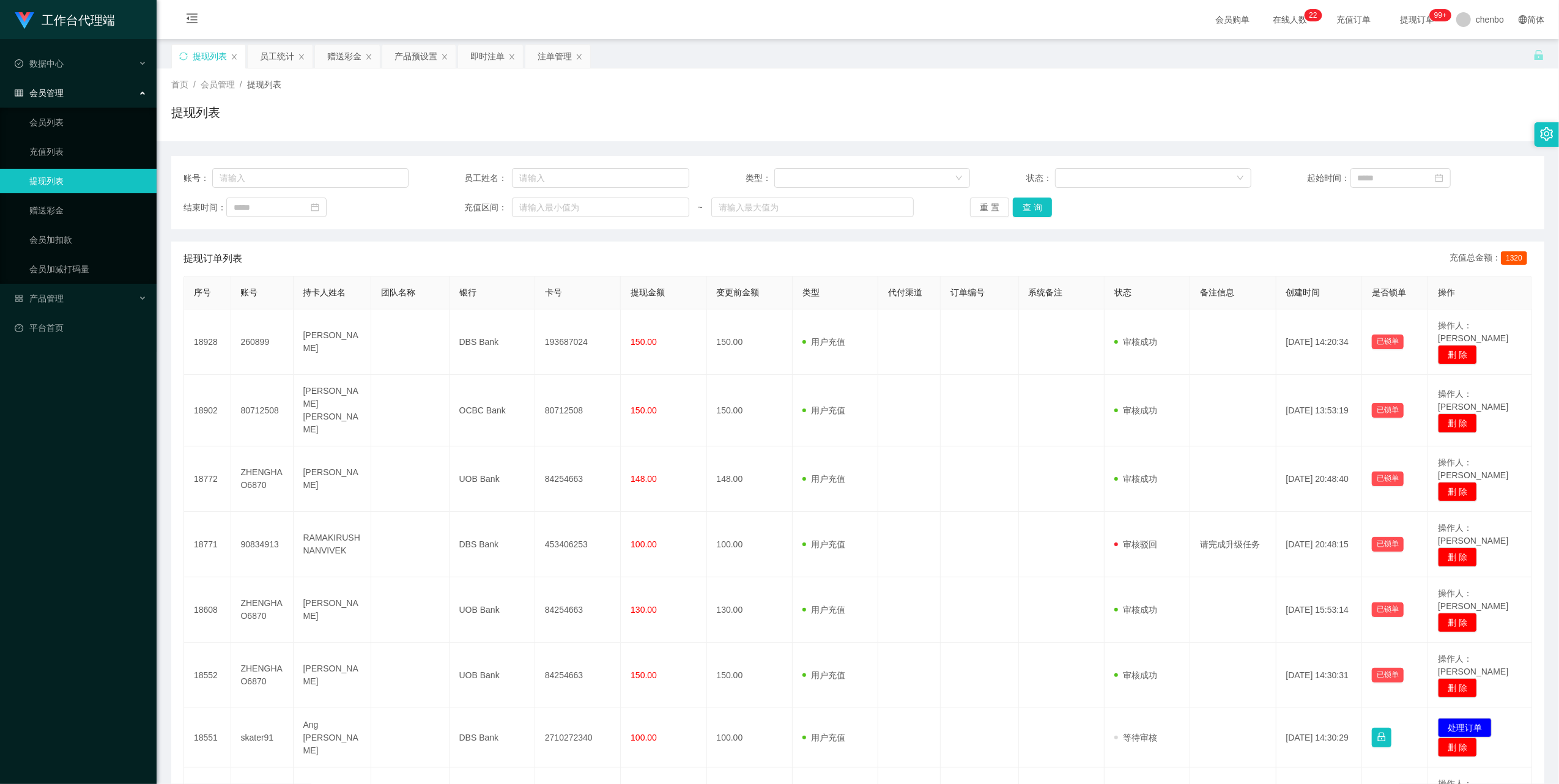
click at [1045, 218] on div "账号： 员工姓名： 类型： 状态： 起始时间： 结束时间： 充值区间： ~ 重 置 查 询" at bounding box center [858, 193] width 1373 height 74
click at [1039, 206] on button "查 询" at bounding box center [1033, 207] width 39 height 20
click at [1039, 206] on div "重 置 查 询" at bounding box center [1083, 207] width 225 height 20
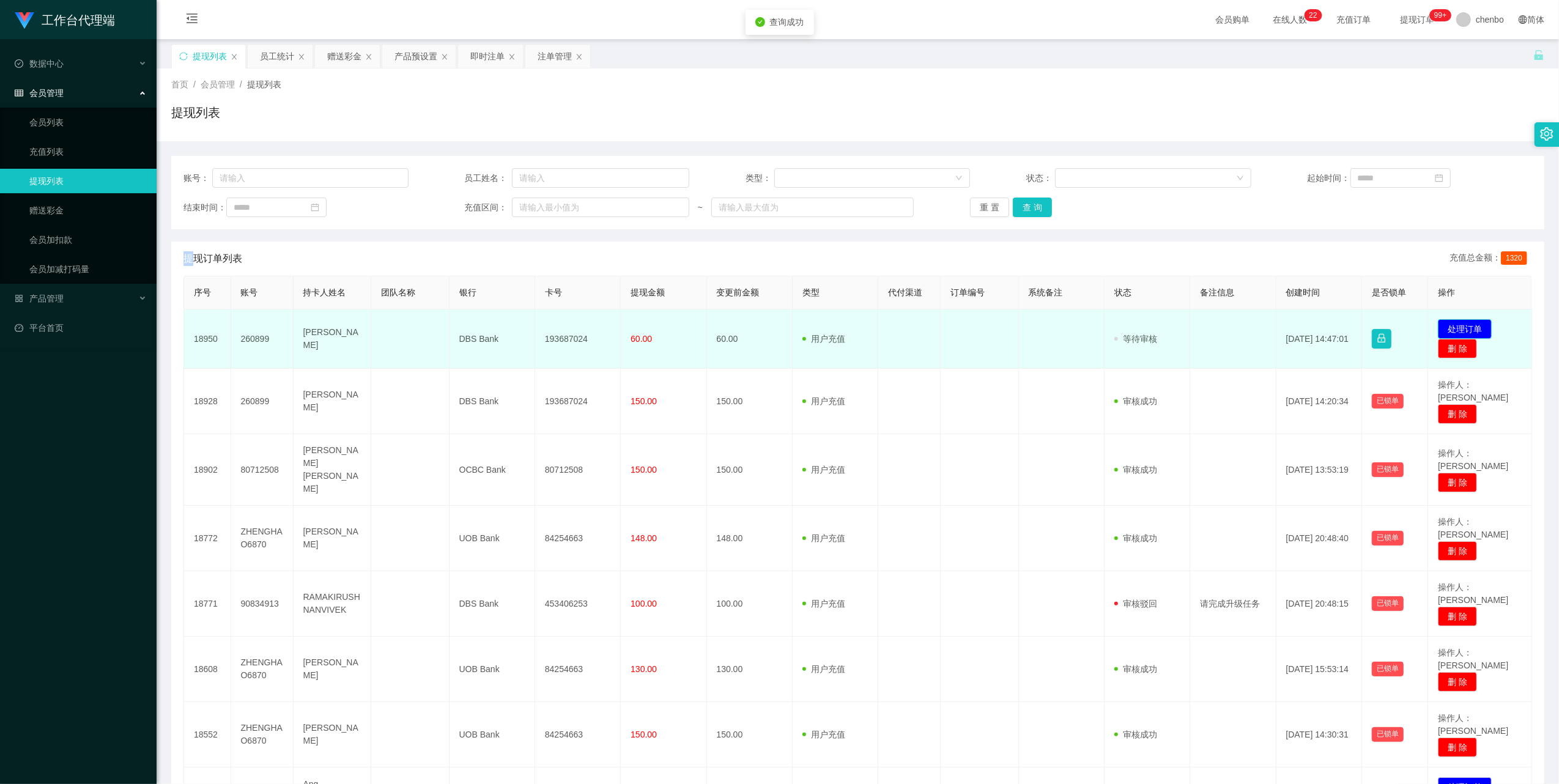
click at [1446, 328] on button "处理订单" at bounding box center [1465, 329] width 54 height 20
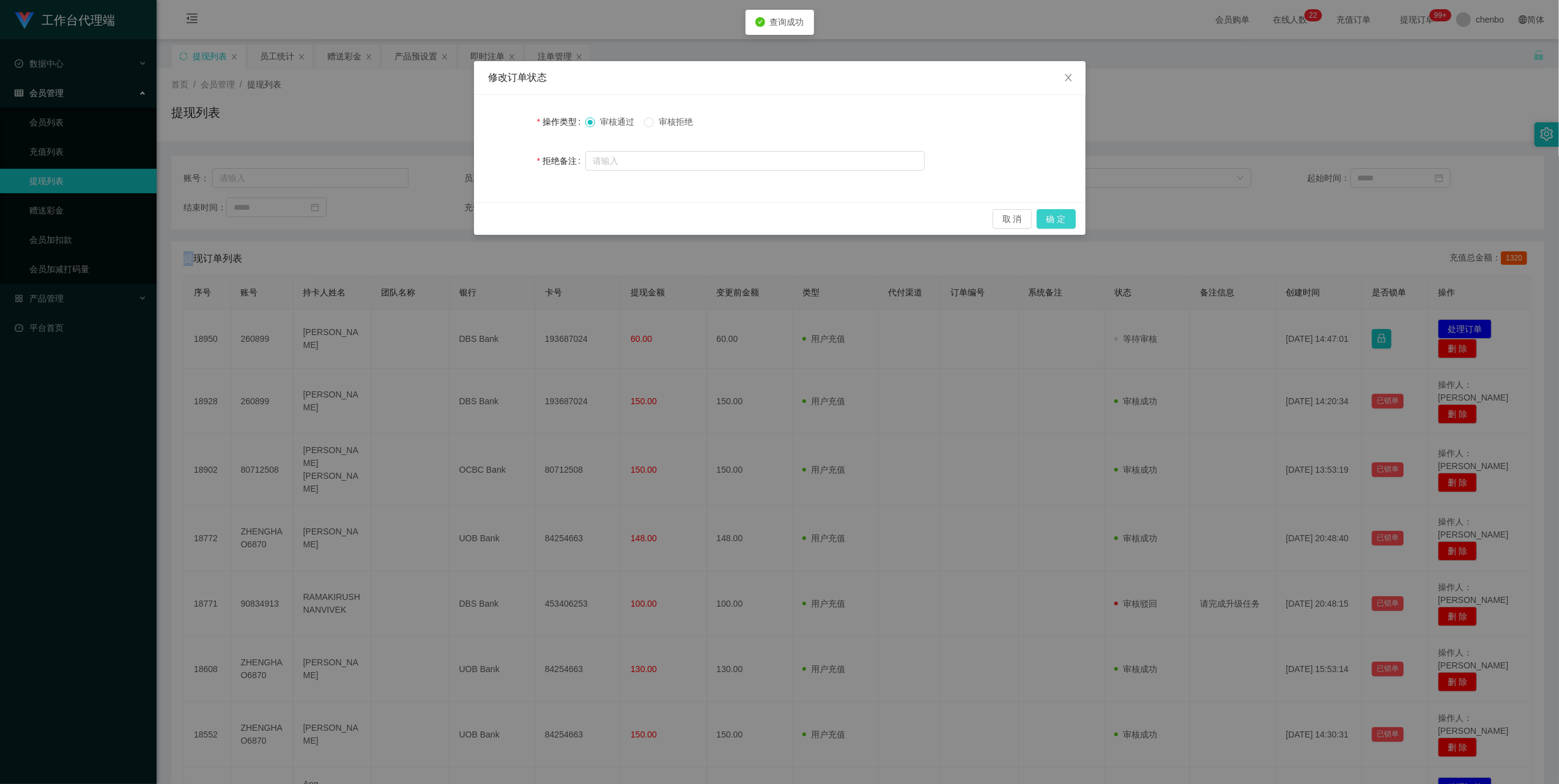
click at [1054, 219] on button "确 定" at bounding box center [1056, 219] width 39 height 20
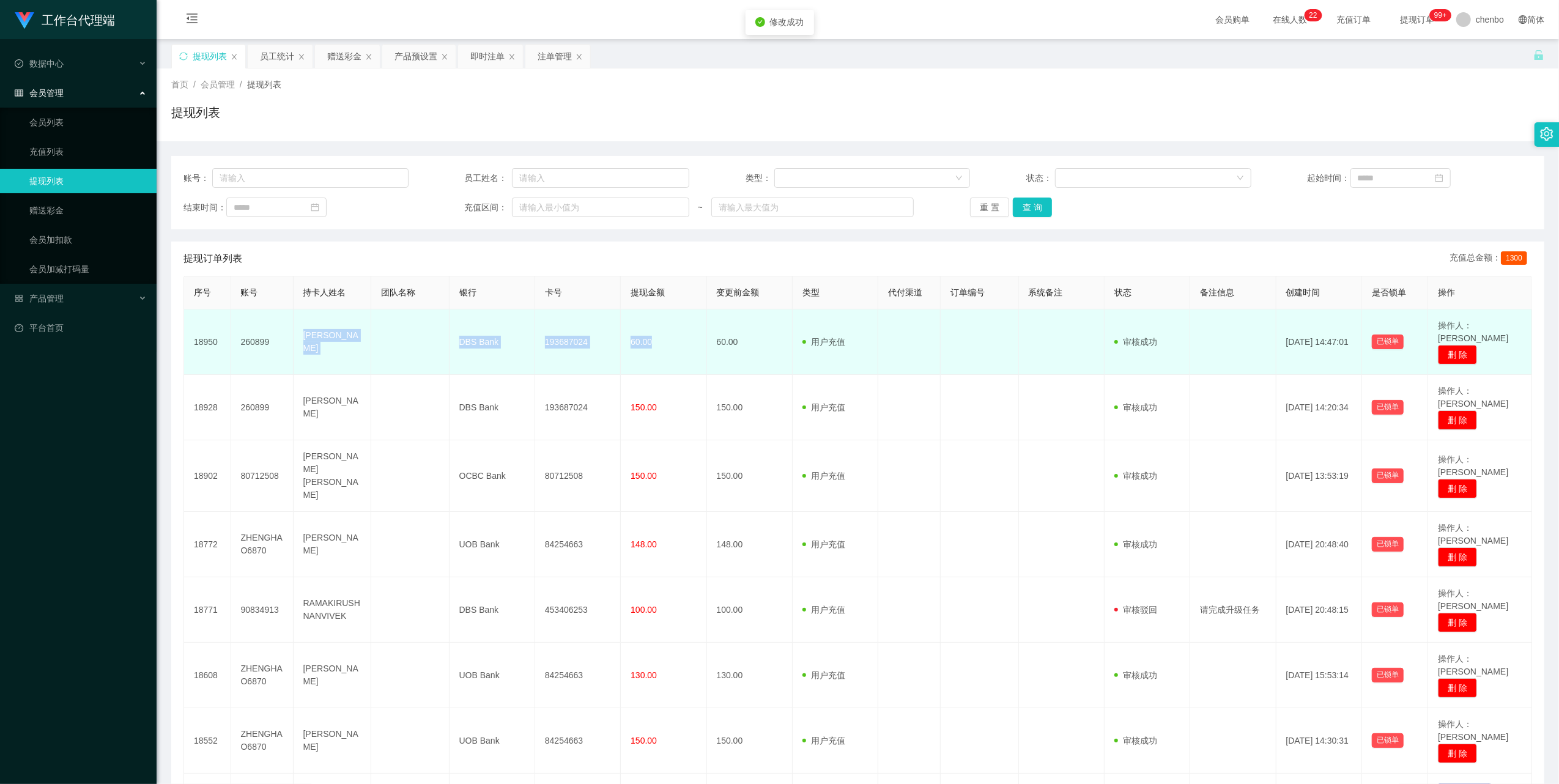
drag, startPoint x: 288, startPoint y: 338, endPoint x: 654, endPoint y: 339, distance: 366.0
click at [654, 339] on tr "18950 260899 [PERSON_NAME] Heng DBS Bank 193687024 60.00 60.00 用户充值 人工扣款 审核驳回 审…" at bounding box center [858, 342] width 1348 height 66
copy tr "[PERSON_NAME] Heng DBS Bank 193687024 60.00"
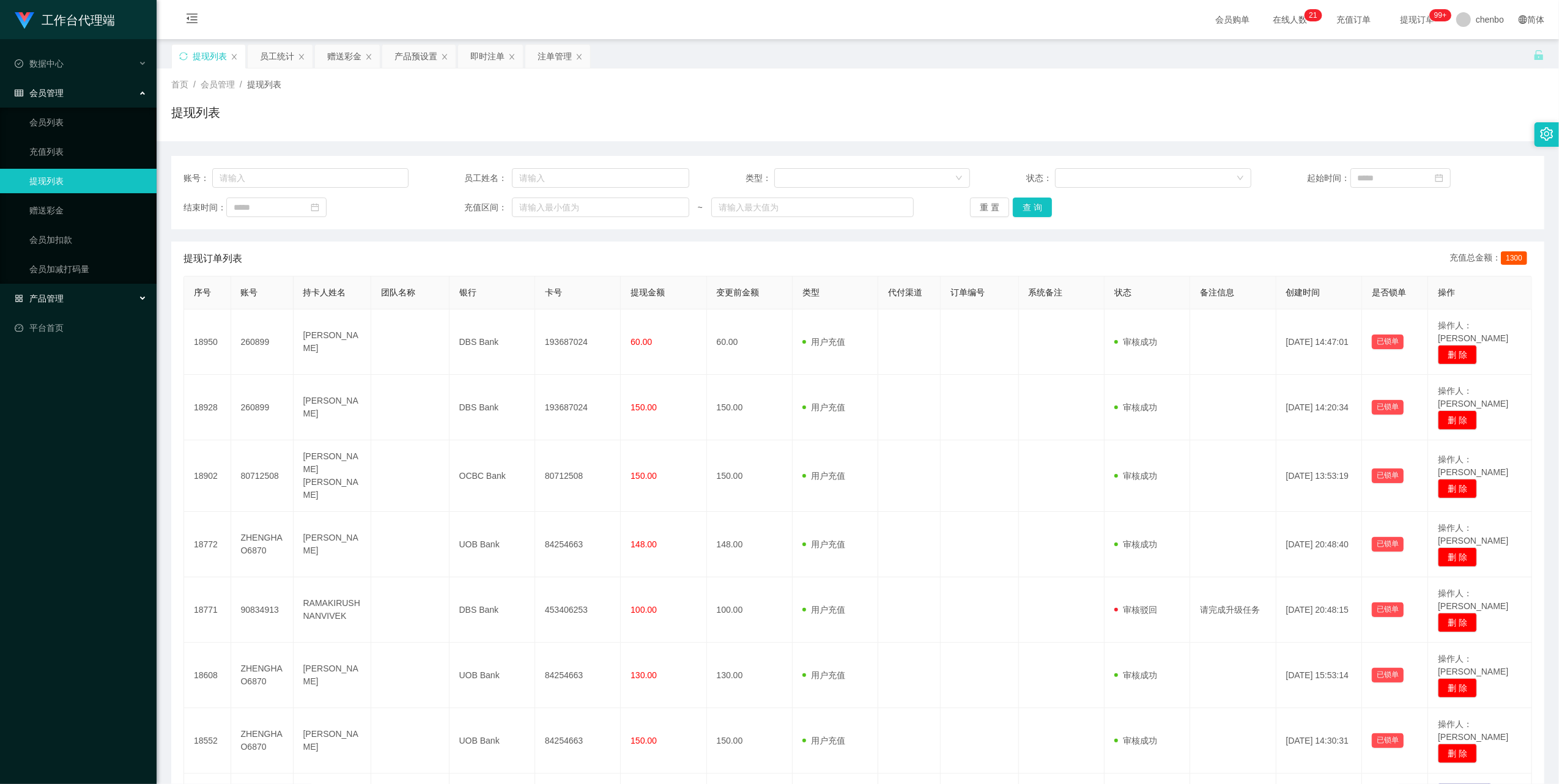
click at [52, 288] on div "产品管理" at bounding box center [78, 299] width 156 height 25
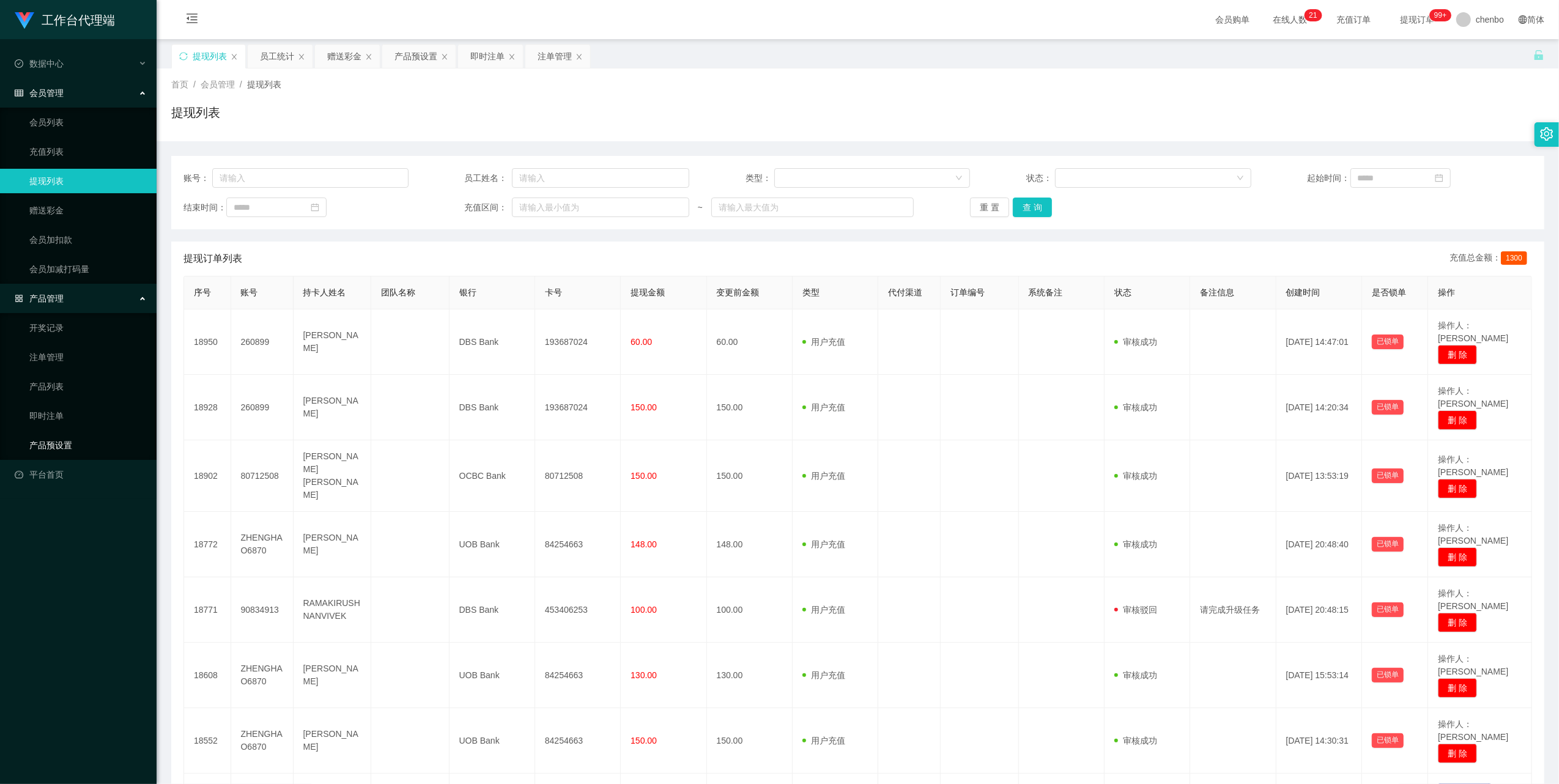
click at [44, 447] on link "产品预设置" at bounding box center [88, 445] width 117 height 25
